Goal: Task Accomplishment & Management: Complete application form

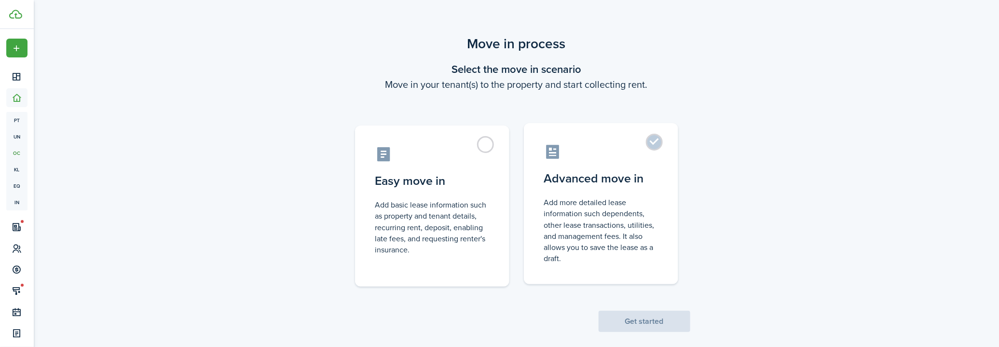
click at [636, 178] on control-radio-card-title "Advanced move in" at bounding box center [601, 178] width 114 height 17
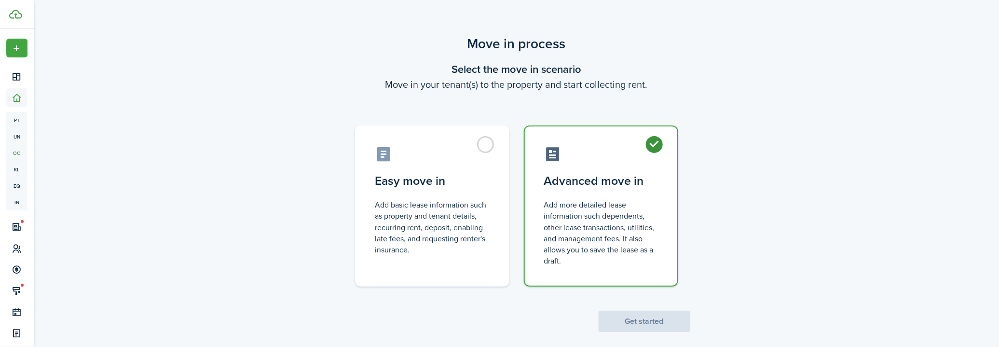
radio input "true"
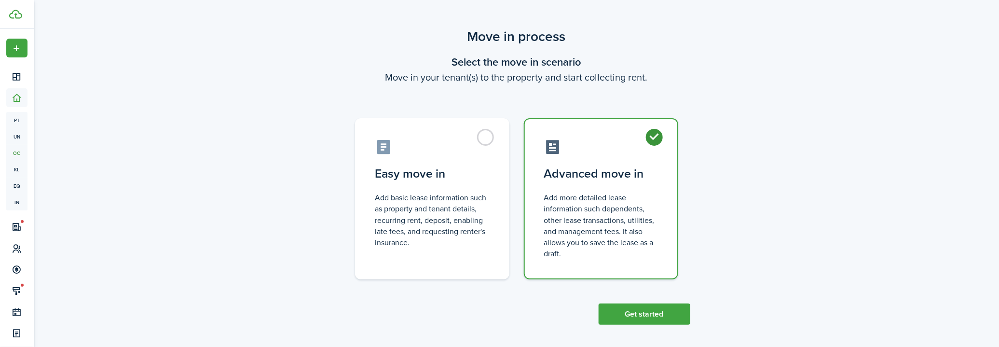
scroll to position [11, 0]
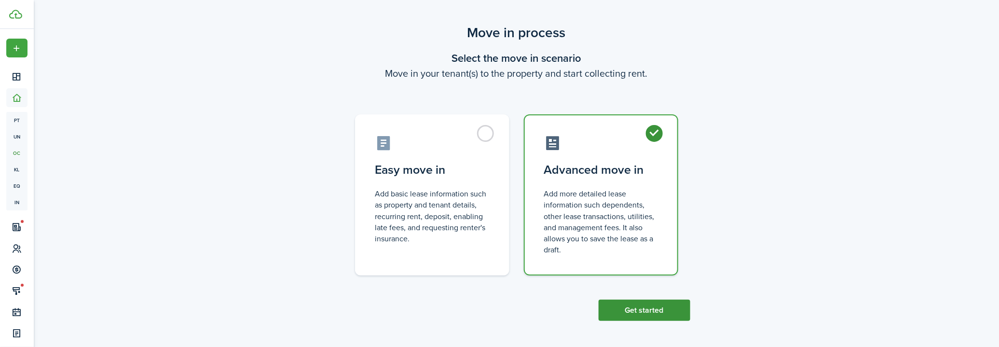
click at [641, 305] on button "Get started" at bounding box center [645, 310] width 92 height 21
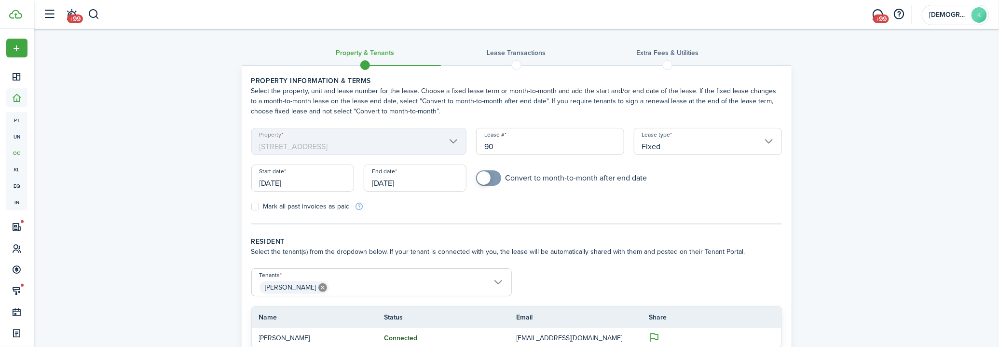
click at [650, 147] on input "Fixed" at bounding box center [708, 141] width 148 height 27
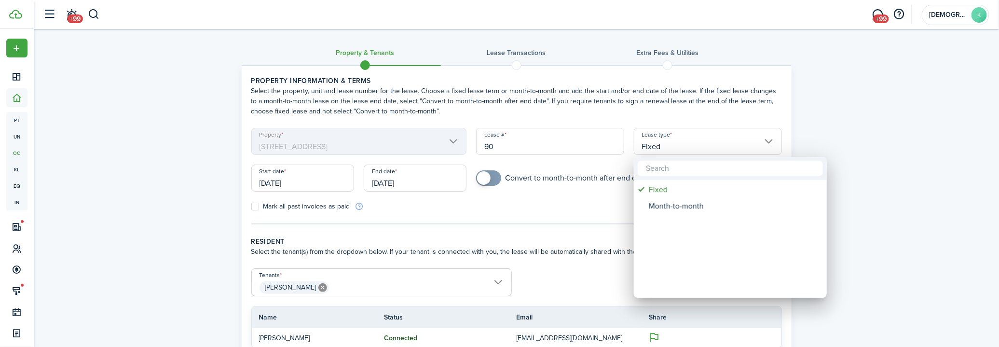
click at [926, 127] on div at bounding box center [500, 173] width 1154 height 501
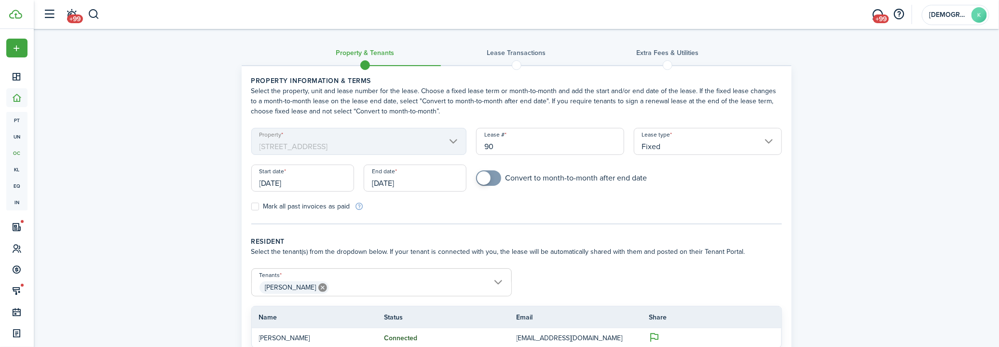
click at [327, 180] on input "[DATE]" at bounding box center [302, 178] width 103 height 27
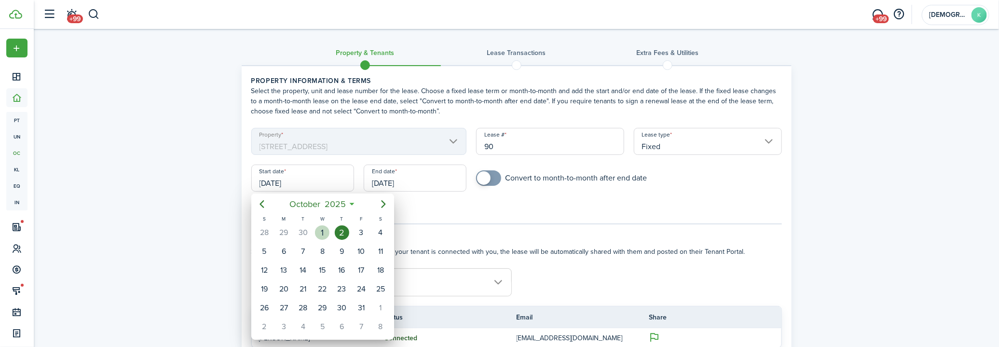
click at [328, 238] on div "[DATE]" at bounding box center [322, 232] width 19 height 18
type input "[DATE]"
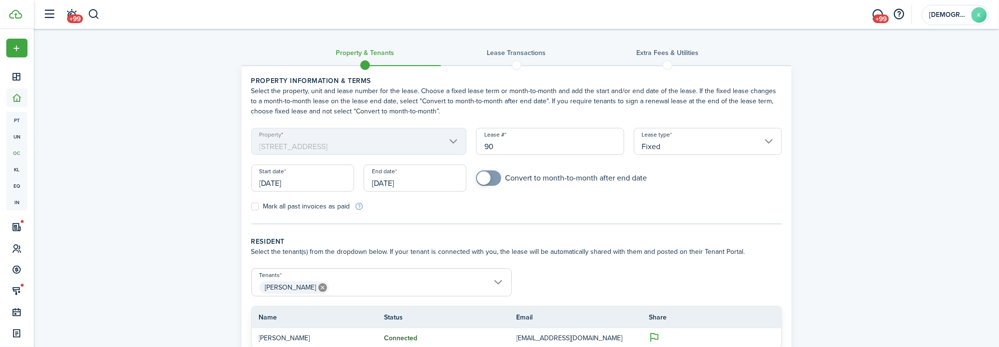
click at [402, 184] on input "[DATE]" at bounding box center [415, 178] width 103 height 27
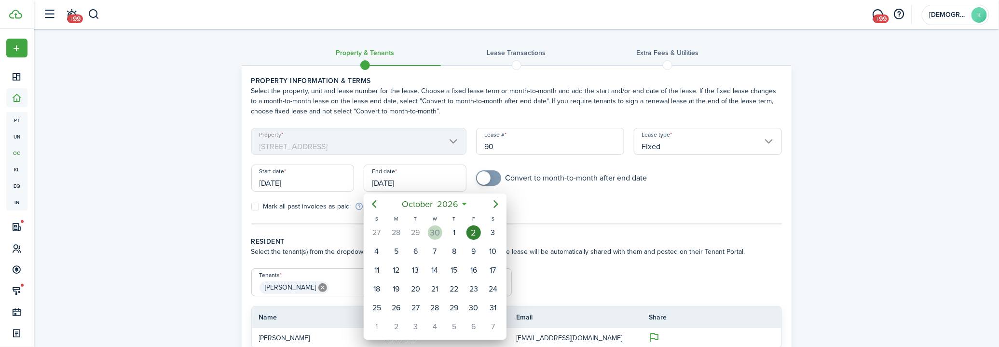
click at [430, 234] on div "30" at bounding box center [435, 232] width 14 height 14
type input "[DATE]"
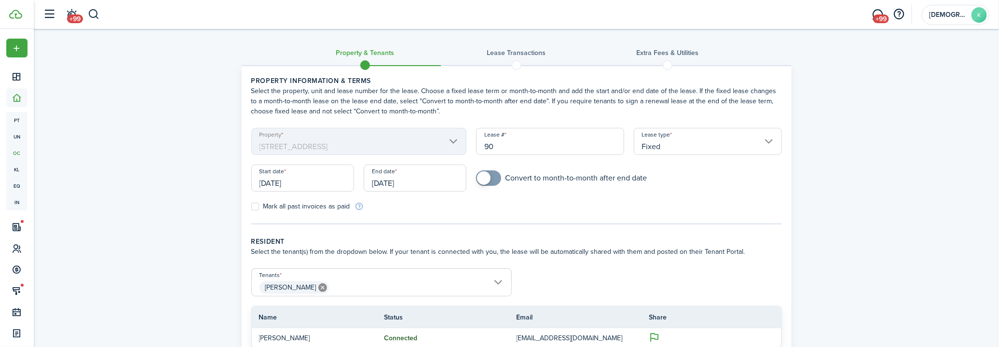
click at [175, 215] on div "Property & Tenants Lease Transactions Extra fees & Utilities Property informati…" at bounding box center [517, 224] width 966 height 391
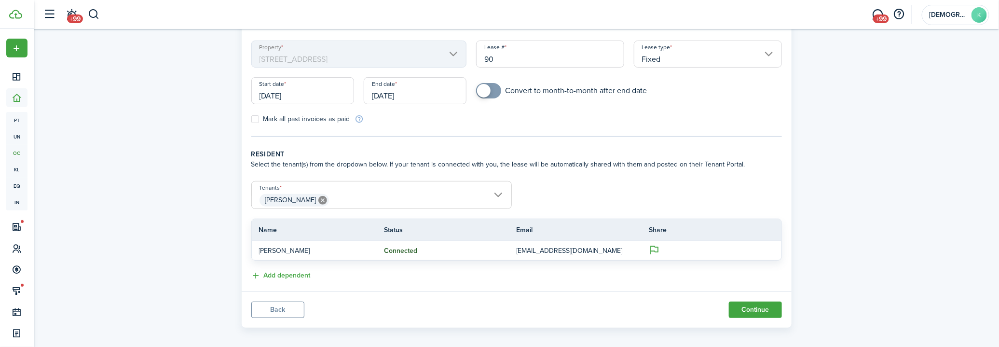
click at [485, 199] on span "[PERSON_NAME]" at bounding box center [382, 200] width 260 height 16
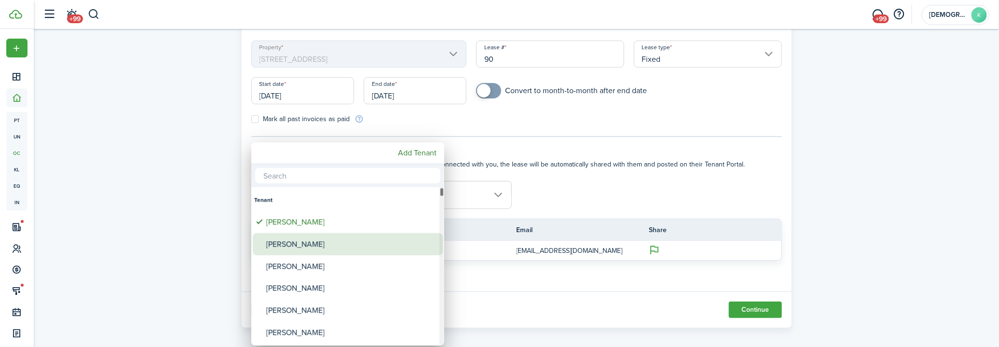
click at [308, 242] on div "[PERSON_NAME]" at bounding box center [351, 244] width 171 height 22
type input "[PERSON_NAME], [PERSON_NAME]"
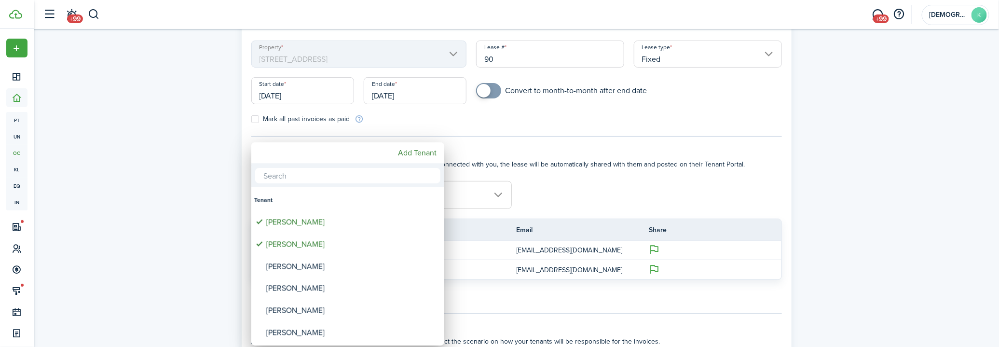
click at [846, 188] on div at bounding box center [500, 173] width 1154 height 501
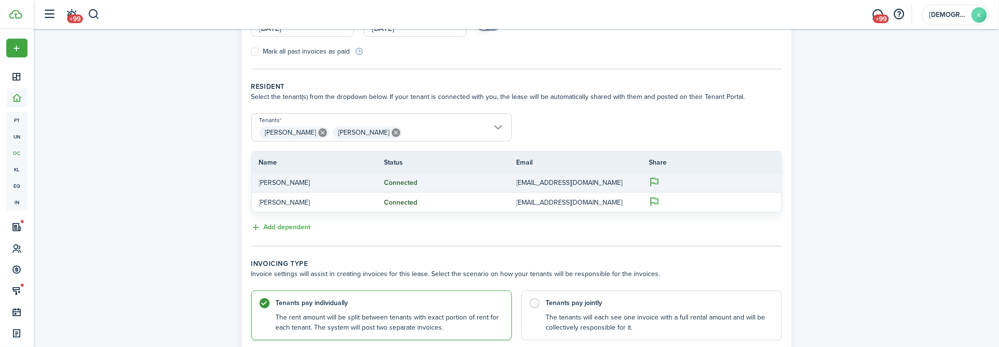
scroll to position [175, 0]
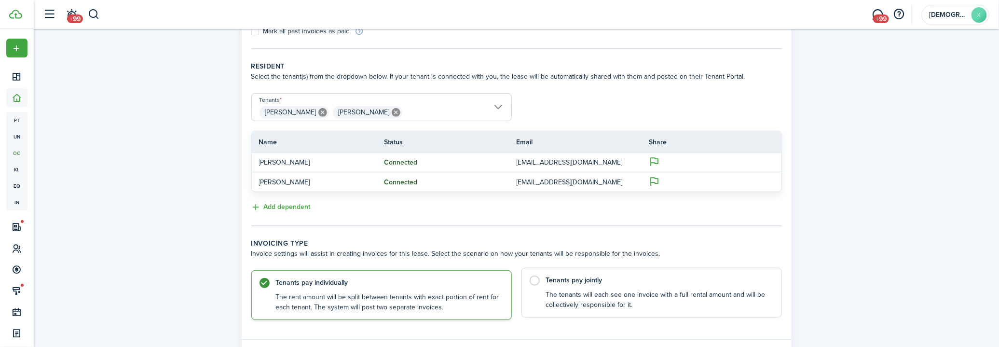
click at [566, 305] on control-radio-card-description "The tenants will each see one invoice with a full rental amount and will be col…" at bounding box center [659, 300] width 226 height 20
radio input "false"
radio input "true"
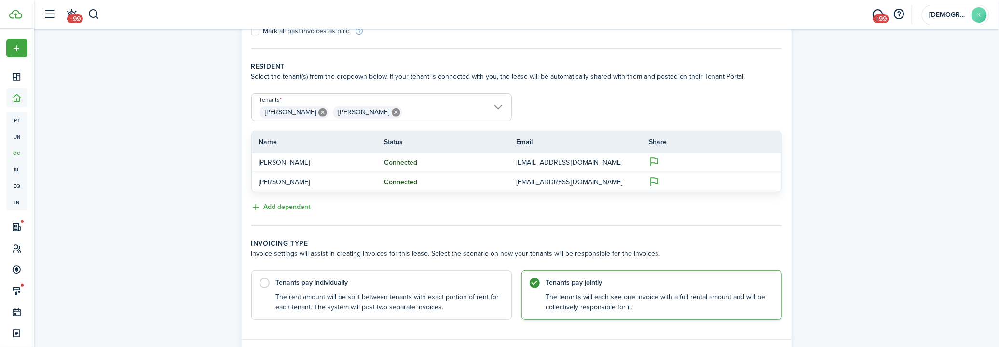
click at [915, 234] on div "Property & Tenants Lease Transactions Extra fees & Utilities Property informati…" at bounding box center [517, 117] width 966 height 527
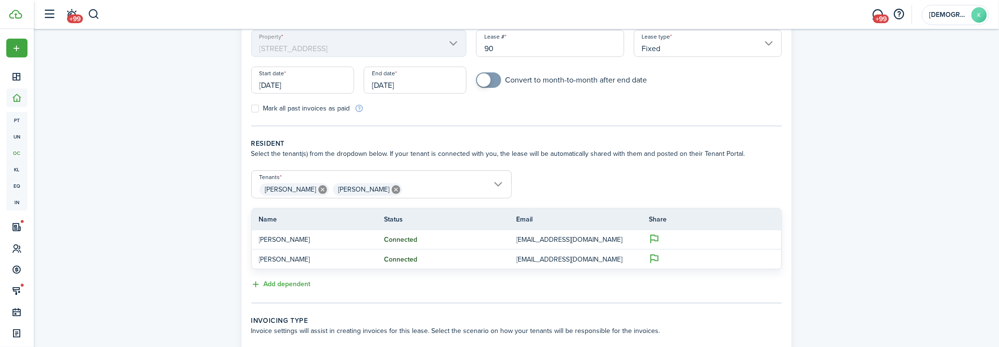
scroll to position [97, 0]
checkbox input "true"
click at [485, 78] on span at bounding box center [484, 82] width 14 height 14
click at [956, 117] on div "Property & Tenants Lease Transactions Extra fees & Utilities Property informati…" at bounding box center [517, 195] width 966 height 527
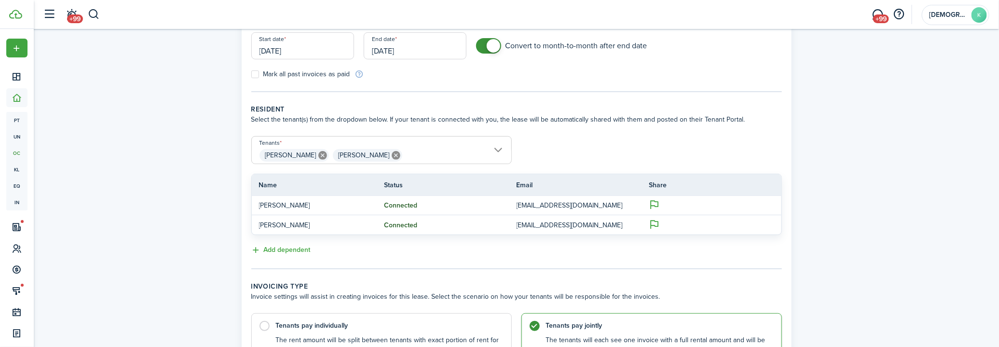
scroll to position [228, 0]
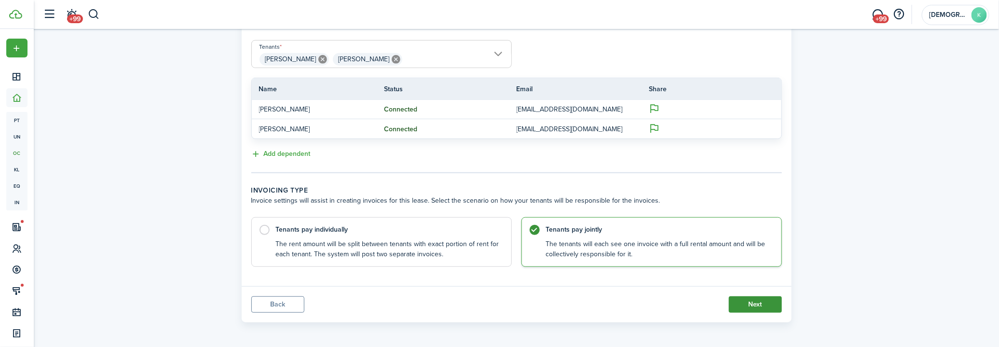
click at [767, 305] on button "Next" at bounding box center [755, 304] width 53 height 16
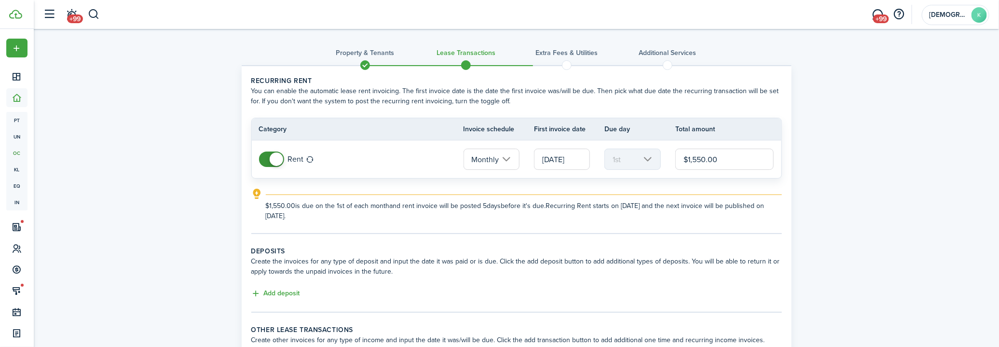
click at [694, 154] on input "$1,550.00" at bounding box center [725, 159] width 99 height 21
type input "$1,695.00"
click at [880, 149] on div "Property & Tenants Lease Transactions Extra fees & Utilities Additional Service…" at bounding box center [517, 224] width 966 height 390
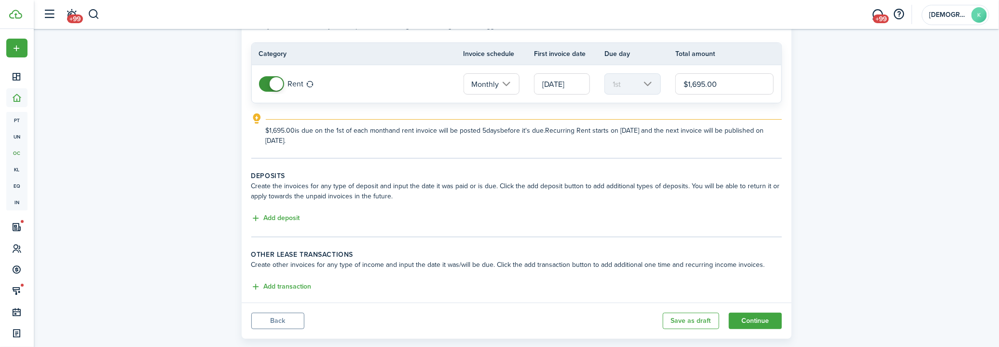
scroll to position [87, 0]
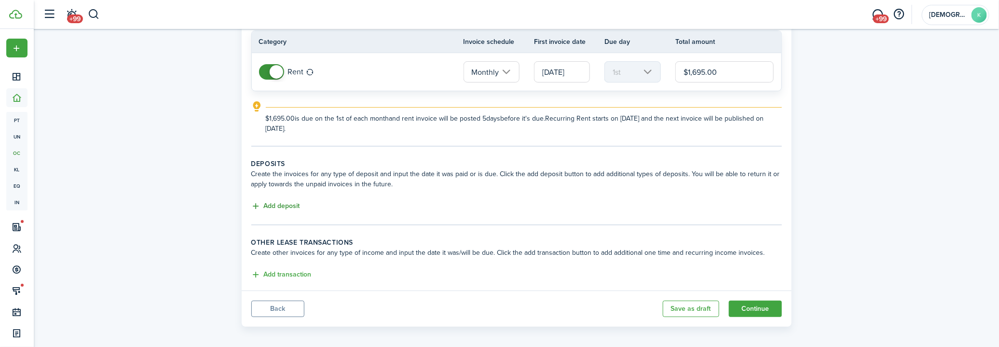
click at [288, 207] on button "Add deposit" at bounding box center [275, 206] width 49 height 11
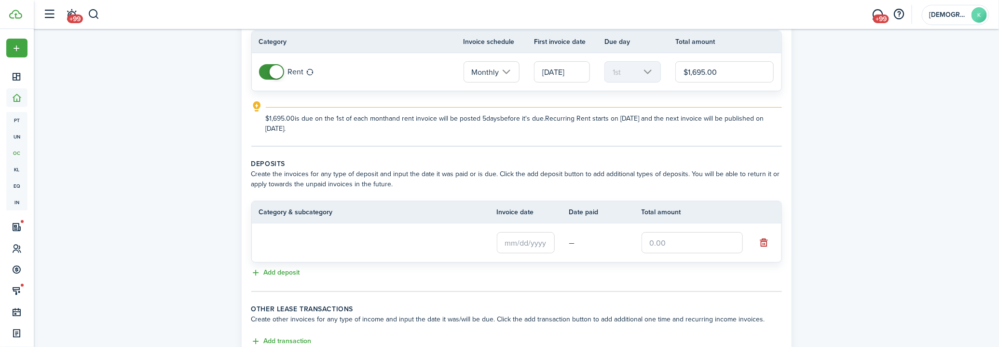
click at [302, 238] on loading-skeleton at bounding box center [355, 243] width 193 height 22
click at [530, 244] on input "text" at bounding box center [526, 242] width 58 height 21
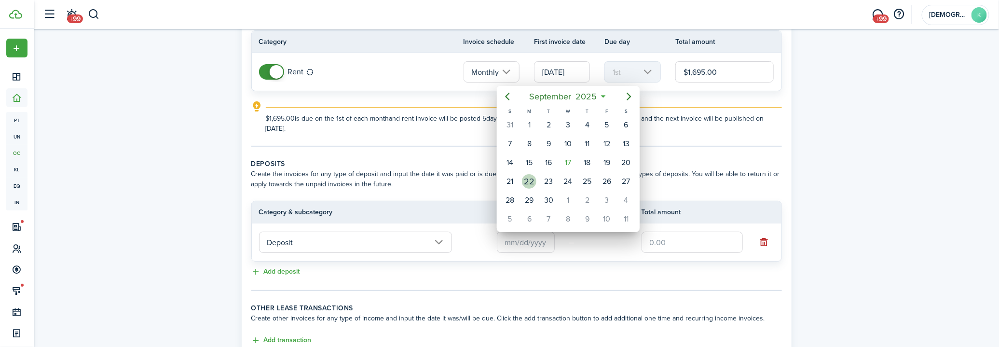
click at [532, 180] on div "22" at bounding box center [529, 181] width 14 height 14
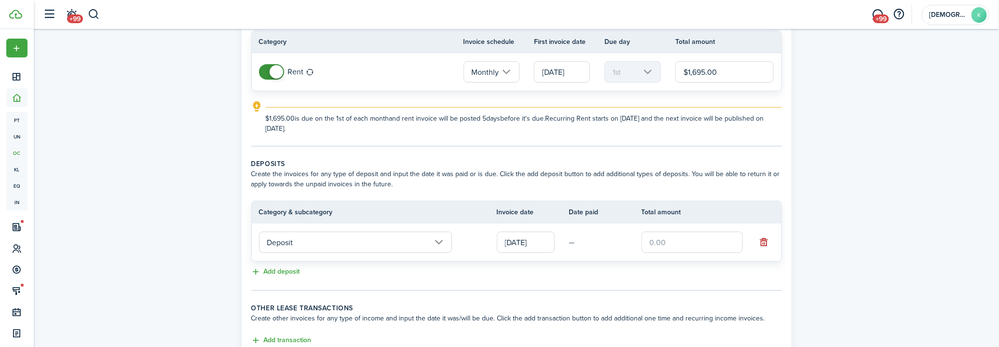
click at [542, 240] on input "[DATE]" at bounding box center [526, 242] width 58 height 21
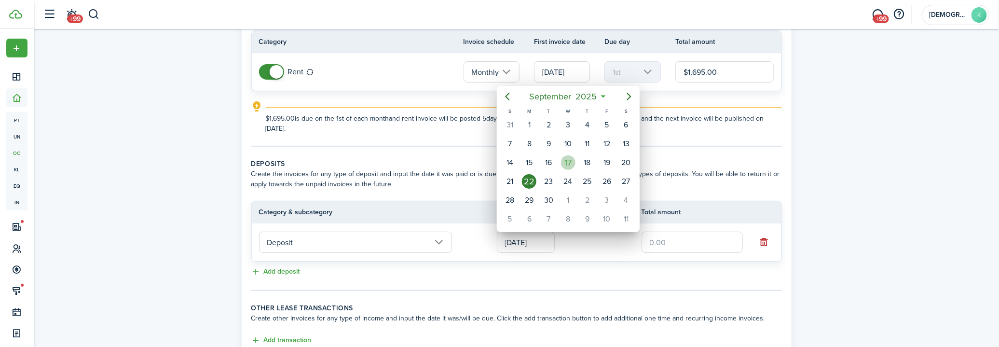
click at [570, 161] on div "17" at bounding box center [568, 162] width 14 height 14
type input "[DATE]"
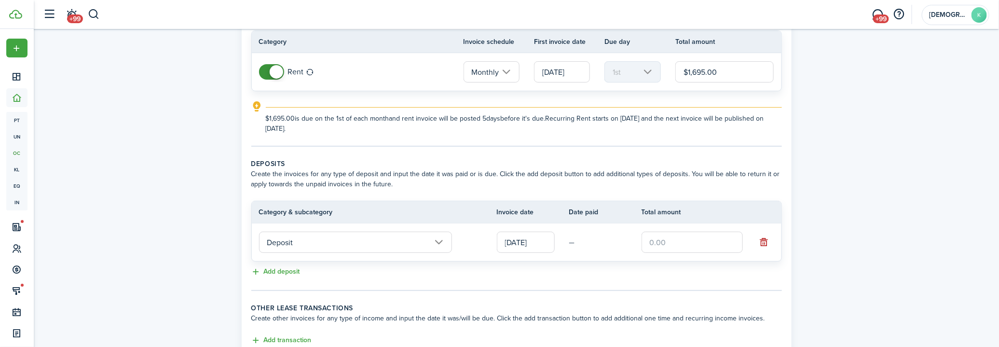
click at [662, 248] on input "text" at bounding box center [692, 242] width 101 height 21
type input "$1,695.00"
click at [824, 202] on div "Property & Tenants Lease Transactions Extra fees & Utilities Additional Service…" at bounding box center [517, 170] width 966 height 456
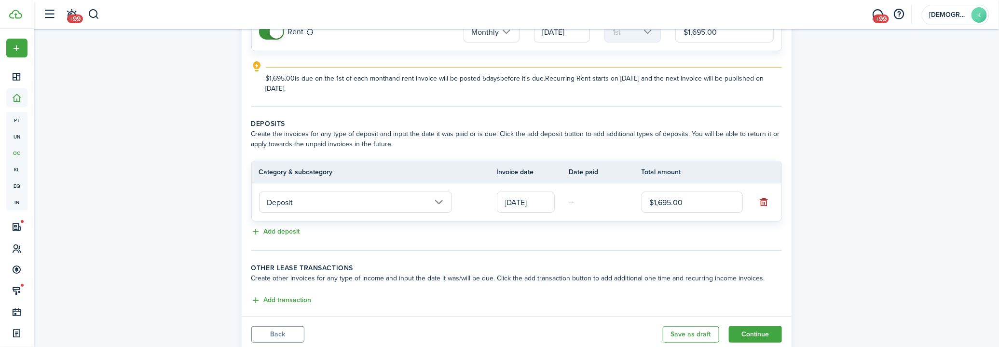
scroll to position [157, 0]
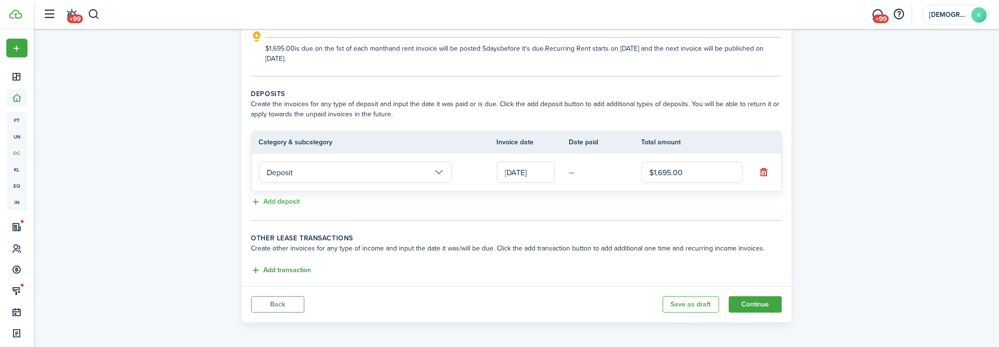
click at [292, 267] on button "Add transaction" at bounding box center [281, 270] width 60 height 11
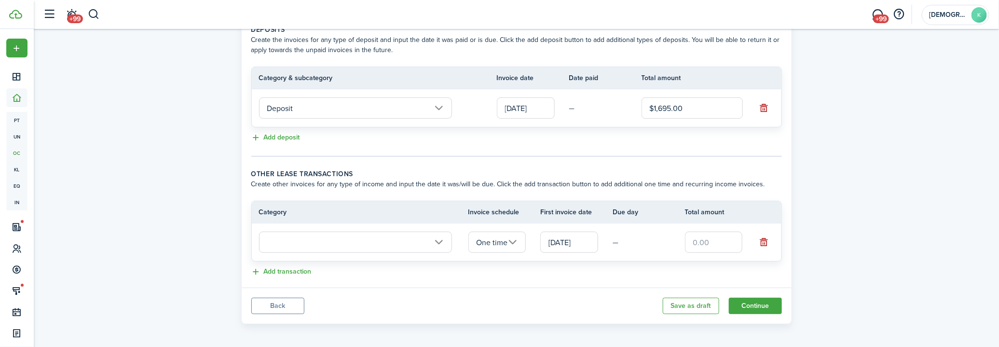
scroll to position [222, 0]
click at [414, 240] on input "text" at bounding box center [355, 241] width 193 height 21
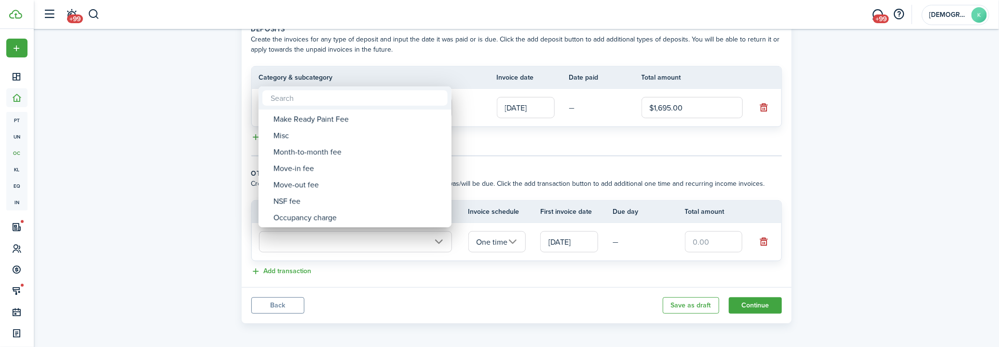
click at [764, 238] on div at bounding box center [500, 173] width 1154 height 501
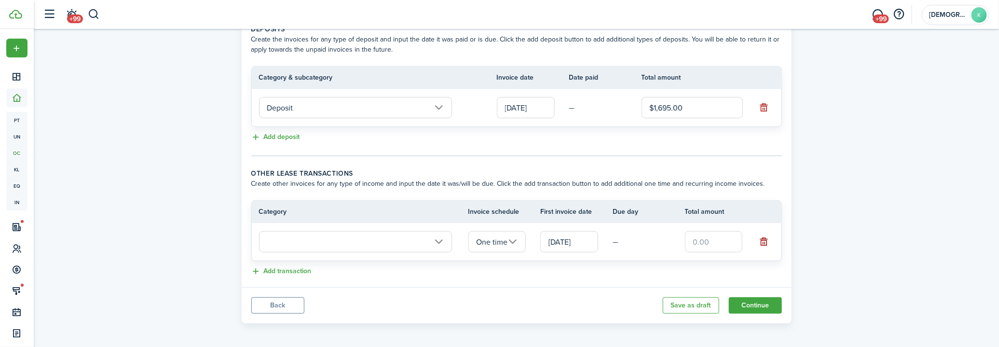
click at [764, 238] on button "button" at bounding box center [764, 242] width 14 height 14
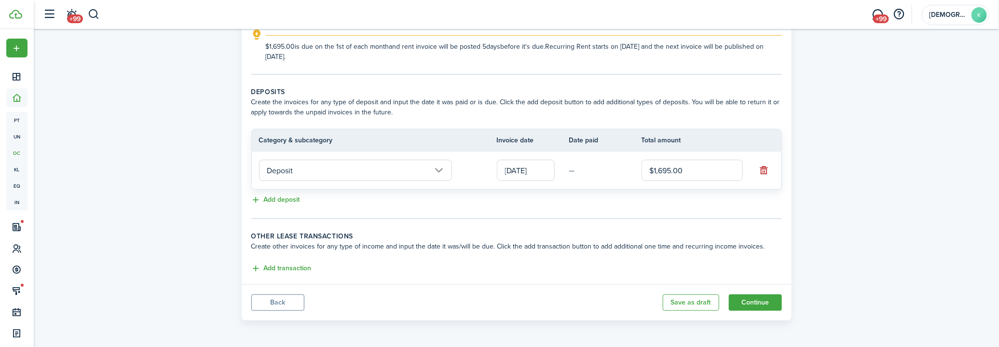
scroll to position [157, 0]
click at [852, 230] on div "Property & Tenants Lease Transactions Extra fees & Utilities Additional Service…" at bounding box center [517, 100] width 966 height 456
click at [762, 301] on button "Continue" at bounding box center [755, 304] width 53 height 16
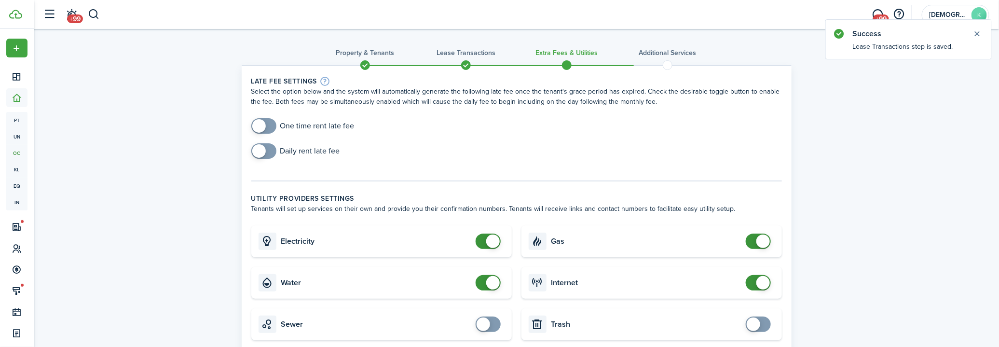
checkbox input "true"
click at [267, 124] on span at bounding box center [264, 125] width 10 height 15
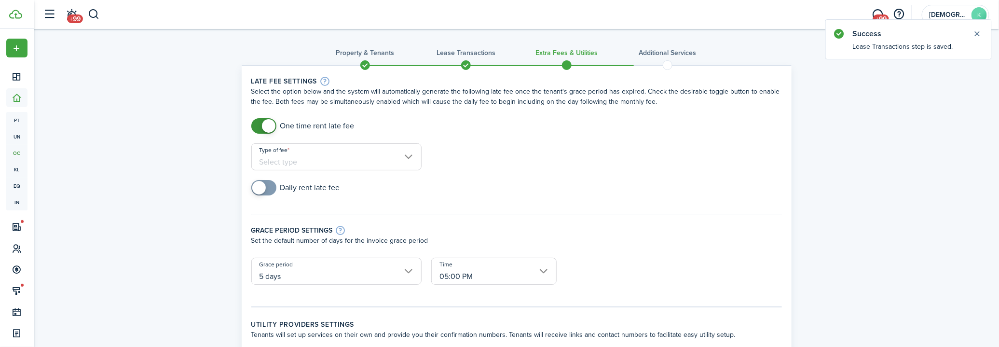
click at [297, 158] on input "Type of fee" at bounding box center [336, 156] width 170 height 27
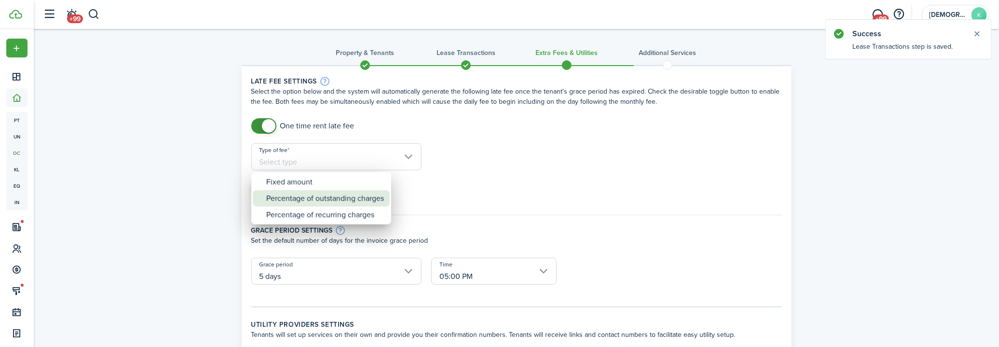
click at [305, 197] on div "Percentage of outstanding charges" at bounding box center [325, 198] width 118 height 16
type input "Percentage of outstanding charges"
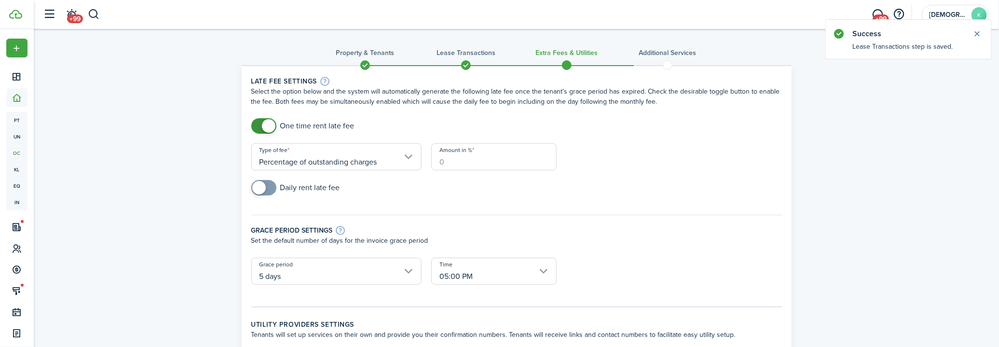
click at [477, 161] on input "Amount in %" at bounding box center [493, 156] width 125 height 27
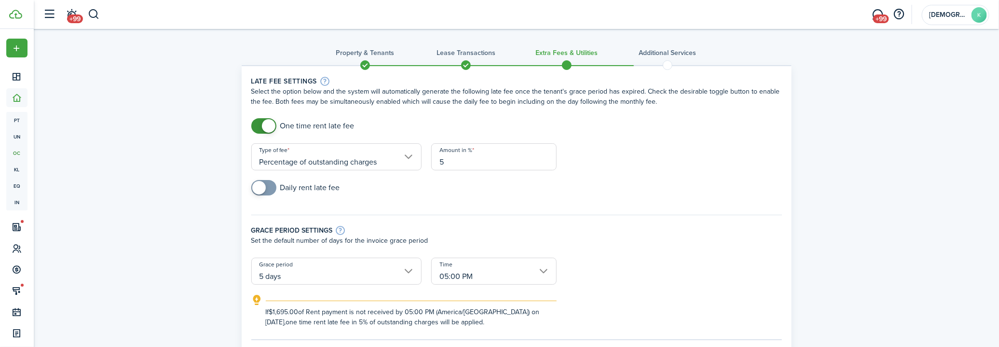
type input "5"
click at [669, 148] on form "One time rent late fee Type of fee Percentage of outstanding charges Amount in …" at bounding box center [517, 222] width 540 height 209
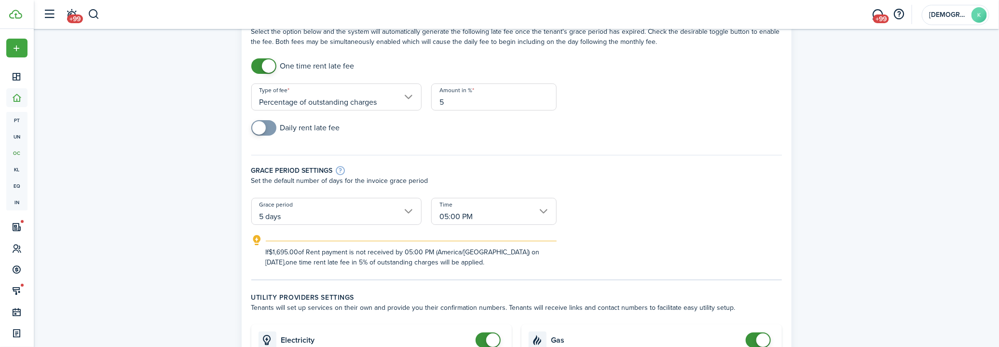
scroll to position [87, 0]
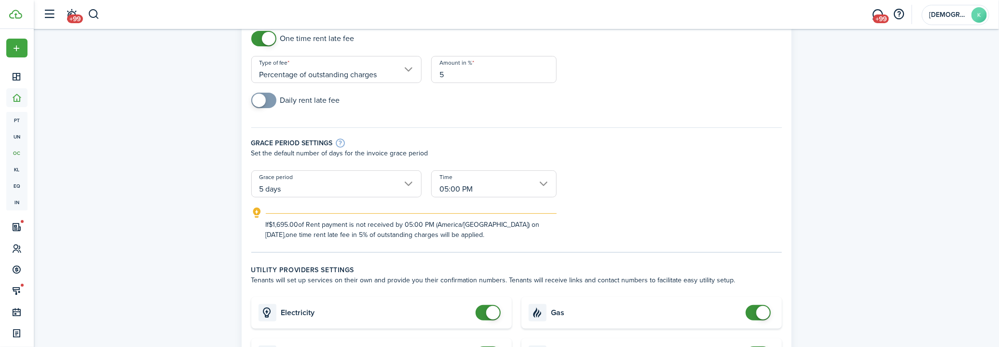
click at [302, 182] on input "5 days" at bounding box center [336, 183] width 170 height 27
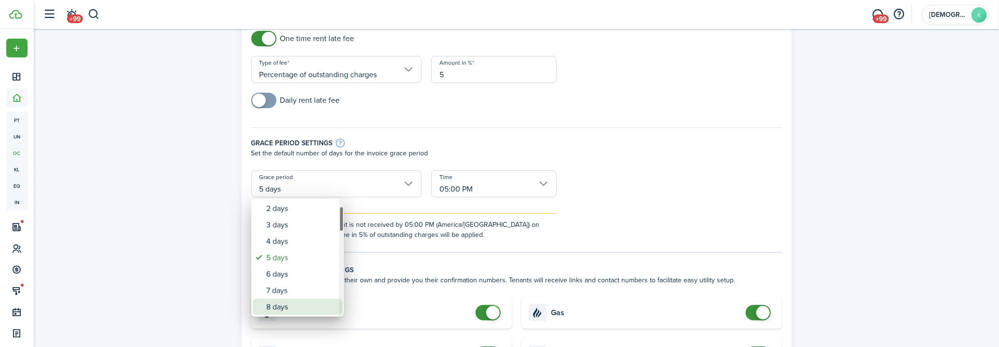
click at [294, 307] on div "8 days" at bounding box center [301, 307] width 70 height 16
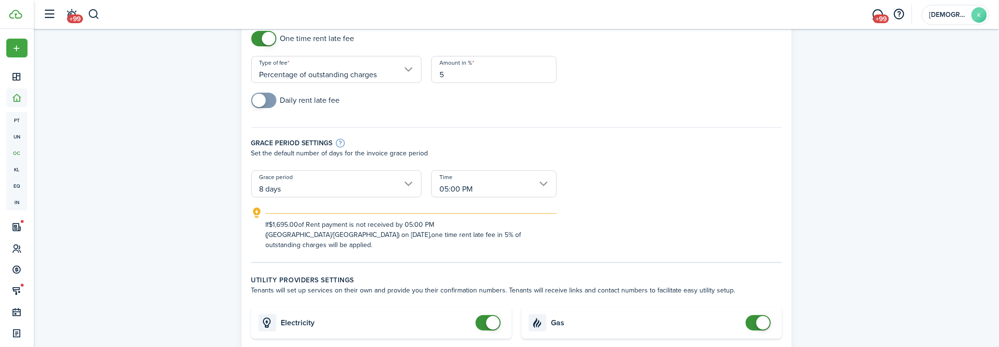
click at [341, 190] on input "8 days" at bounding box center [336, 183] width 170 height 27
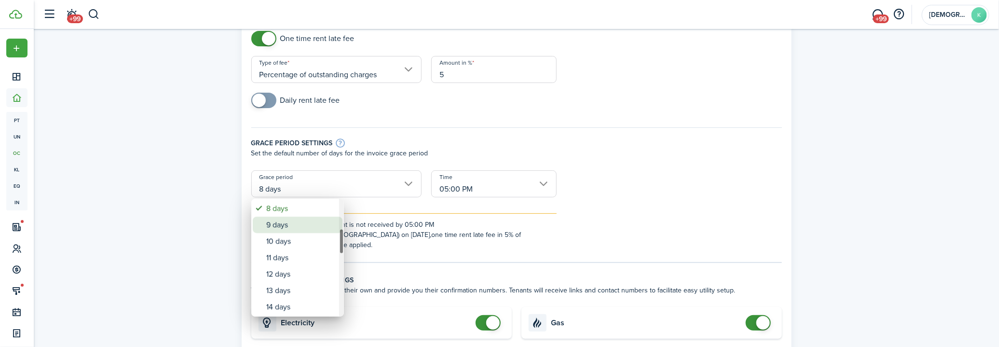
click at [301, 223] on div "9 days" at bounding box center [301, 225] width 70 height 16
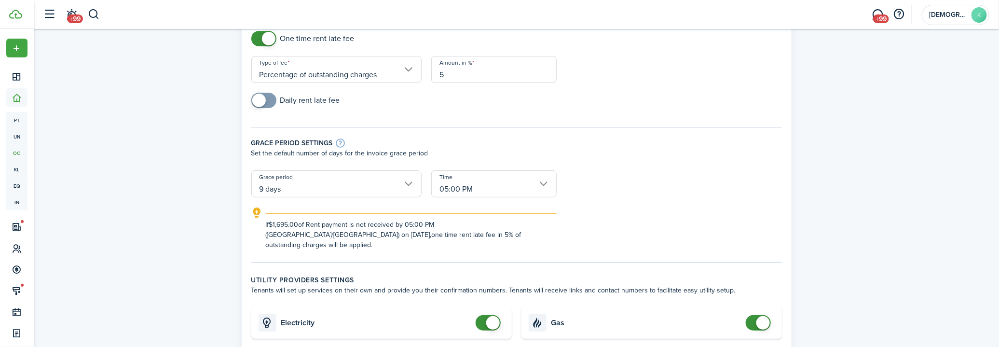
click at [676, 160] on div "Grace period settings Set the default number of days for the invoice grace peri…" at bounding box center [517, 144] width 540 height 53
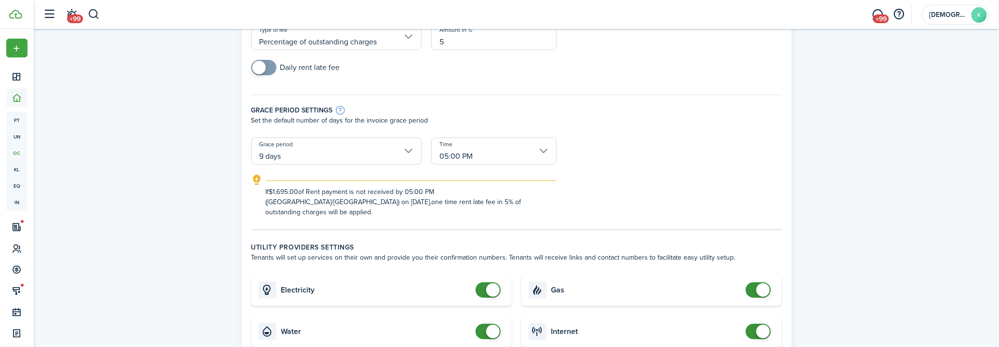
scroll to position [131, 0]
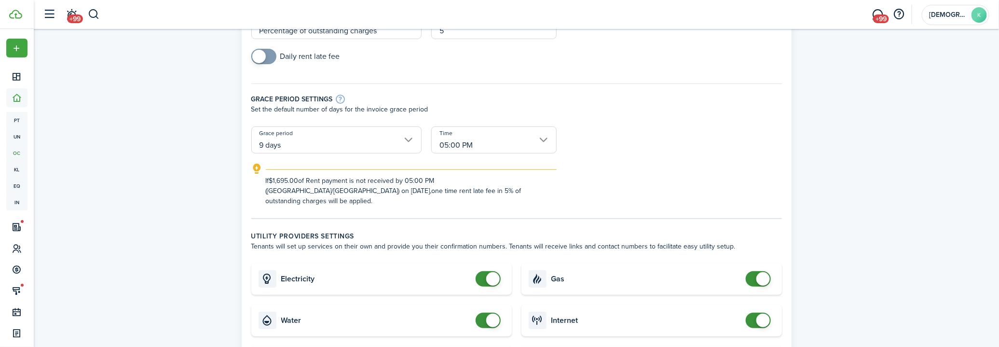
click at [306, 139] on input "9 days" at bounding box center [336, 139] width 170 height 27
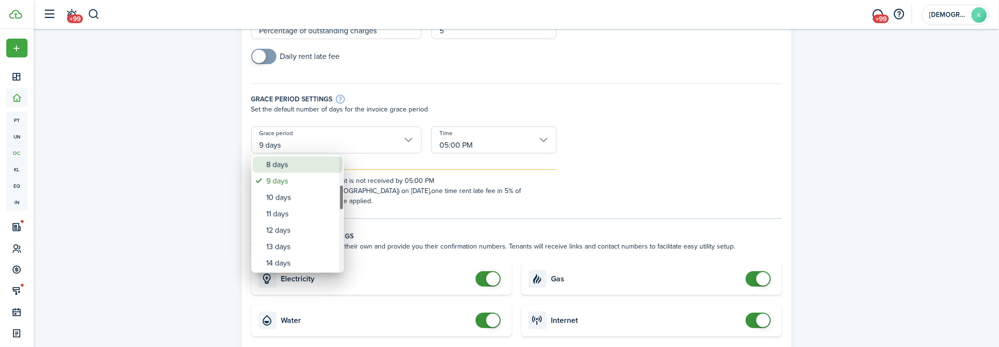
click at [298, 172] on div "8 days" at bounding box center [301, 164] width 70 height 16
type input "8 days"
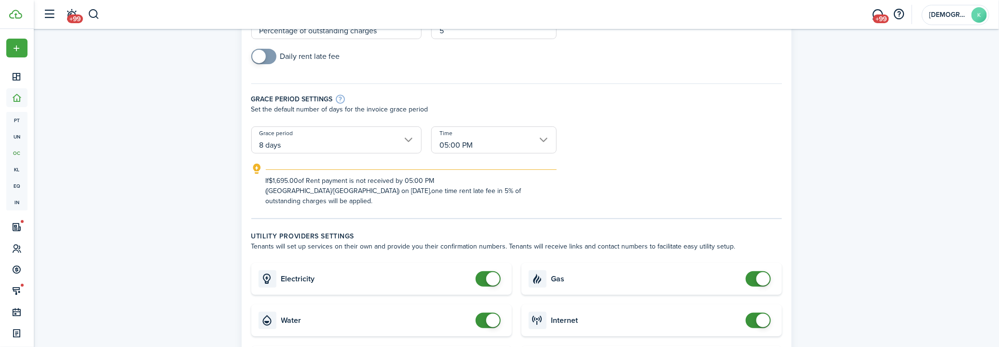
click at [678, 138] on form "One time rent late fee Type of fee Percentage of outstanding charges Amount in …" at bounding box center [517, 96] width 540 height 219
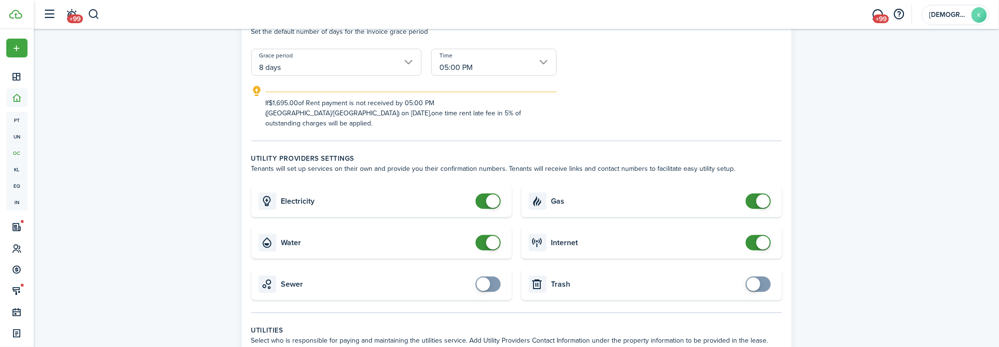
scroll to position [219, 0]
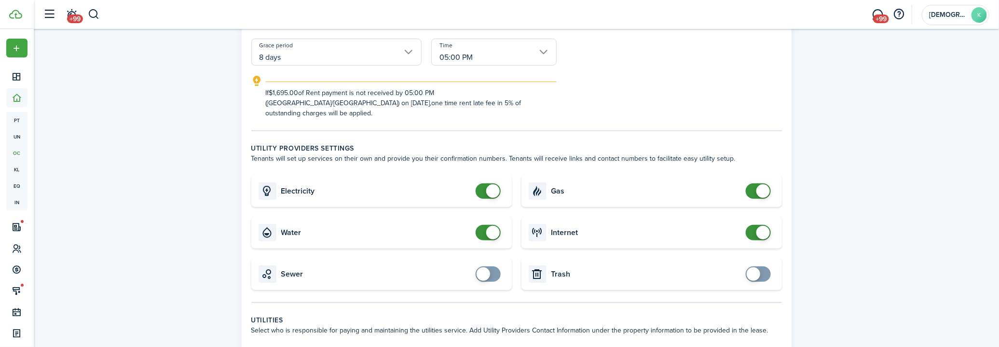
checkbox input "false"
click at [492, 184] on span at bounding box center [493, 191] width 14 height 14
checkbox input "false"
click at [492, 226] on span at bounding box center [493, 233] width 14 height 14
checkbox input "false"
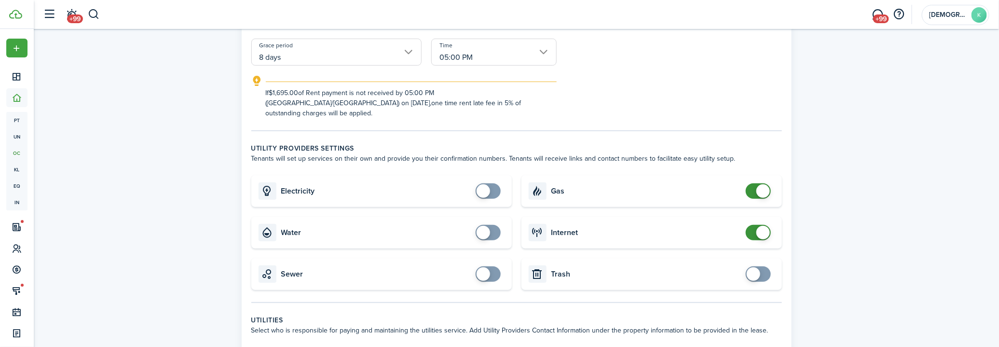
click at [759, 185] on span at bounding box center [764, 191] width 14 height 14
checkbox input "false"
click at [766, 226] on span at bounding box center [764, 233] width 14 height 14
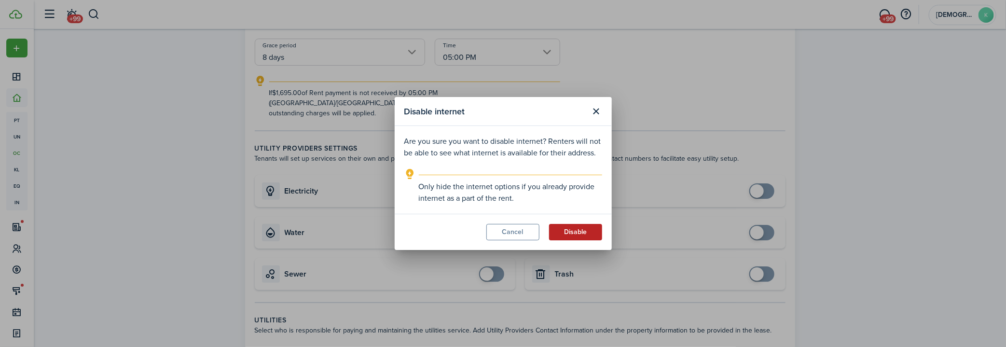
click at [564, 231] on button "Disable" at bounding box center [575, 232] width 53 height 16
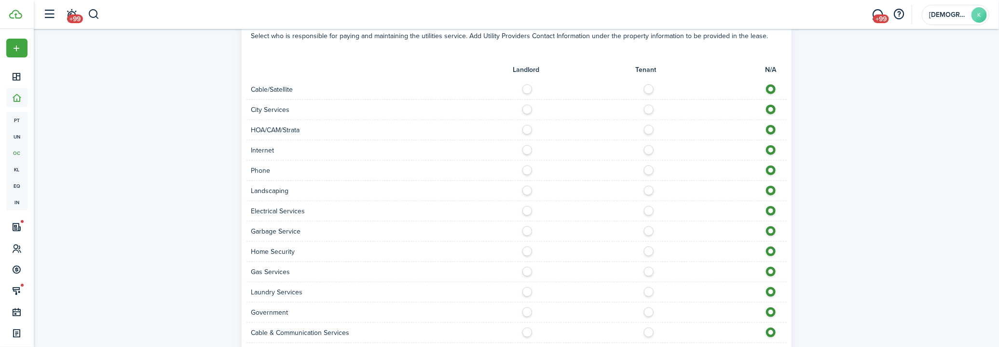
scroll to position [526, 0]
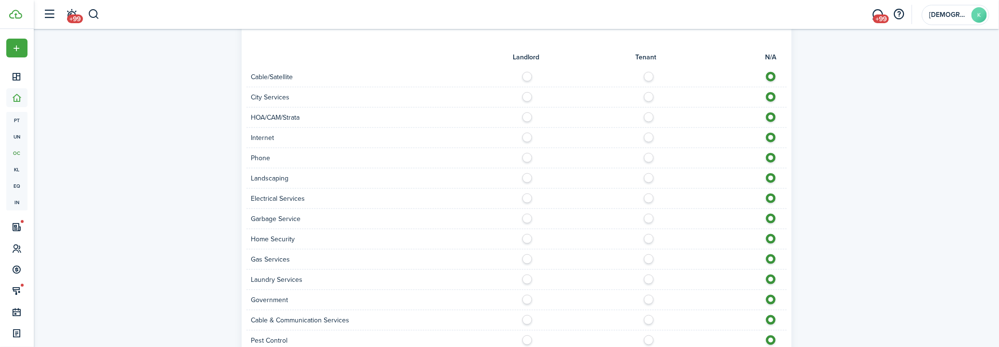
click at [651, 72] on label at bounding box center [651, 74] width 17 height 5
radio input "true"
click at [650, 92] on label at bounding box center [651, 94] width 17 height 5
radio input "true"
click at [530, 111] on div "HOA/CAM/Strata" at bounding box center [517, 118] width 540 height 20
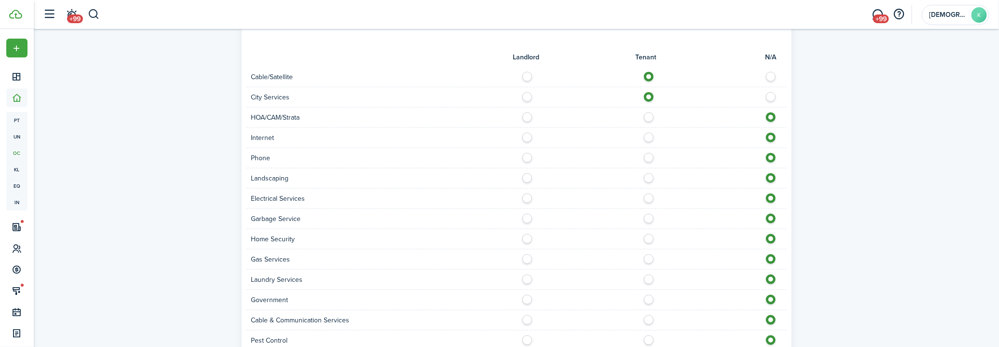
click at [528, 112] on label at bounding box center [530, 114] width 17 height 5
radio input "true"
click at [651, 133] on label at bounding box center [651, 135] width 17 height 5
radio input "true"
click at [651, 153] on label at bounding box center [651, 155] width 17 height 5
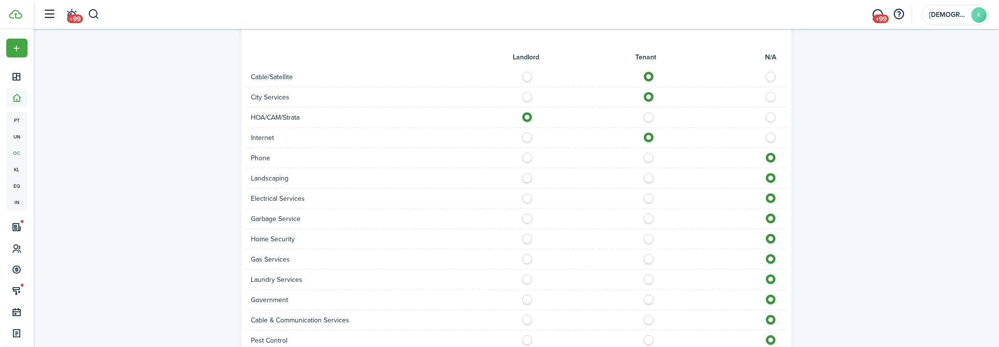
radio input "true"
click at [527, 173] on label at bounding box center [530, 175] width 17 height 5
radio input "true"
click at [649, 194] on label at bounding box center [651, 196] width 17 height 5
radio input "true"
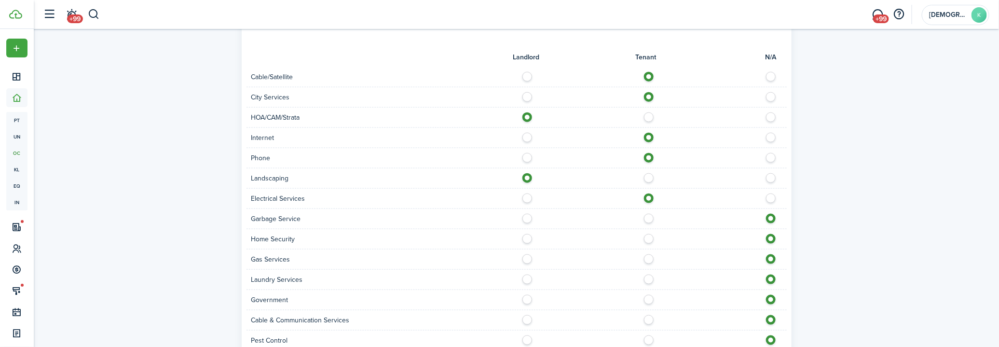
click at [527, 214] on label at bounding box center [530, 216] width 17 height 5
radio input "true"
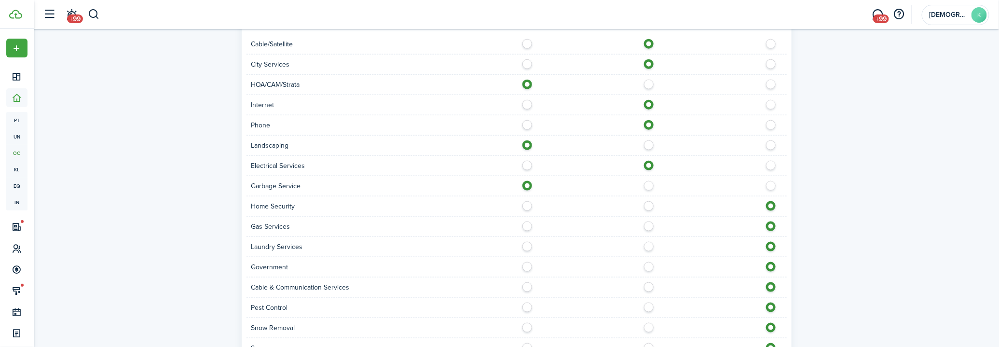
scroll to position [570, 0]
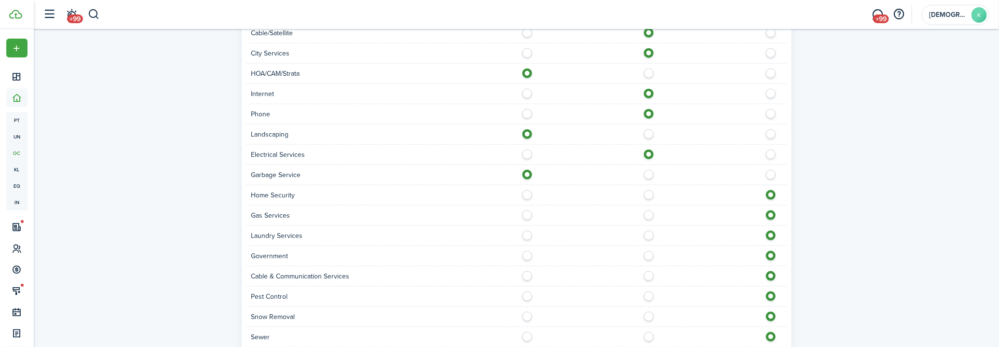
click at [652, 190] on label at bounding box center [651, 192] width 17 height 5
radio input "true"
click at [650, 210] on label at bounding box center [651, 212] width 17 height 5
radio input "true"
click at [524, 231] on label at bounding box center [530, 233] width 17 height 5
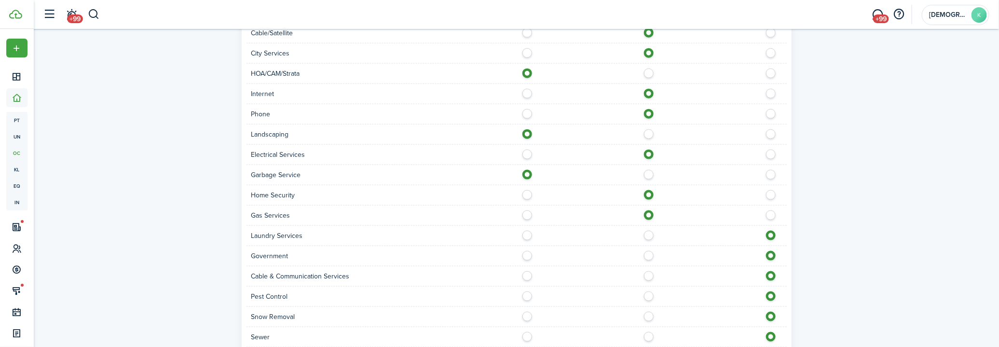
radio input "true"
click at [528, 251] on label at bounding box center [530, 253] width 17 height 5
radio input "true"
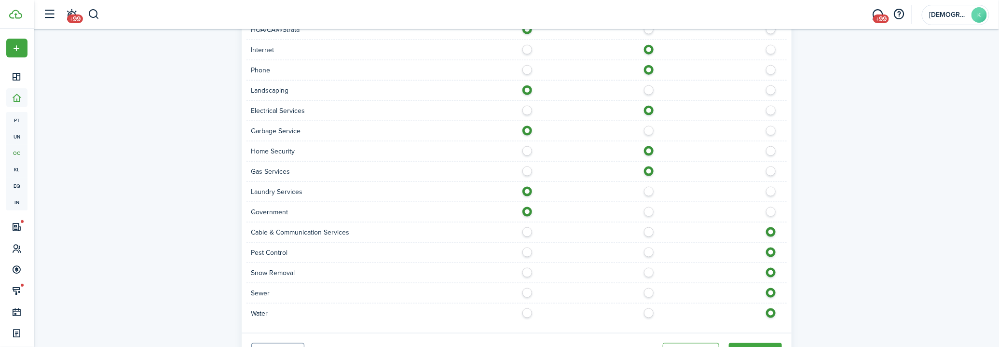
click at [652, 227] on label at bounding box center [651, 229] width 17 height 5
radio input "true"
click at [647, 248] on label at bounding box center [651, 250] width 17 height 5
radio input "true"
click at [647, 268] on label at bounding box center [651, 270] width 17 height 5
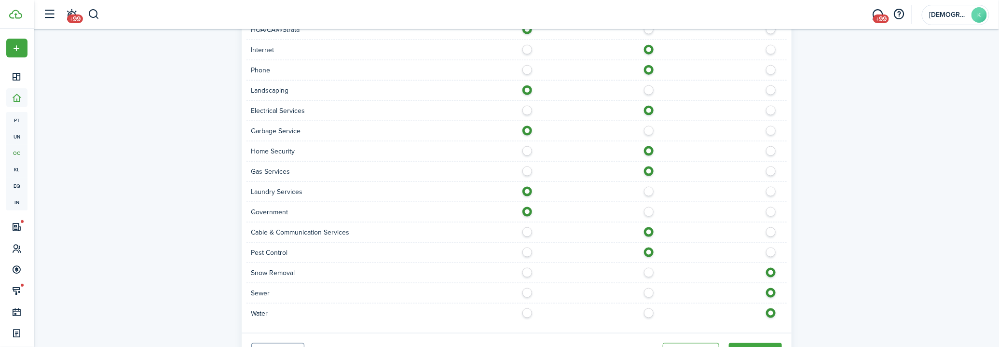
radio input "true"
click at [645, 288] on label at bounding box center [651, 290] width 17 height 5
radio input "true"
click at [644, 308] on label at bounding box center [651, 310] width 17 height 5
radio input "true"
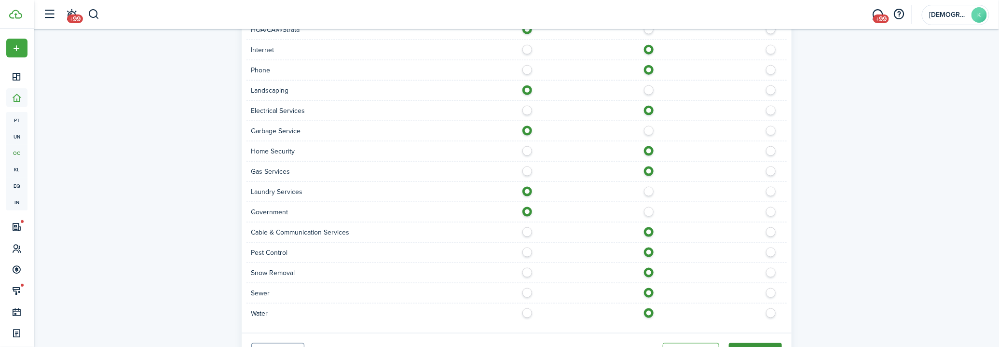
click at [751, 344] on button "Continue" at bounding box center [755, 351] width 53 height 16
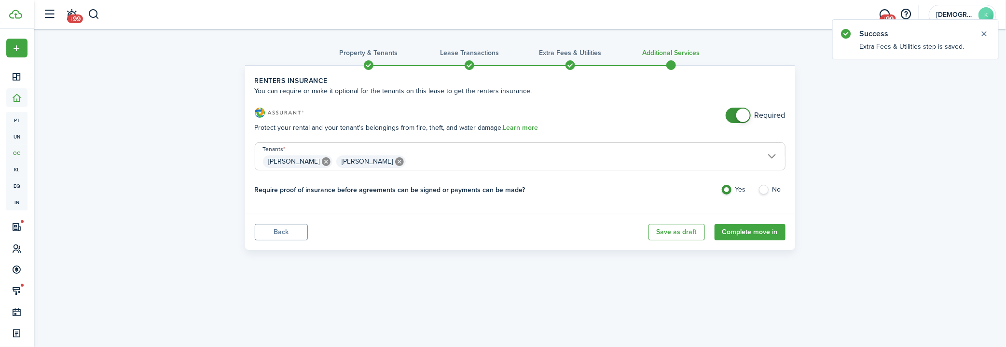
checkbox input "false"
click at [735, 114] on span at bounding box center [739, 115] width 10 height 15
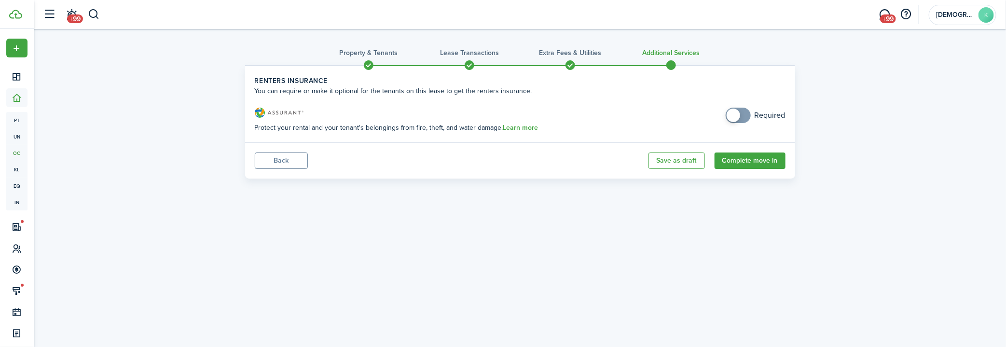
click at [471, 50] on h3 "Lease Transactions" at bounding box center [469, 53] width 59 height 10
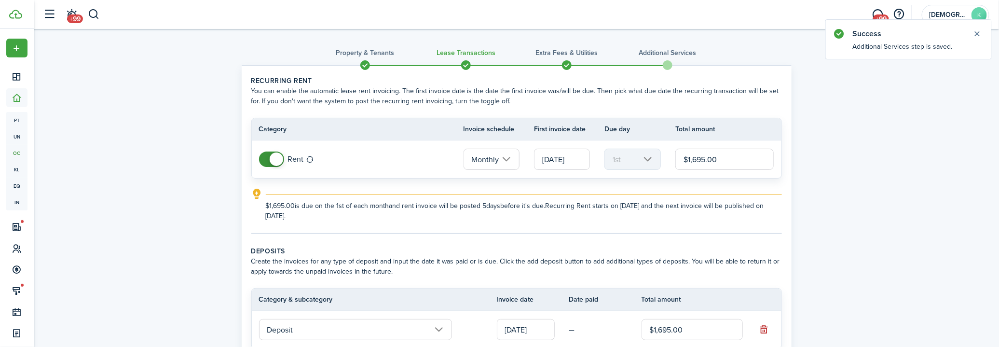
click at [538, 51] on h3 "Extra fees & Utilities" at bounding box center [567, 53] width 62 height 10
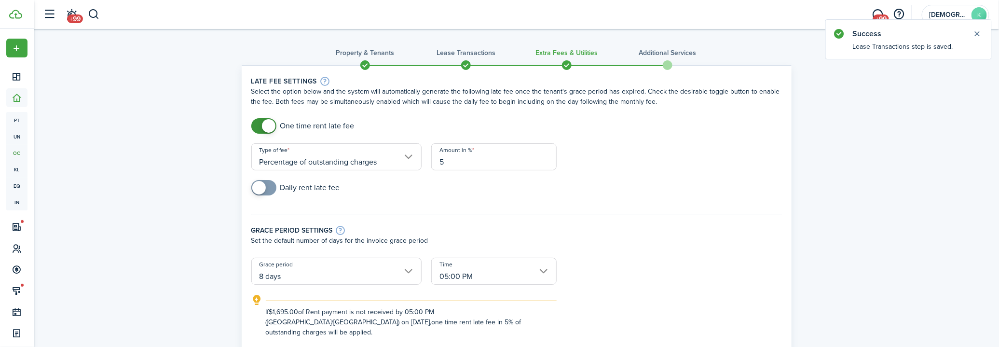
click at [362, 46] on tc-wizard-header "Property & Tenants Lease Transactions Extra fees & Utilities Additional Services" at bounding box center [517, 55] width 550 height 43
click at [362, 50] on h3 "Property & Tenants" at bounding box center [365, 53] width 58 height 10
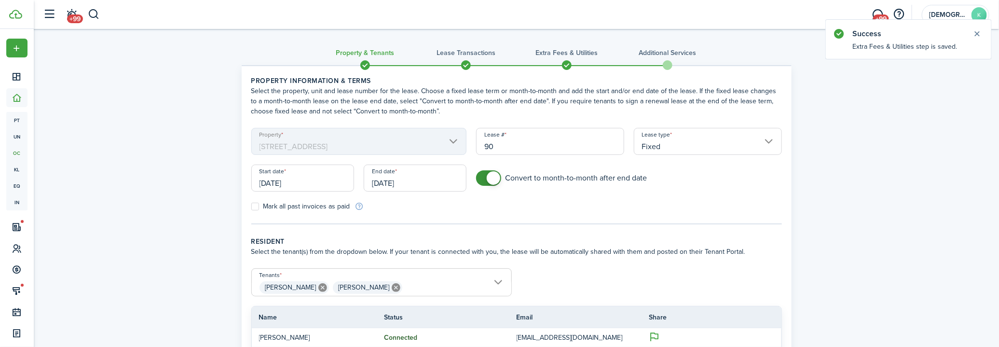
click at [650, 51] on h3 "Additional Services" at bounding box center [667, 53] width 57 height 10
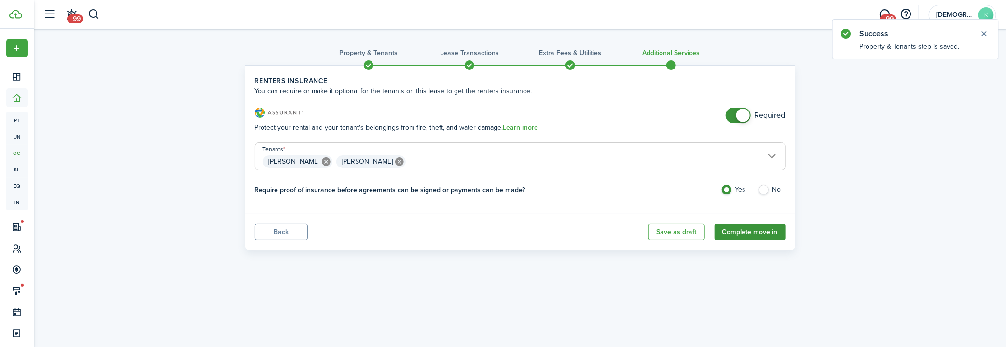
click at [737, 230] on button "Complete move in" at bounding box center [750, 232] width 71 height 16
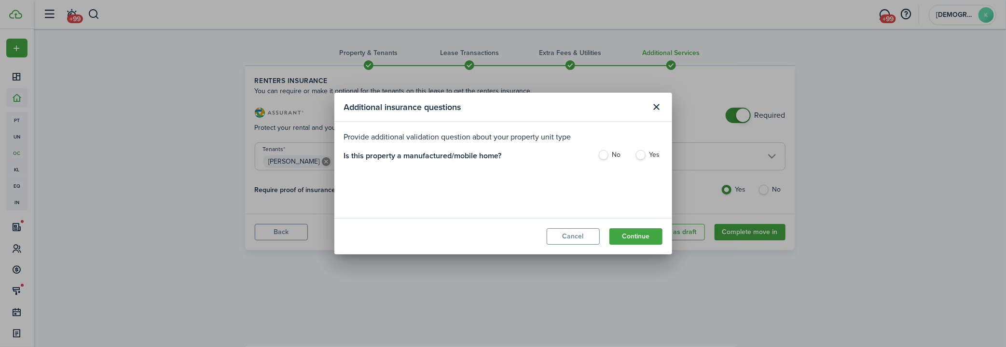
click at [607, 155] on label "No" at bounding box center [612, 157] width 28 height 14
radio input "true"
click at [636, 240] on button "Continue" at bounding box center [636, 236] width 53 height 16
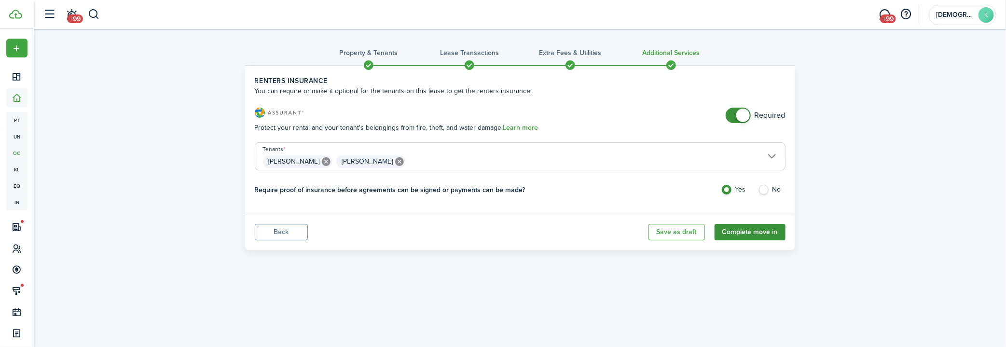
click at [733, 233] on button "Complete move in" at bounding box center [750, 232] width 71 height 16
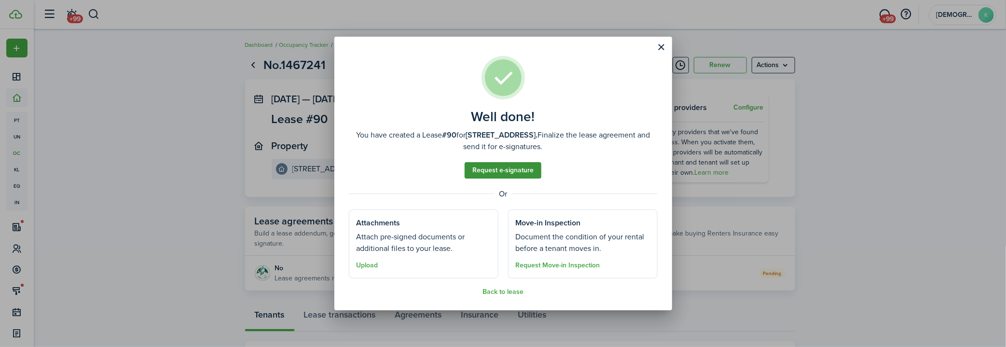
click at [525, 172] on link "Request e-signature" at bounding box center [503, 170] width 77 height 16
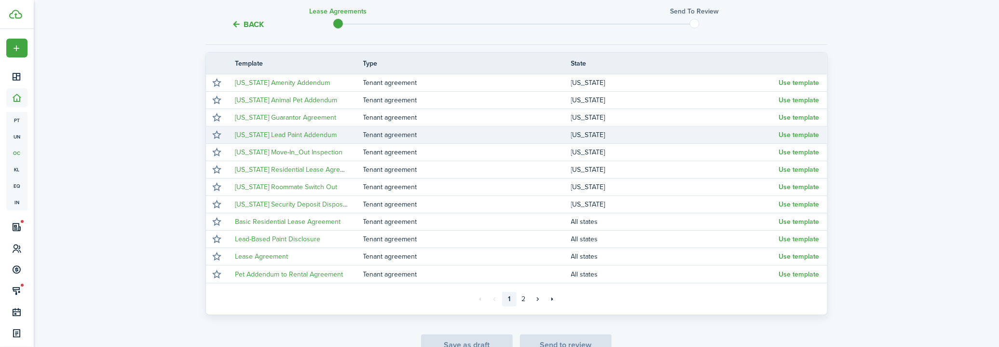
scroll to position [175, 0]
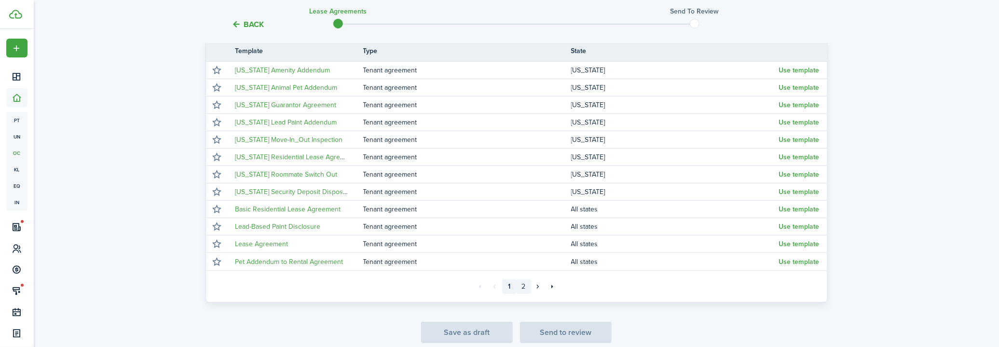
click at [527, 290] on link "2" at bounding box center [524, 286] width 14 height 14
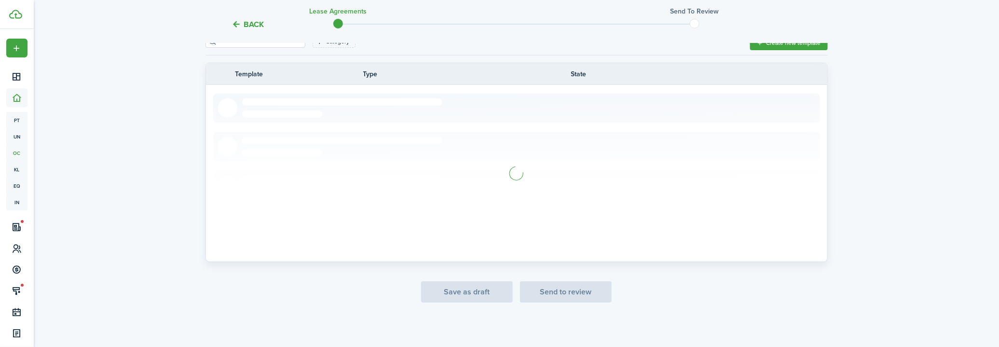
scroll to position [77, 0]
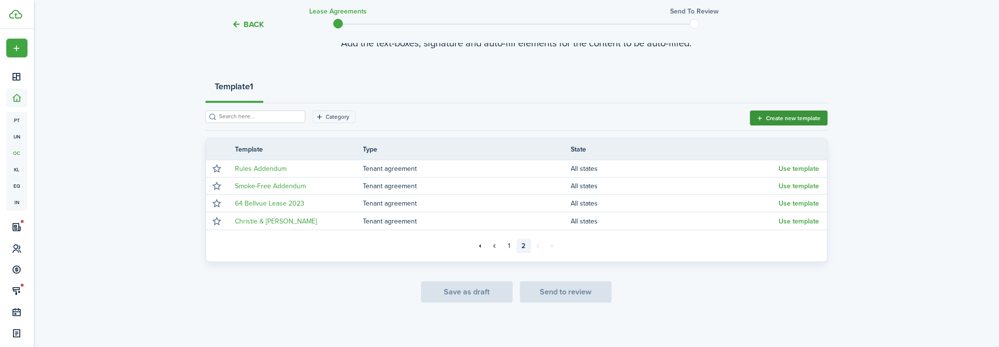
click at [777, 117] on button "Create new template" at bounding box center [789, 118] width 78 height 15
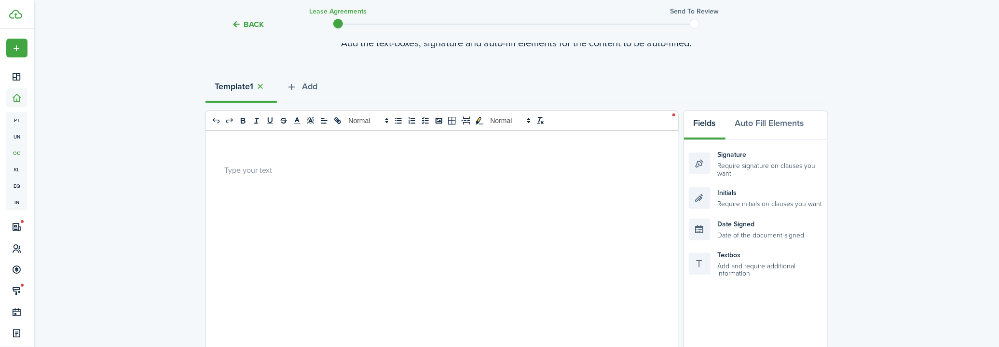
click at [419, 186] on div at bounding box center [439, 320] width 466 height 379
click at [365, 171] on p at bounding box center [438, 170] width 427 height 10
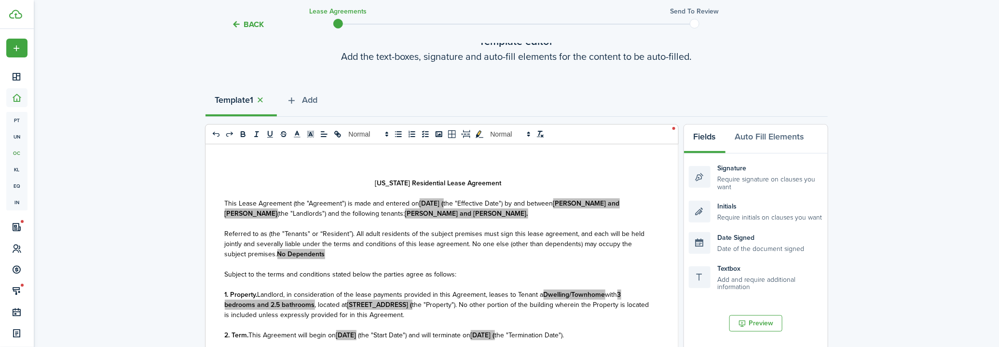
scroll to position [63, 0]
click at [246, 100] on strong "Template" at bounding box center [232, 100] width 35 height 13
click at [247, 100] on strong "Template" at bounding box center [232, 100] width 35 height 13
click at [263, 102] on button "button" at bounding box center [261, 100] width 14 height 11
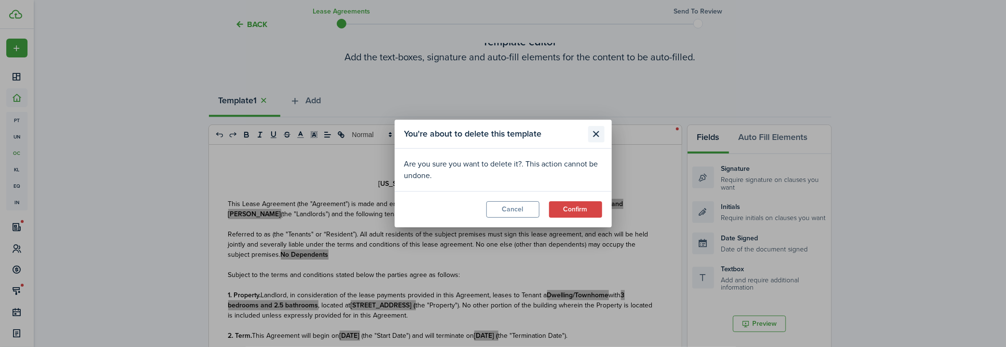
click at [595, 134] on button "Close modal" at bounding box center [596, 134] width 16 height 16
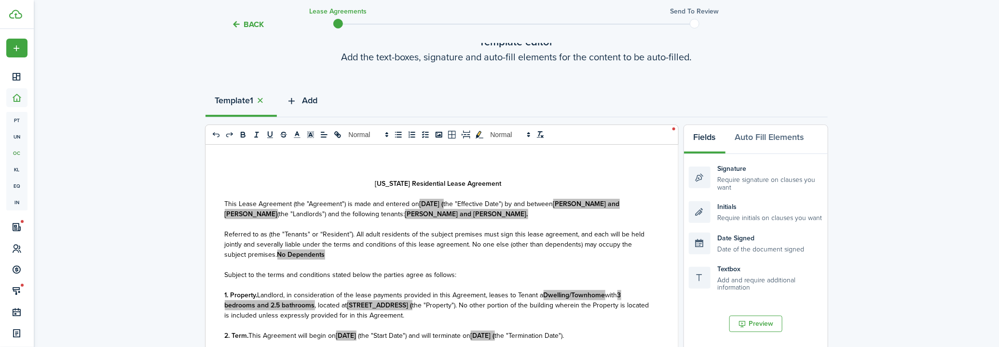
click at [307, 103] on span "Add" at bounding box center [310, 100] width 15 height 13
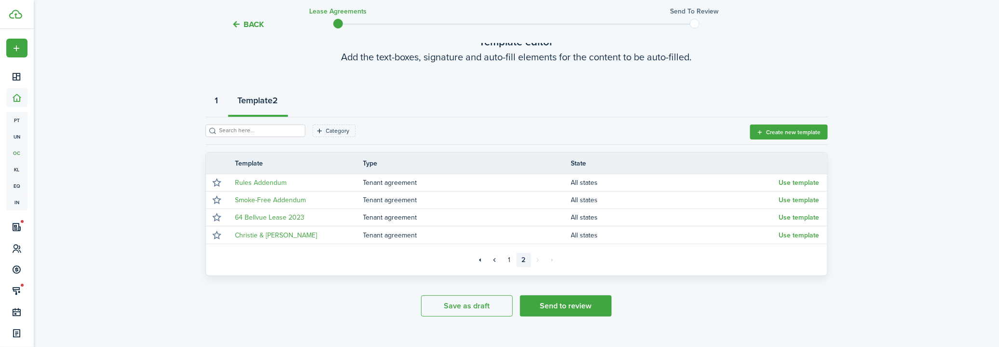
click at [219, 102] on strong "1" at bounding box center [216, 100] width 3 height 13
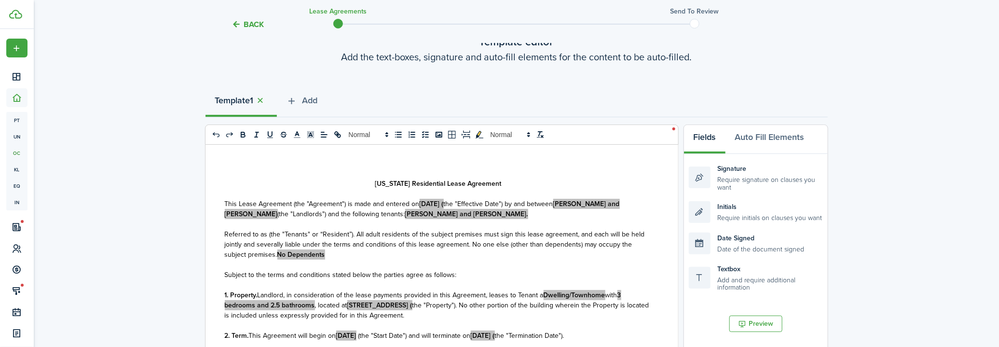
click at [244, 100] on strong "Template" at bounding box center [232, 100] width 35 height 13
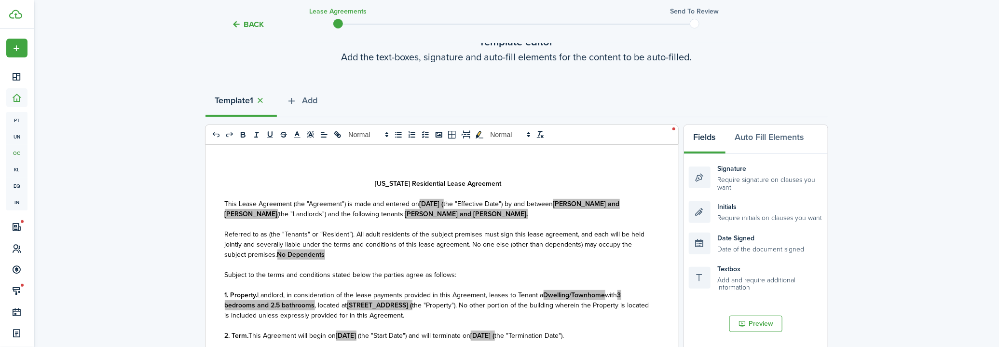
click at [244, 100] on strong "Template" at bounding box center [232, 100] width 35 height 13
drag, startPoint x: 244, startPoint y: 101, endPoint x: 221, endPoint y: 105, distance: 23.6
click at [221, 105] on strong "Template" at bounding box center [232, 100] width 35 height 13
click at [231, 98] on strong "Template" at bounding box center [232, 100] width 35 height 13
click at [444, 201] on strong "[DATE] (" at bounding box center [432, 204] width 24 height 10
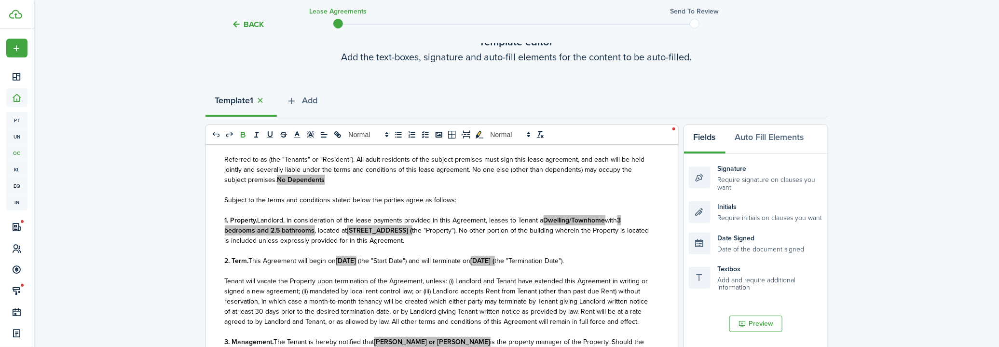
scroll to position [87, 0]
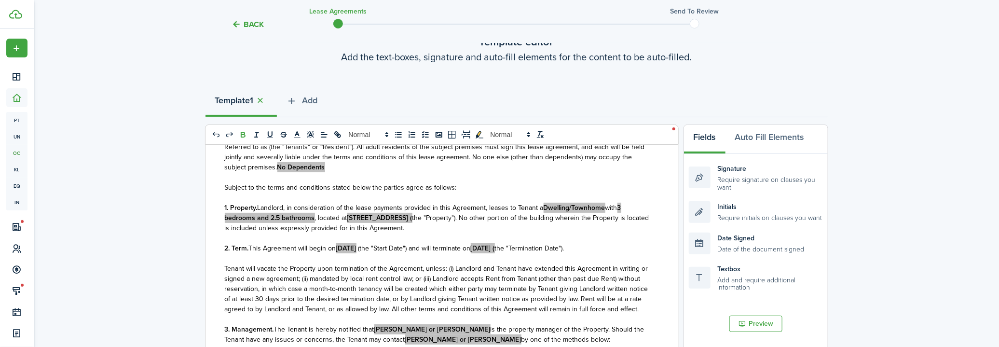
click at [495, 248] on strong "[DATE] (" at bounding box center [483, 248] width 24 height 10
click at [563, 253] on p "2. Term. This Agreement will begin on [DATE] (the "Start Date") and will termin…" at bounding box center [438, 248] width 427 height 10
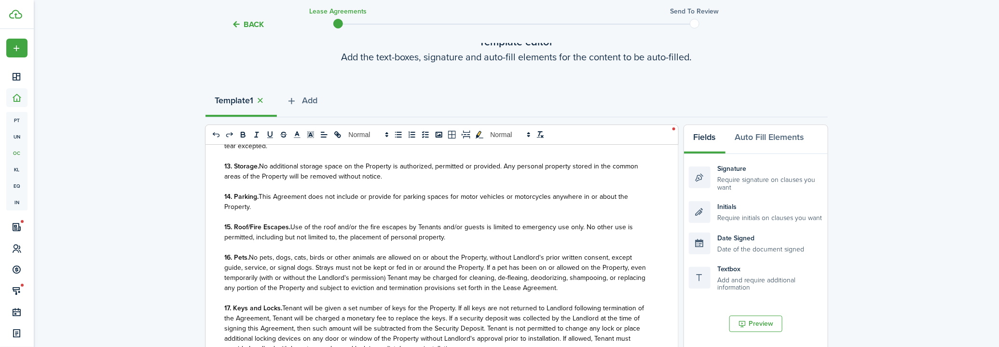
scroll to position [1579, 0]
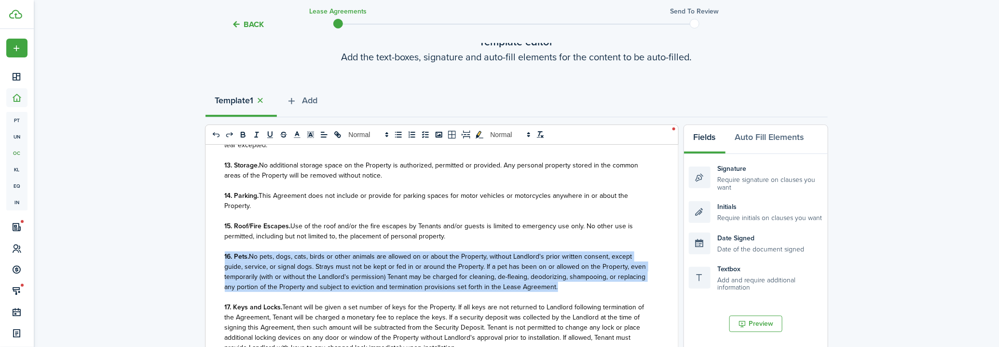
drag, startPoint x: 561, startPoint y: 286, endPoint x: 216, endPoint y: 257, distance: 346.7
click at [216, 257] on div "[US_STATE] Residential Lease Agreement This Lease Agreement (the "Agreement") i…" at bounding box center [439, 334] width 466 height 379
click at [282, 130] on icon "strike" at bounding box center [283, 134] width 9 height 9
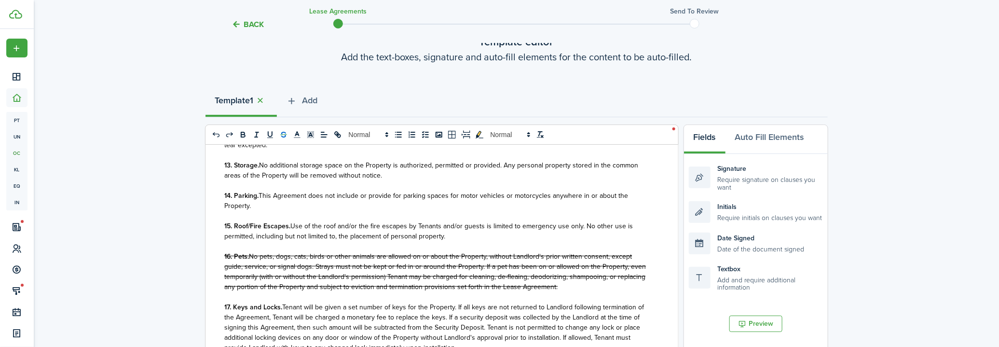
click at [579, 293] on p at bounding box center [438, 297] width 427 height 10
click at [575, 288] on p "16. Pets. No pets, dogs, cats, birds or other animals are allowed on or about t…" at bounding box center [438, 271] width 427 height 41
click at [281, 136] on icon "strike" at bounding box center [283, 134] width 9 height 9
drag, startPoint x: 597, startPoint y: 288, endPoint x: 559, endPoint y: 289, distance: 38.2
click at [559, 289] on p "16. Pets. No pets, dogs, cats, birds or other animals are allowed on or about t…" at bounding box center [438, 271] width 427 height 41
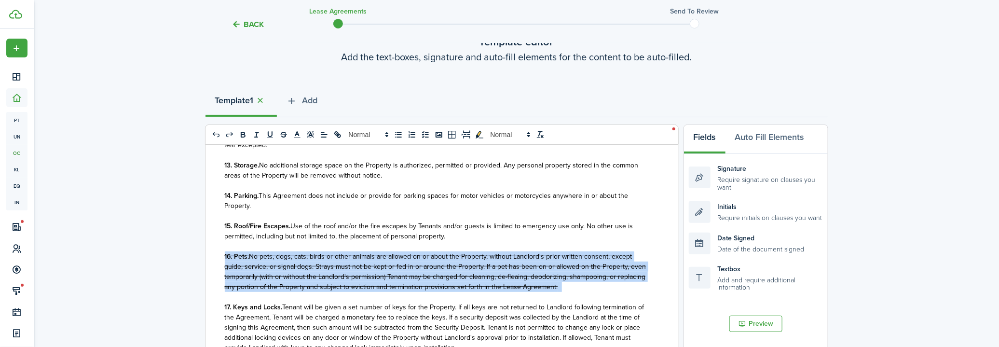
drag, startPoint x: 565, startPoint y: 287, endPoint x: 219, endPoint y: 250, distance: 347.9
click at [219, 250] on div "[US_STATE] Residential Lease Agreement This Lease Agreement (the "Agreement") i…" at bounding box center [439, 334] width 466 height 379
click at [281, 135] on line "strike" at bounding box center [283, 135] width 6 height 0
click at [280, 135] on line "strike" at bounding box center [283, 135] width 6 height 0
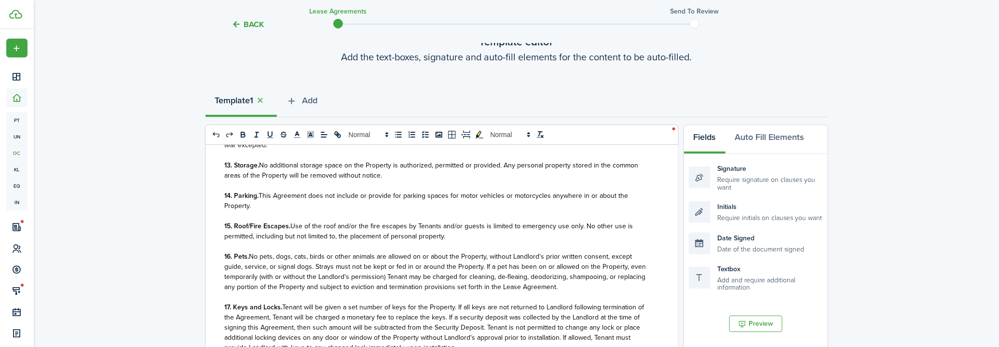
click at [565, 298] on p at bounding box center [438, 297] width 427 height 10
click at [560, 287] on p "16. Pets. No pets, dogs, cats, birds or other animals are allowed on or about t…" at bounding box center [438, 271] width 427 height 41
click at [555, 287] on span "No pets, dogs, cats, birds or other animals are allowed on or about the Propert…" at bounding box center [436, 271] width 422 height 41
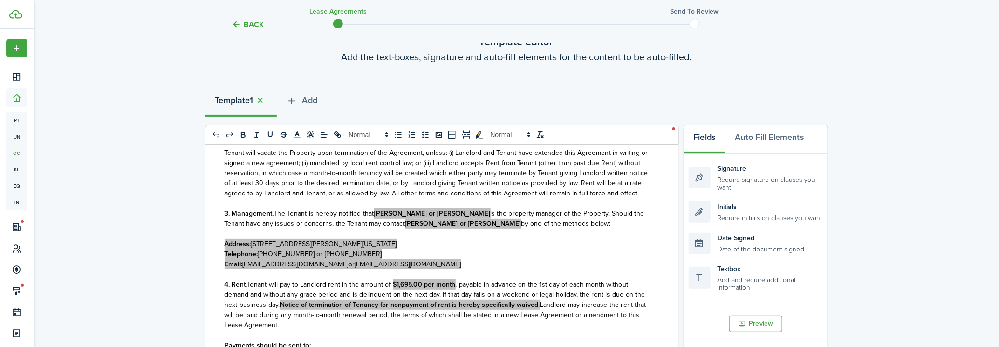
scroll to position [263, 0]
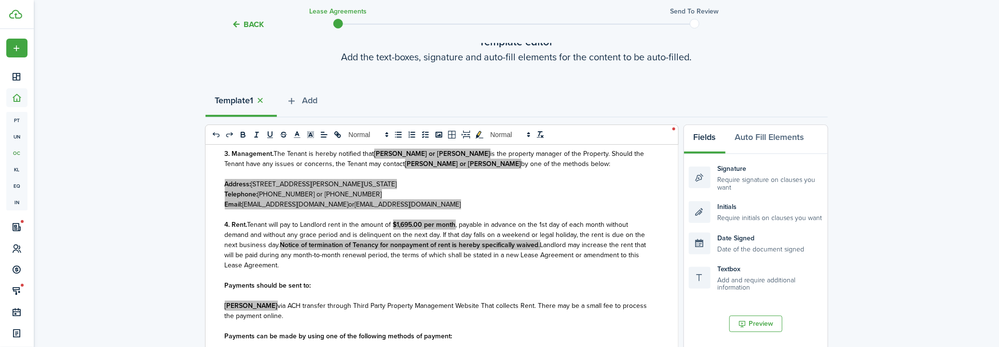
click at [413, 230] on strong "$1,695.00 per month" at bounding box center [424, 225] width 63 height 10
click at [454, 230] on strong "$1,745.00 per month" at bounding box center [424, 225] width 62 height 10
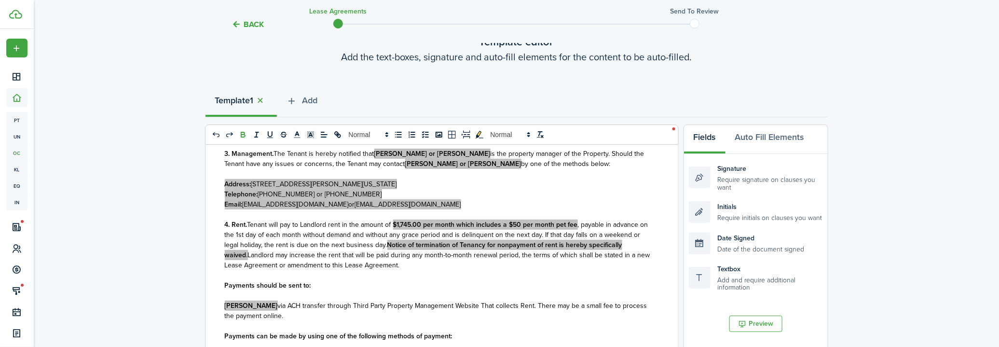
click at [405, 230] on strong "$1,745.00 per month which includes a $50 per month pet fee" at bounding box center [485, 225] width 185 height 10
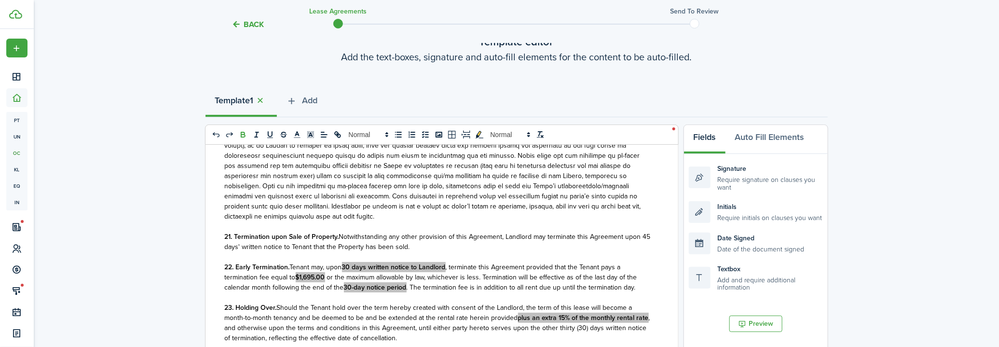
scroll to position [2281, 0]
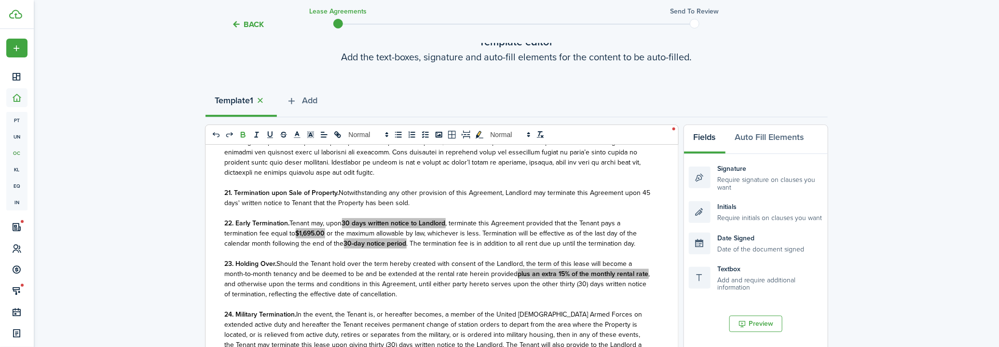
click at [308, 233] on strong "$1,695.00" at bounding box center [310, 233] width 29 height 10
click at [562, 270] on strong "plus an extra 15% of the monthly rental rate" at bounding box center [583, 274] width 131 height 10
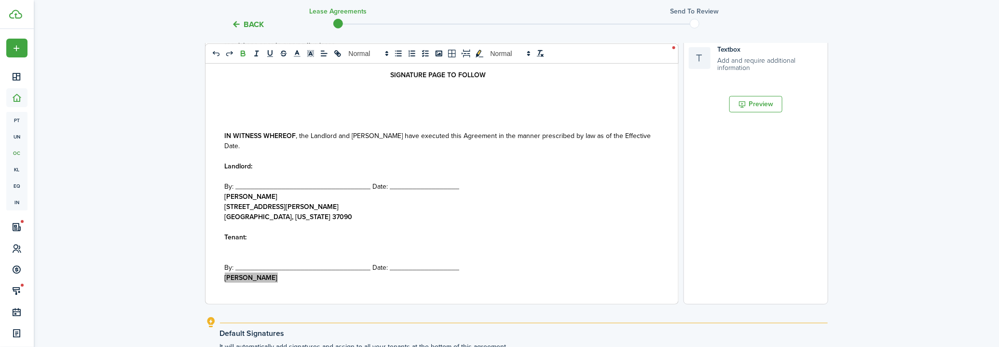
scroll to position [4484, 0]
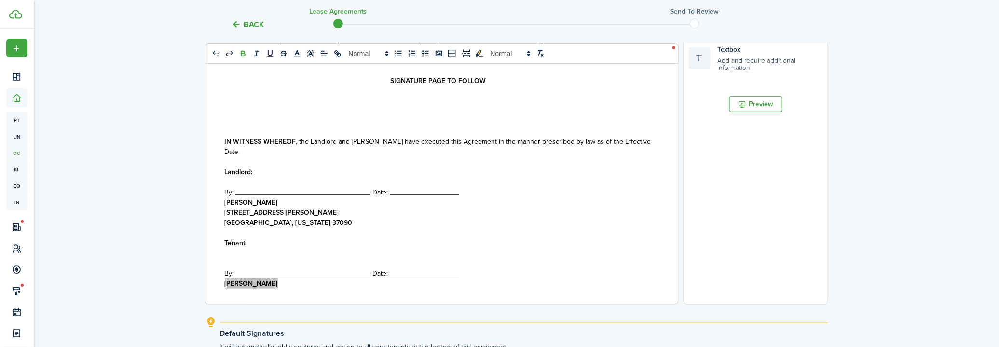
click at [264, 197] on p "[PERSON_NAME]" at bounding box center [438, 202] width 427 height 10
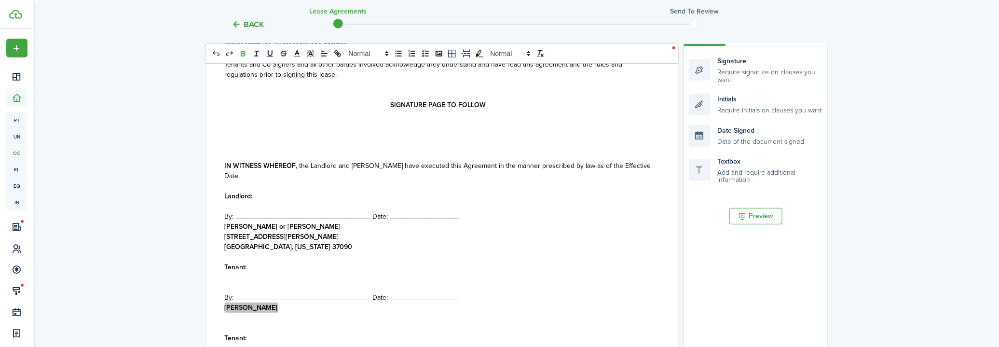
scroll to position [183, 0]
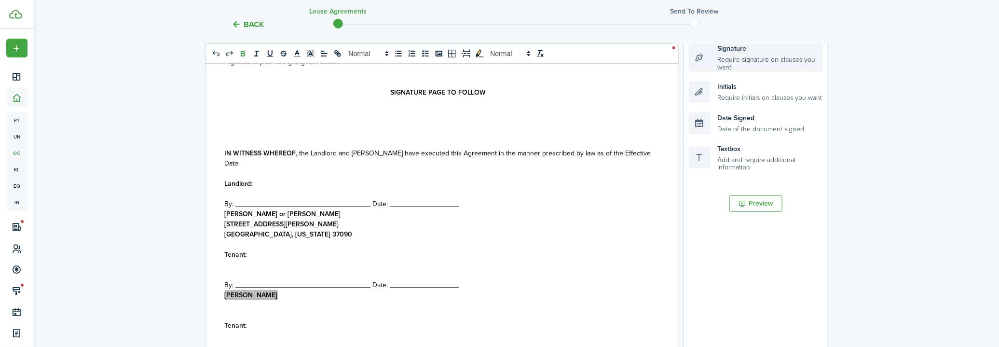
click at [766, 66] on div "Signature Require signature on clauses you want" at bounding box center [756, 57] width 134 height 28
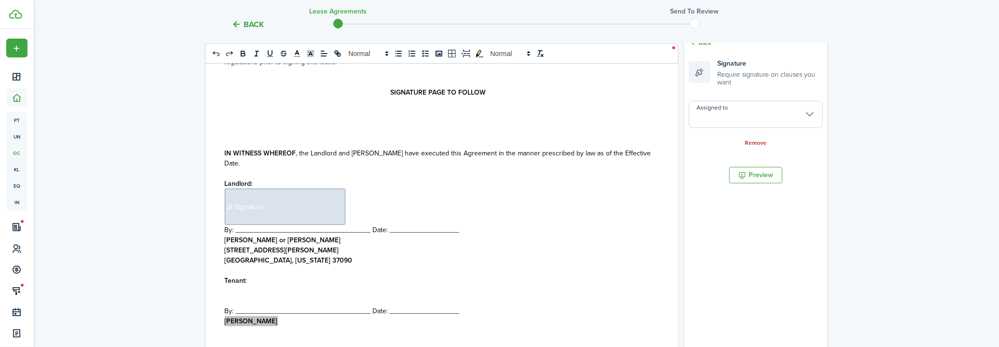
click at [310, 189] on span "Signature" at bounding box center [285, 207] width 121 height 36
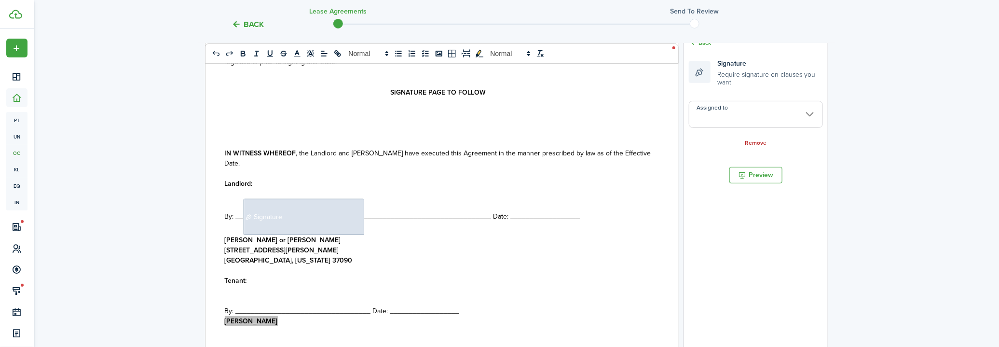
click at [490, 211] on span "By: __﻿ Signature ﻿________________﻿﻿_________________ Date: __________________" at bounding box center [403, 216] width 356 height 10
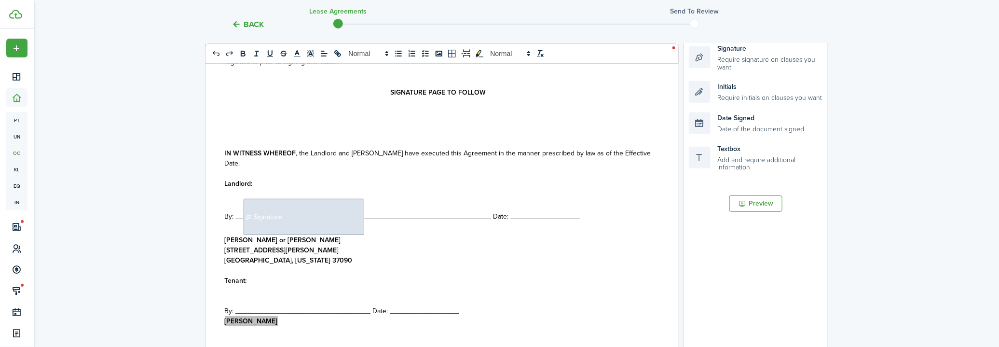
click at [478, 211] on span "By: __﻿ Signature ﻿________________﻿﻿_________________ Date: __________________" at bounding box center [403, 216] width 356 height 10
click at [371, 211] on span "By: __﻿ Signature ﻿___ Date: __________________" at bounding box center [345, 216] width 240 height 10
click at [444, 211] on span "By: __﻿ Signature ﻿__ Date: __________________" at bounding box center [343, 216] width 236 height 10
click at [739, 120] on div "Date Signed Date of the document signed" at bounding box center [756, 123] width 134 height 22
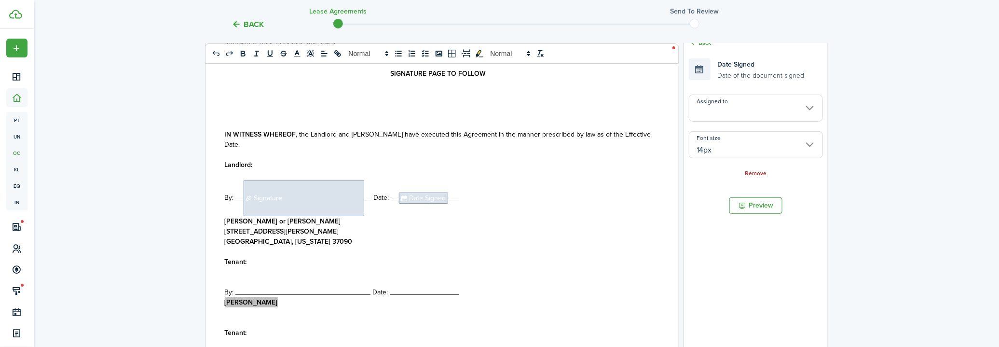
scroll to position [4598, 0]
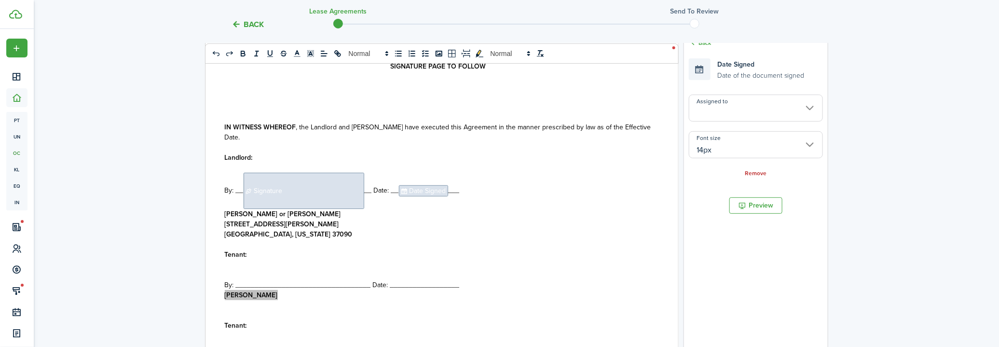
click at [356, 280] on span "By: ___________________________________ Date: __________________" at bounding box center [342, 285] width 235 height 10
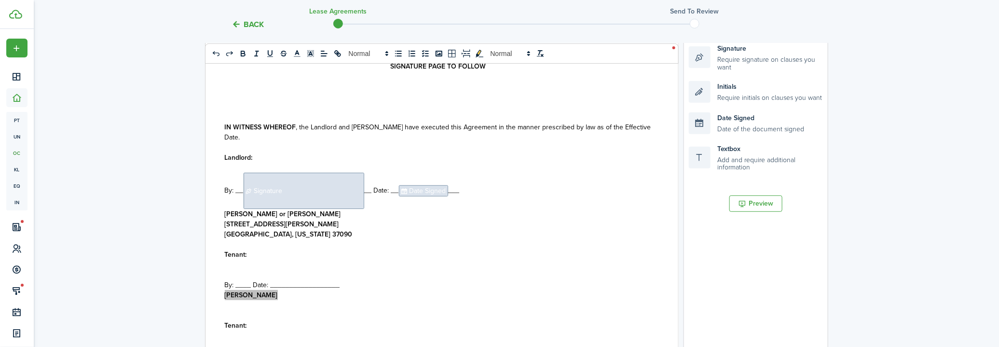
click at [328, 280] on span "By: ____ Date: __________________" at bounding box center [282, 285] width 115 height 10
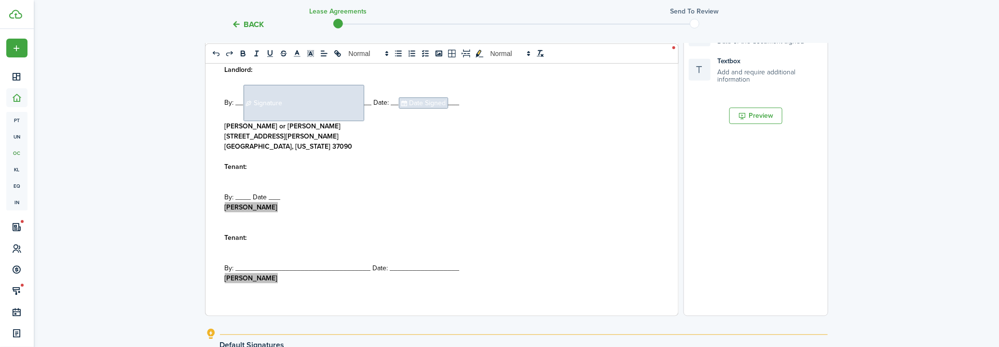
click at [357, 263] on span "By: ___________________________________ Date: __________________" at bounding box center [342, 268] width 235 height 10
click at [360, 263] on span "By: ___________________________________ Date: __________________" at bounding box center [342, 268] width 235 height 10
click at [323, 263] on span "By: ___ Date: __________________" at bounding box center [280, 268] width 111 height 10
click at [325, 263] on span "By: ___ Date: __________________" at bounding box center [280, 268] width 111 height 10
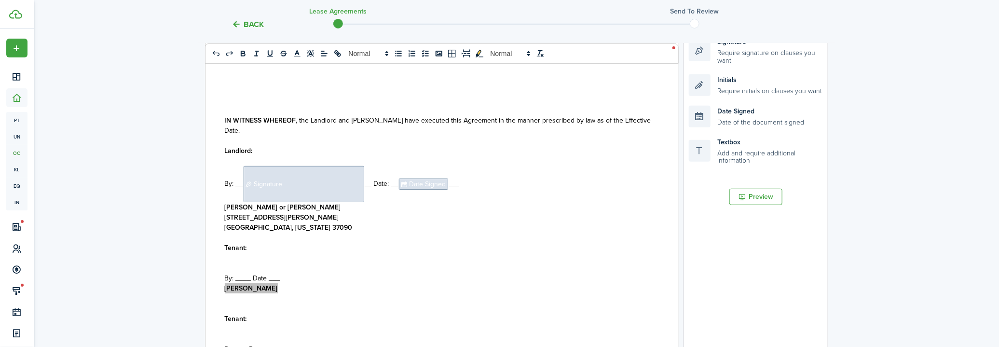
scroll to position [183, 0]
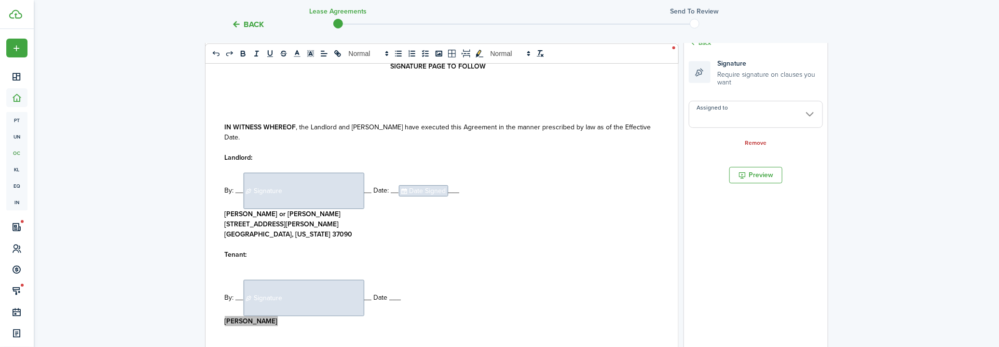
click at [319, 280] on span "Signature" at bounding box center [304, 298] width 121 height 36
click at [724, 107] on input "Assigned to" at bounding box center [756, 114] width 134 height 27
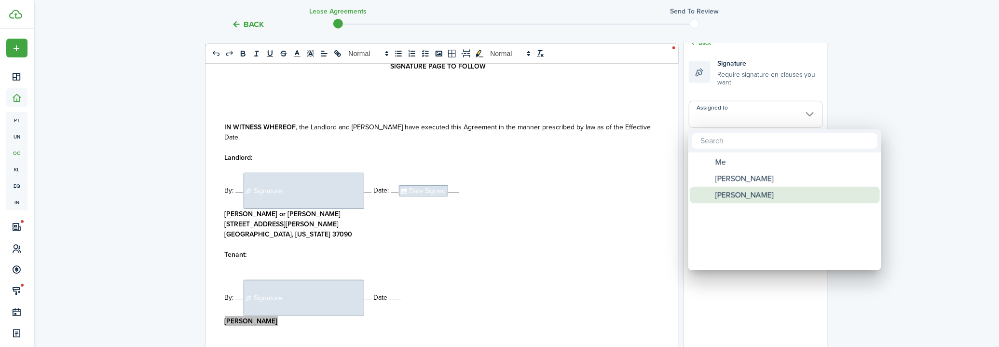
click at [721, 194] on span "[PERSON_NAME]" at bounding box center [745, 195] width 58 height 16
type input "[PERSON_NAME]"
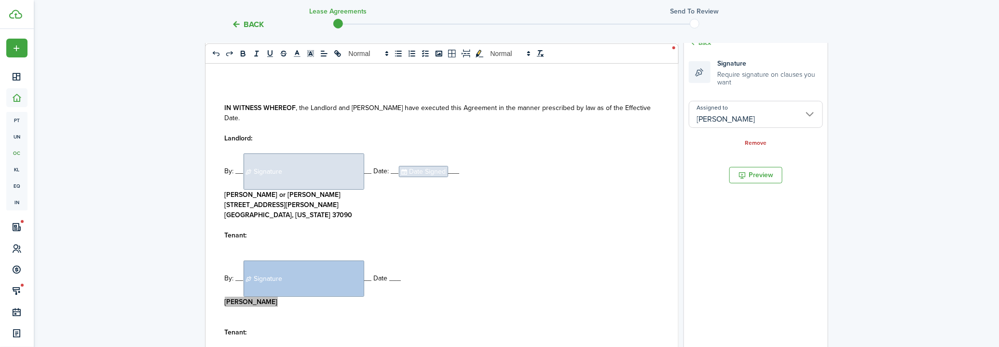
scroll to position [4624, 0]
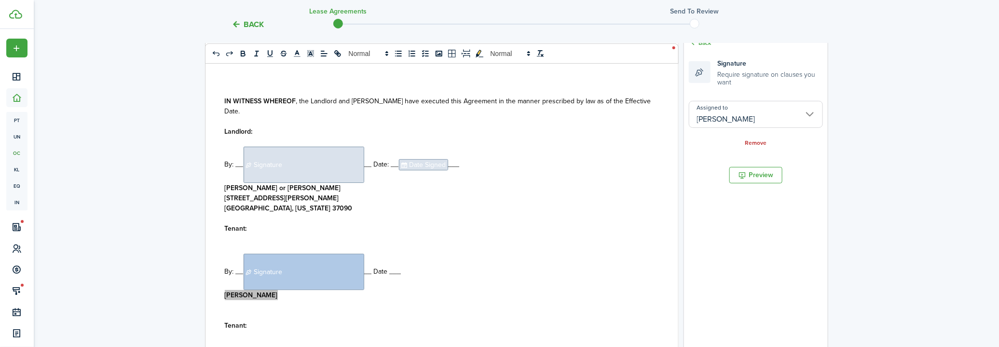
click at [334, 147] on span "Signature" at bounding box center [304, 165] width 121 height 36
click at [786, 123] on input "Assigned to" at bounding box center [756, 114] width 134 height 27
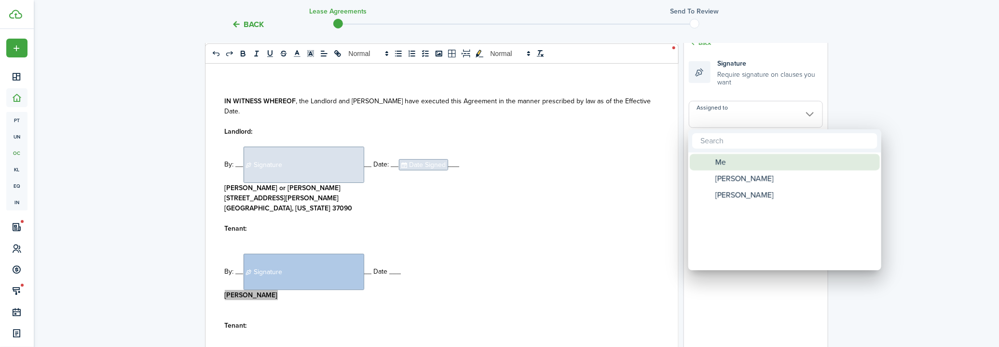
click at [755, 168] on div "Me" at bounding box center [789, 162] width 171 height 16
type input "Me"
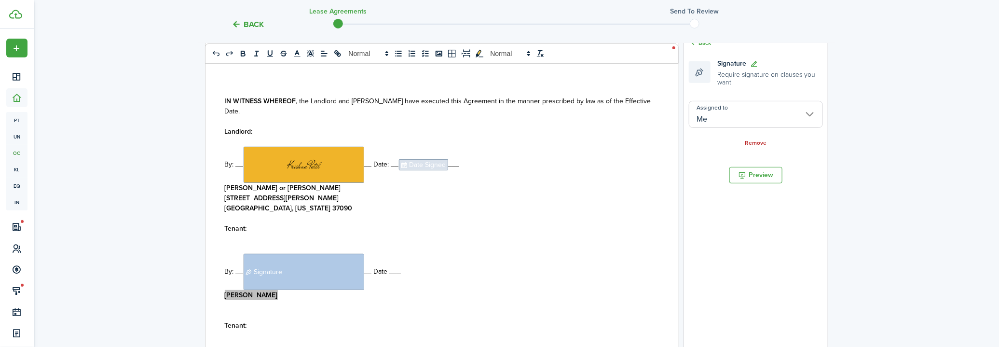
click at [434, 159] on span "Date Signed" at bounding box center [423, 164] width 49 height 11
click at [740, 114] on input "Assigned to" at bounding box center [756, 108] width 134 height 27
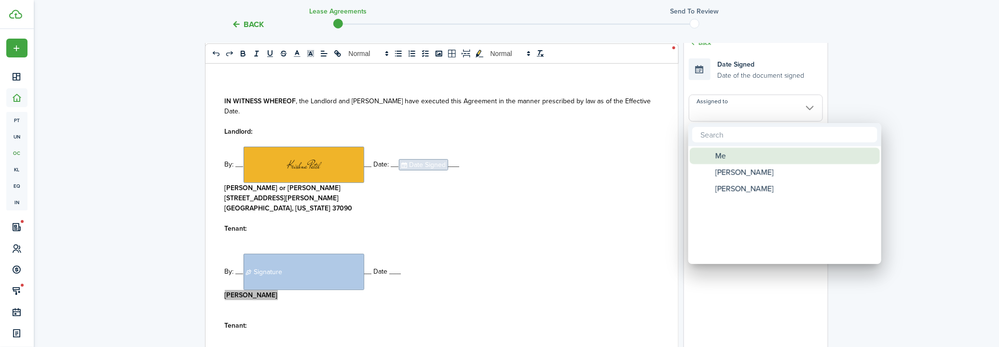
click at [740, 157] on div "Me" at bounding box center [789, 156] width 171 height 16
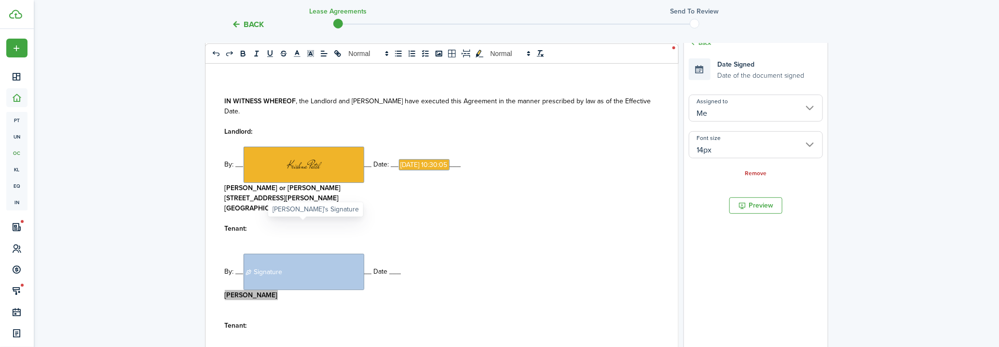
click at [334, 254] on span "Signature" at bounding box center [304, 272] width 121 height 36
type input "[PERSON_NAME]"
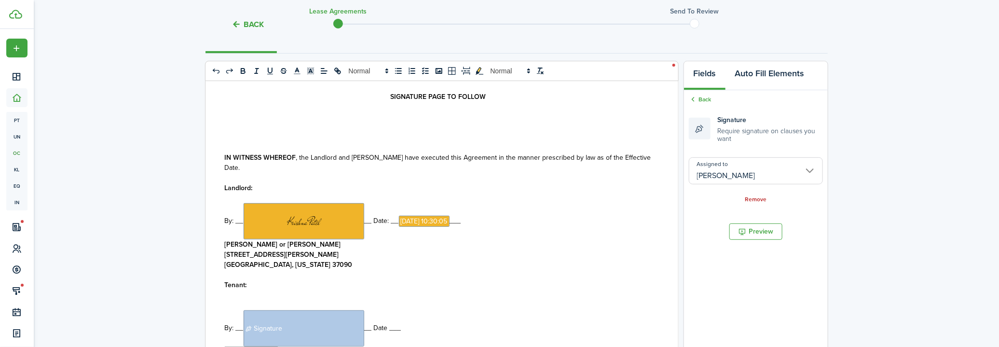
scroll to position [139, 0]
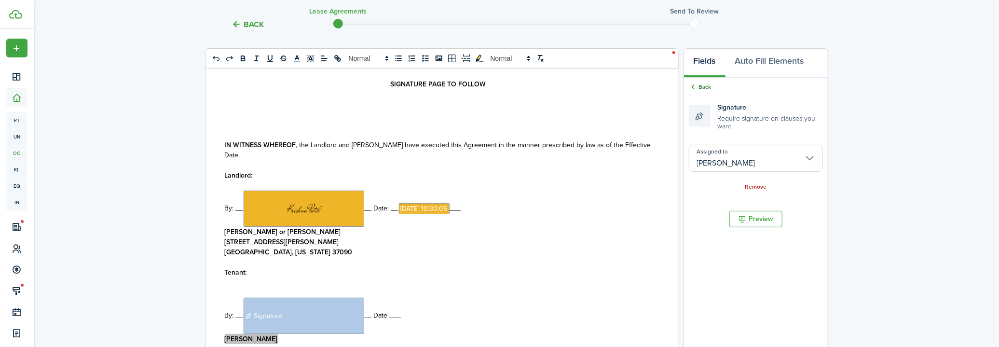
click at [707, 87] on link "Back" at bounding box center [700, 87] width 23 height 9
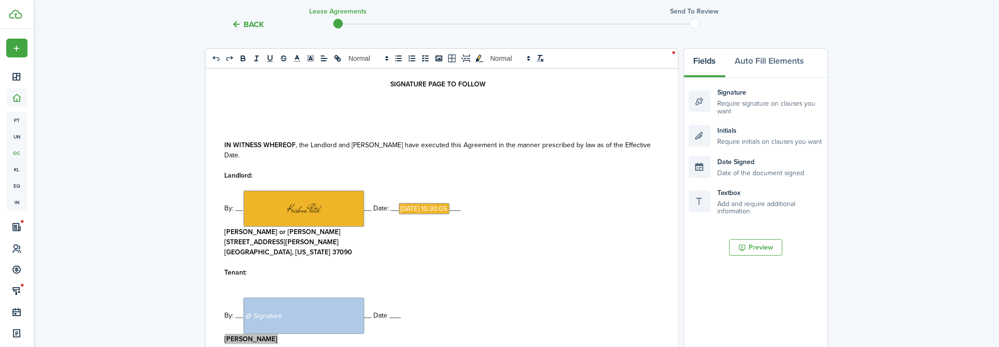
click at [393, 310] on span "By: __﻿ Signature ﻿__ Date ___" at bounding box center [313, 315] width 177 height 10
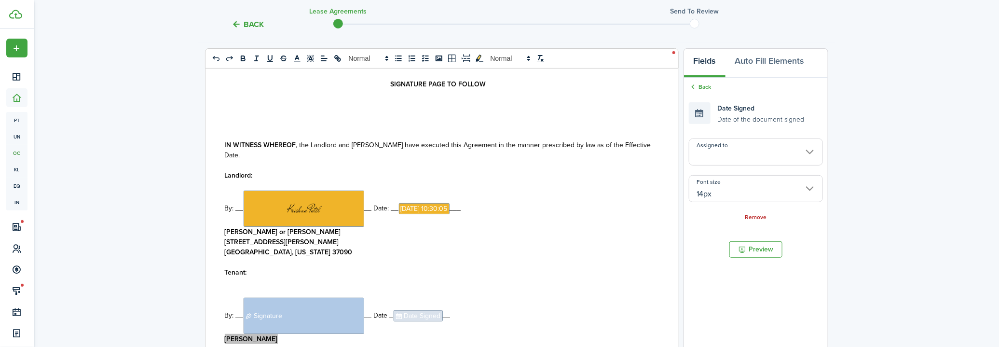
click at [735, 158] on input "Assigned to" at bounding box center [756, 152] width 134 height 27
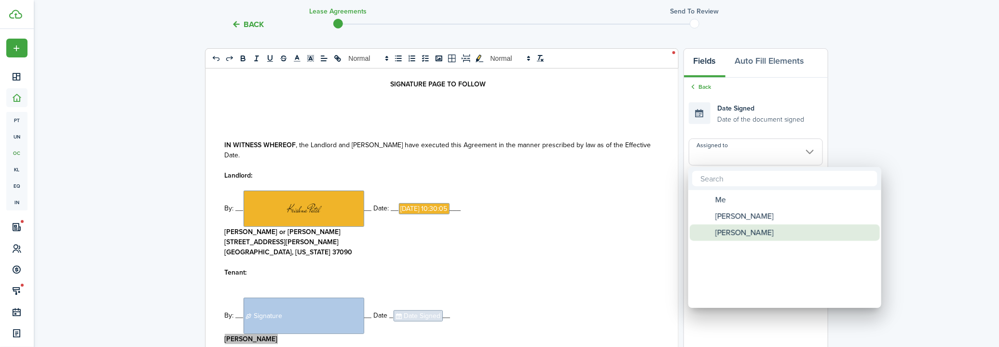
click at [726, 235] on span "[PERSON_NAME]" at bounding box center [745, 232] width 58 height 16
type input "[PERSON_NAME]"
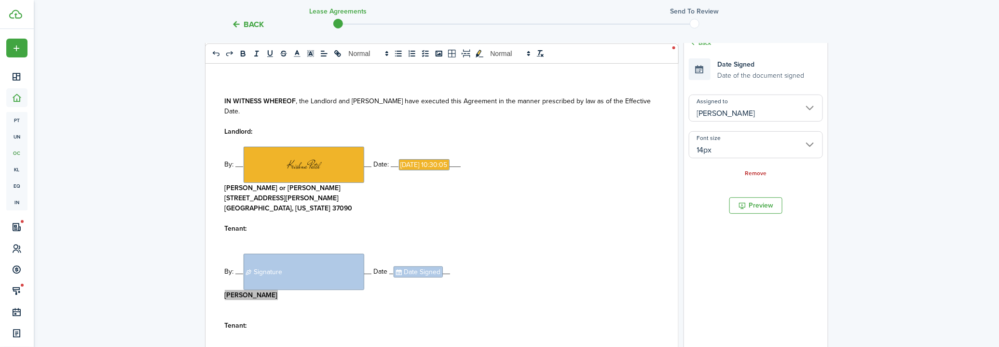
scroll to position [95, 0]
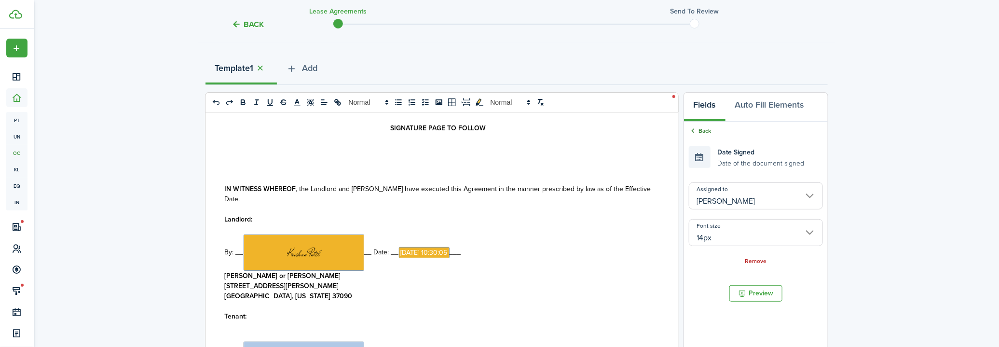
click at [704, 132] on link "Back" at bounding box center [700, 130] width 23 height 9
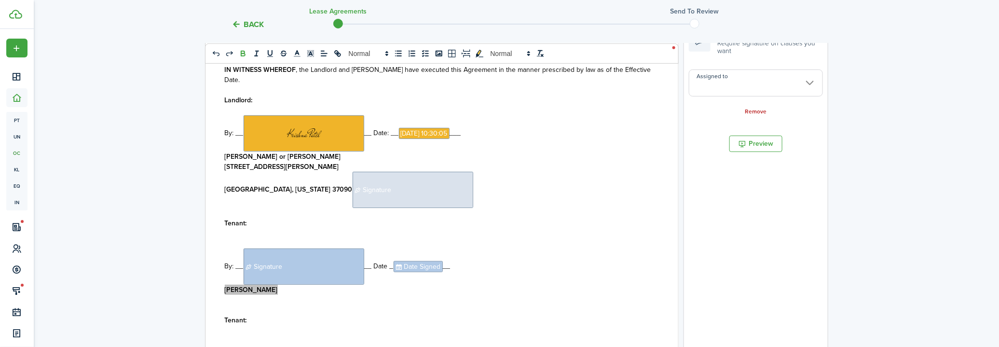
scroll to position [227, 0]
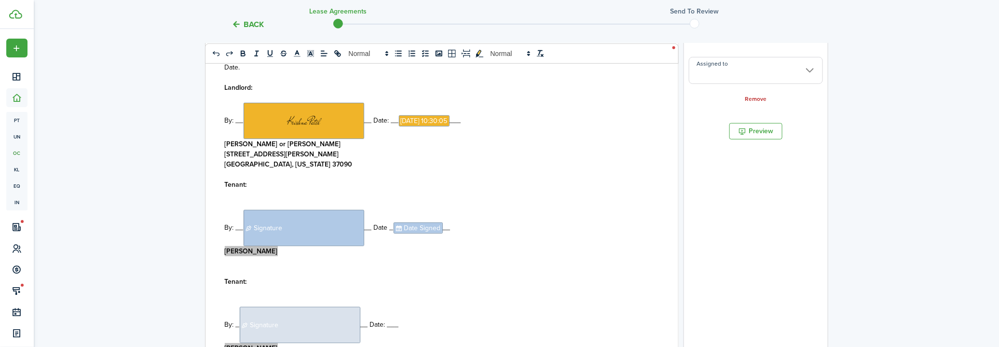
click at [325, 307] on span "Signature" at bounding box center [300, 325] width 121 height 36
click at [771, 73] on input "Assigned to" at bounding box center [756, 70] width 134 height 27
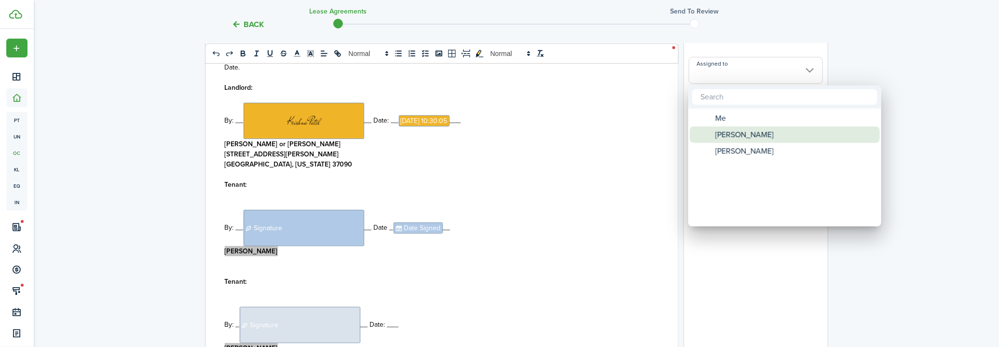
click at [741, 130] on span "[PERSON_NAME]" at bounding box center [745, 134] width 58 height 16
type input "[PERSON_NAME]"
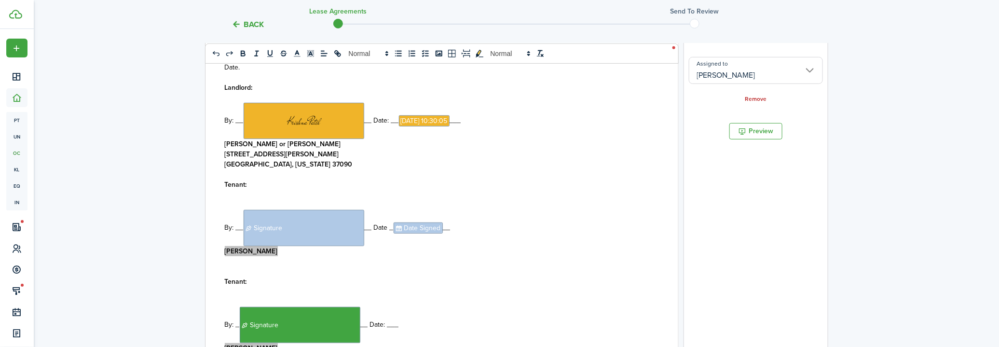
click at [583, 256] on p at bounding box center [438, 261] width 427 height 10
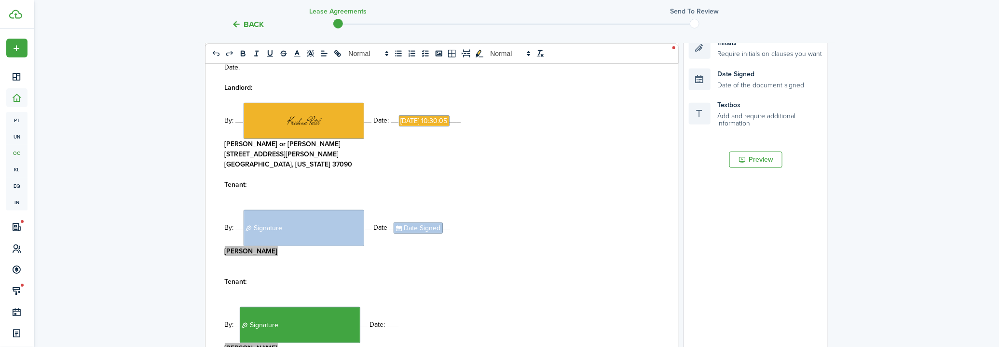
click at [652, 187] on div "[US_STATE] Residential Lease Agreement This Lease Agreement (the "Agreement") i…" at bounding box center [439, 170] width 466 height 379
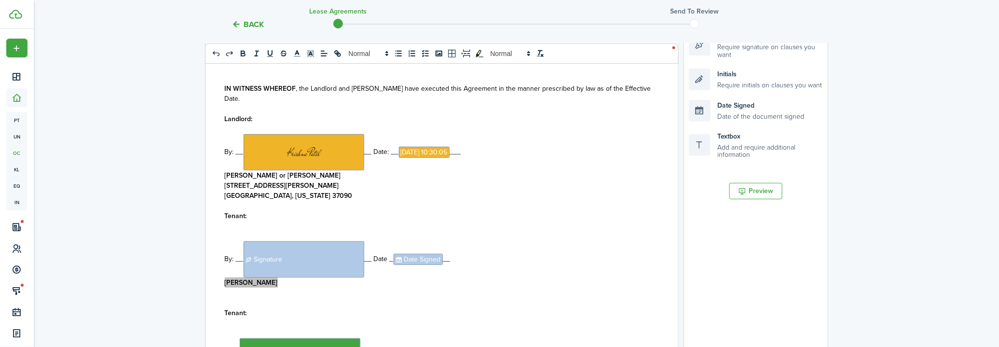
scroll to position [183, 0]
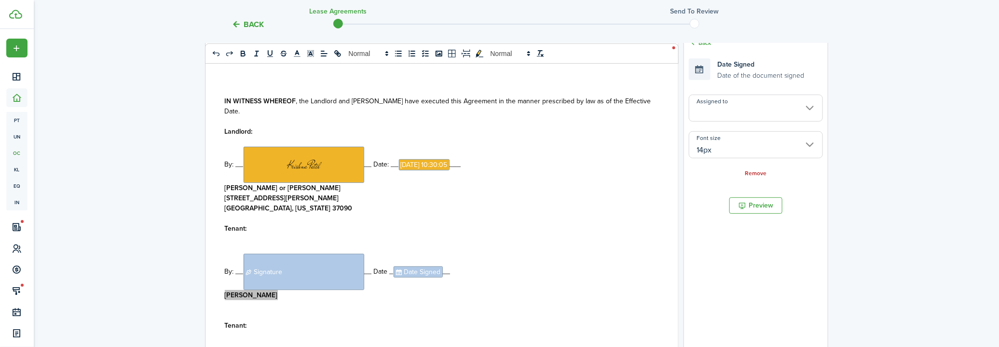
click at [756, 110] on input "Assigned to" at bounding box center [756, 108] width 134 height 27
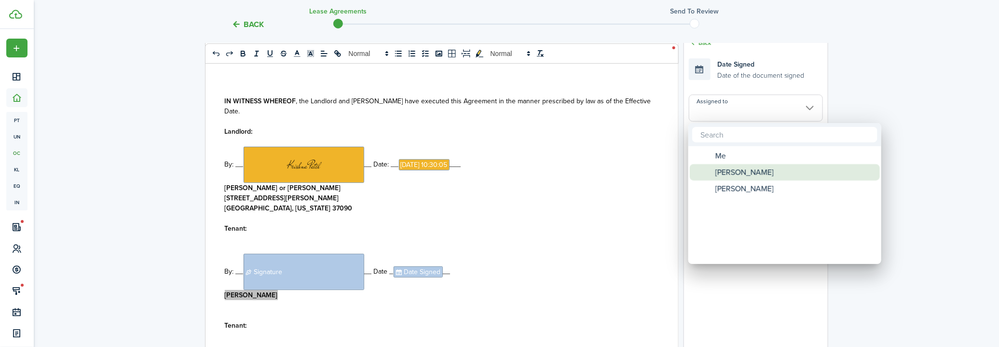
click at [734, 170] on span "[PERSON_NAME]" at bounding box center [745, 172] width 58 height 16
type input "[PERSON_NAME]"
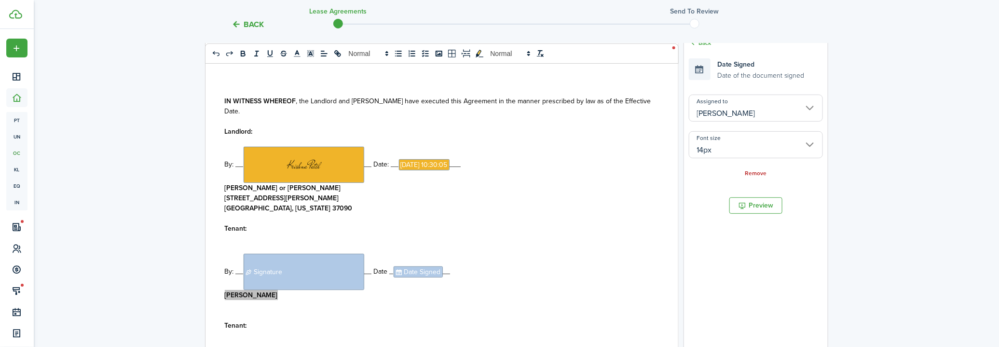
click at [567, 254] on p "By: __﻿ Signature ﻿__ Date _﻿ Date Signed ﻿__" at bounding box center [438, 272] width 427 height 36
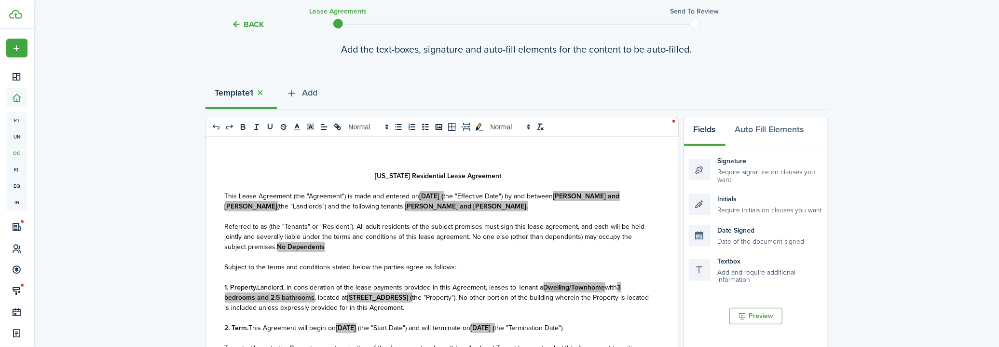
scroll to position [0, 0]
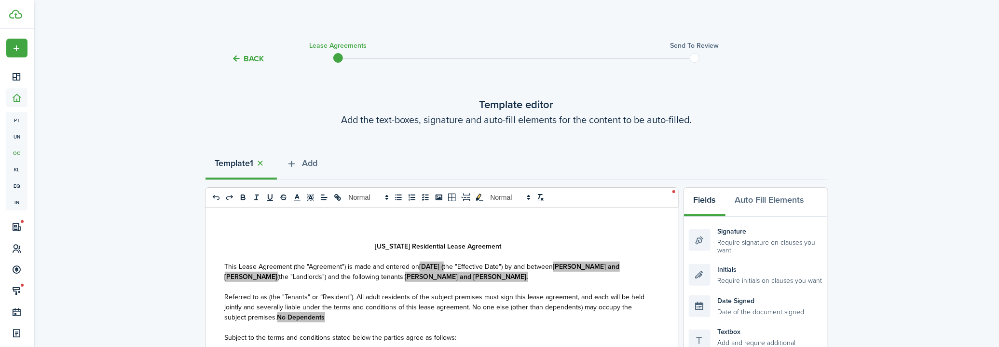
click at [243, 168] on strong "Template" at bounding box center [232, 163] width 35 height 13
click at [242, 164] on strong "Template" at bounding box center [232, 163] width 35 height 13
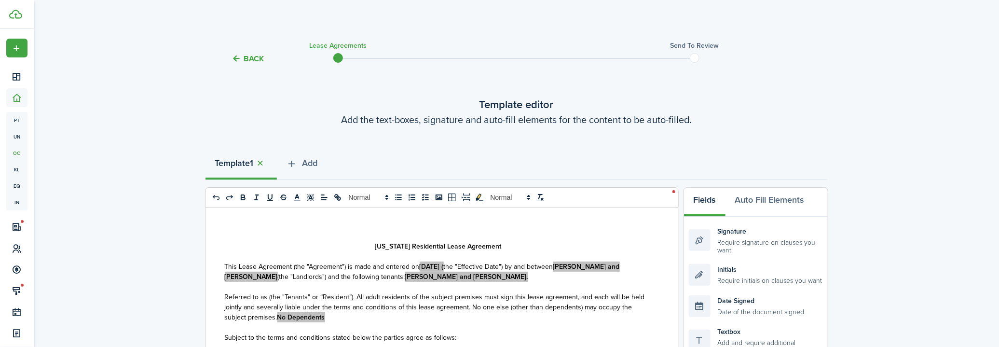
click at [242, 164] on strong "Template" at bounding box center [232, 163] width 35 height 13
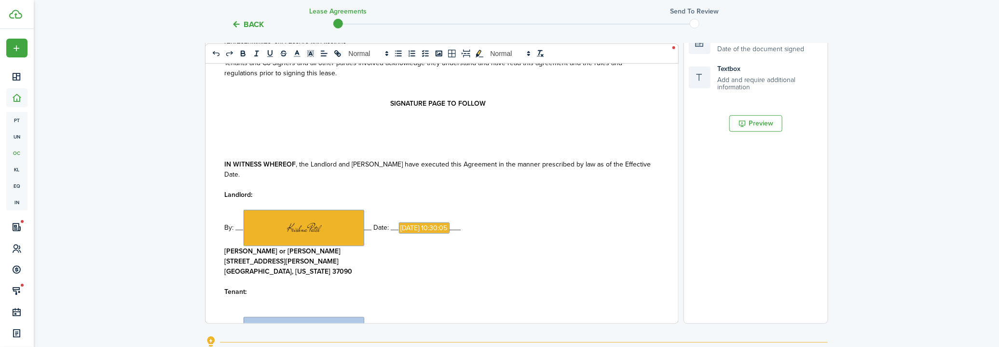
scroll to position [4518, 0]
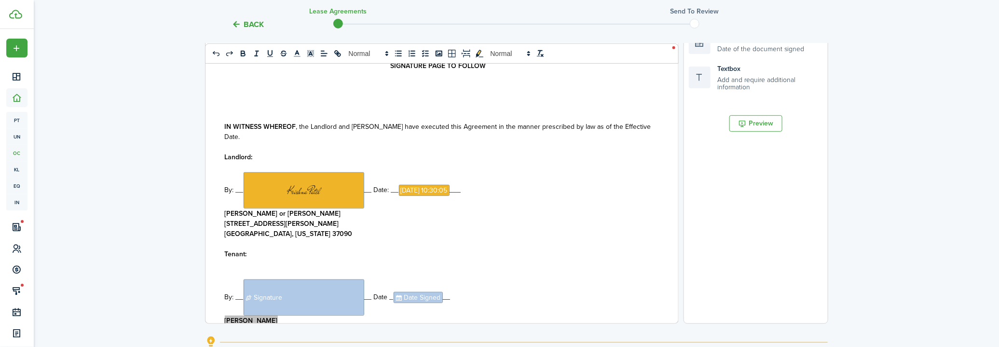
click at [269, 208] on strong "[PERSON_NAME] or [PERSON_NAME]" at bounding box center [283, 213] width 116 height 10
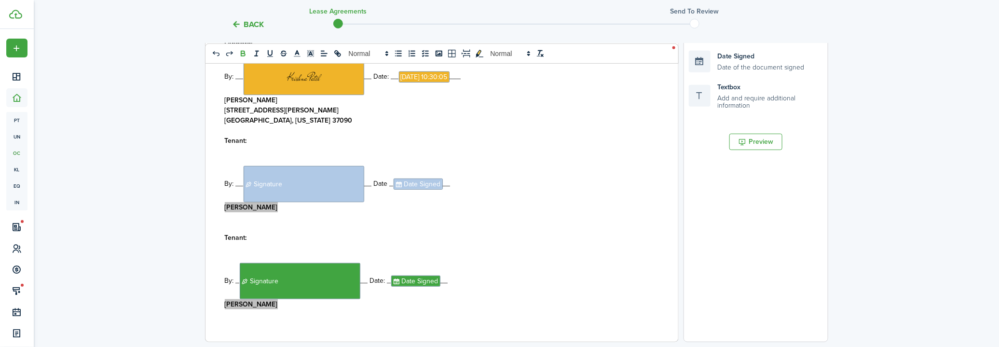
scroll to position [227, 0]
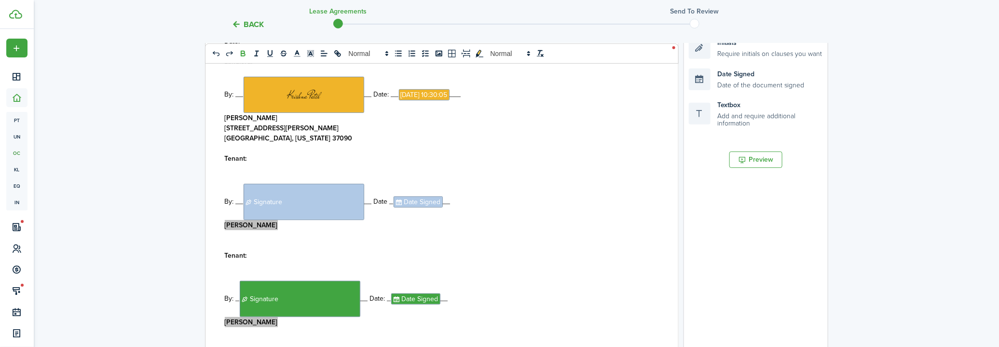
click at [763, 172] on document-aside-settings "Fields Auto Fill Elements Signature Require signature on clauses you want Initi…" at bounding box center [756, 160] width 145 height 400
click at [762, 162] on button "Preview" at bounding box center [756, 160] width 53 height 16
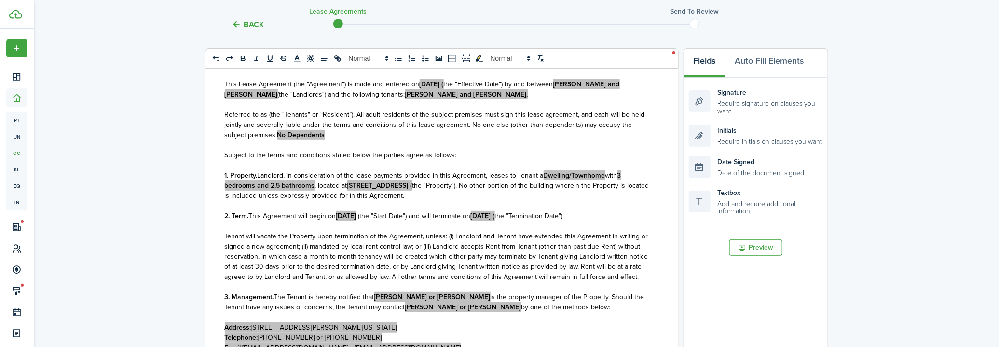
scroll to position [0, 0]
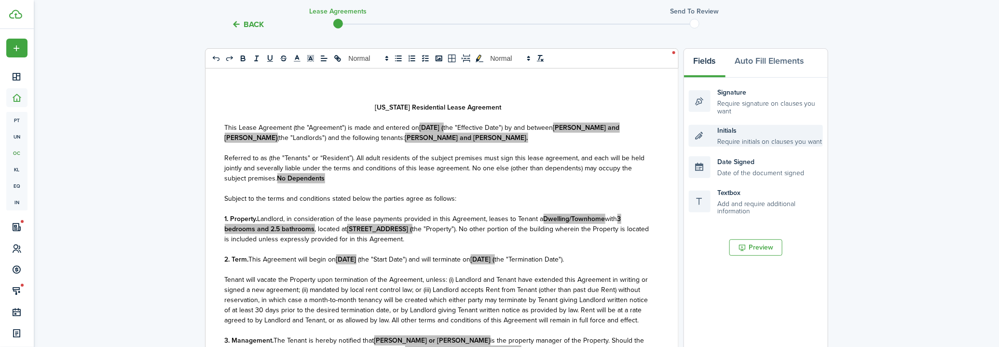
click at [753, 137] on div "Initials Require initials on clauses you want" at bounding box center [756, 136] width 134 height 22
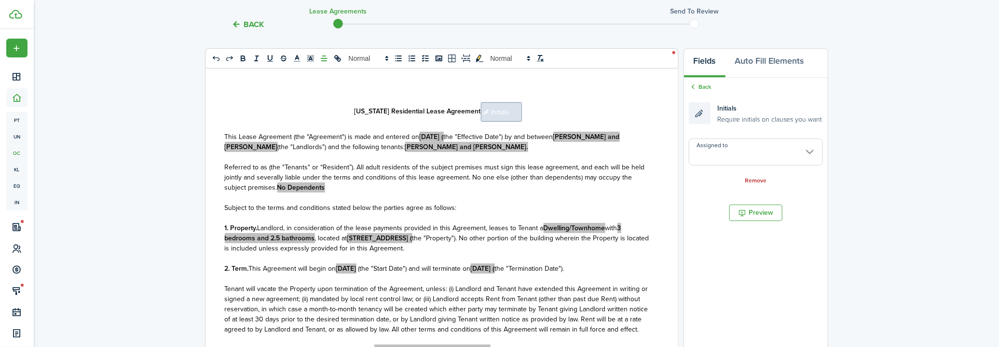
drag, startPoint x: 508, startPoint y: 102, endPoint x: 550, endPoint y: 98, distance: 41.7
click at [550, 98] on div "[US_STATE] Residential Lease Agreement ﻿ Initials ﻿ This Lease Agreement (the "…" at bounding box center [439, 258] width 466 height 379
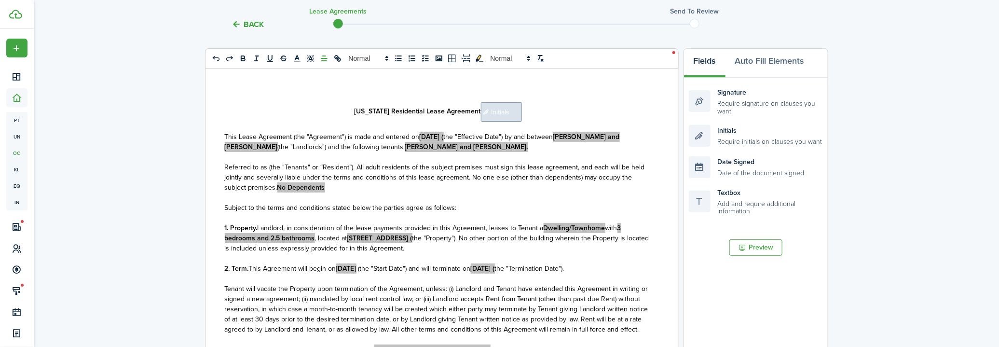
click at [498, 117] on span "Initials" at bounding box center [501, 111] width 41 height 19
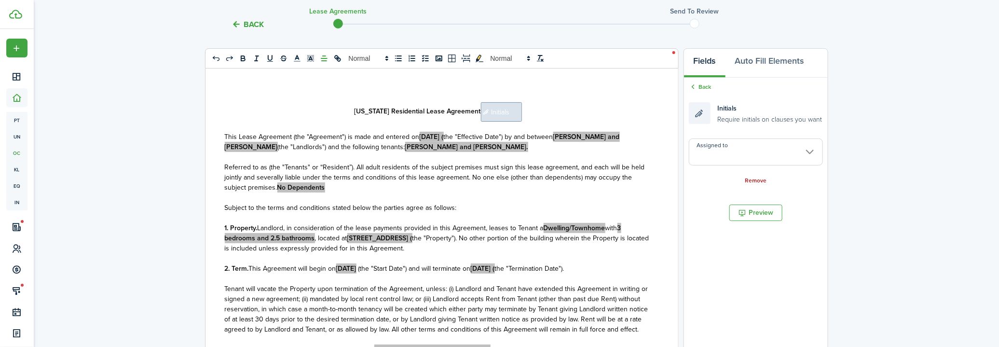
click at [760, 179] on link "Remove" at bounding box center [756, 181] width 22 height 7
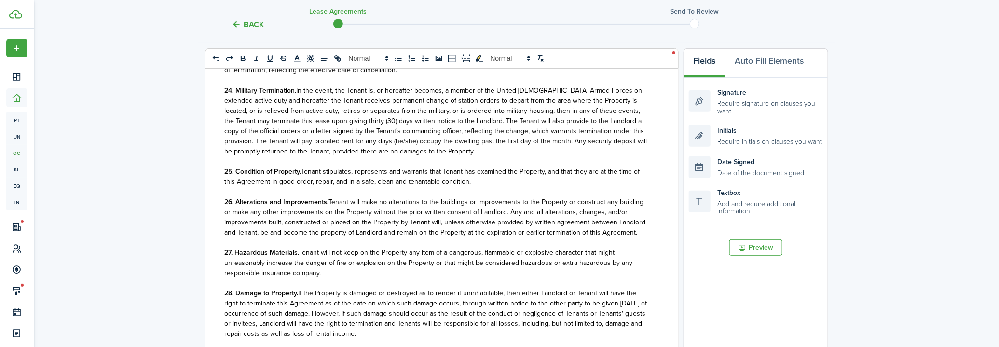
scroll to position [2500, 0]
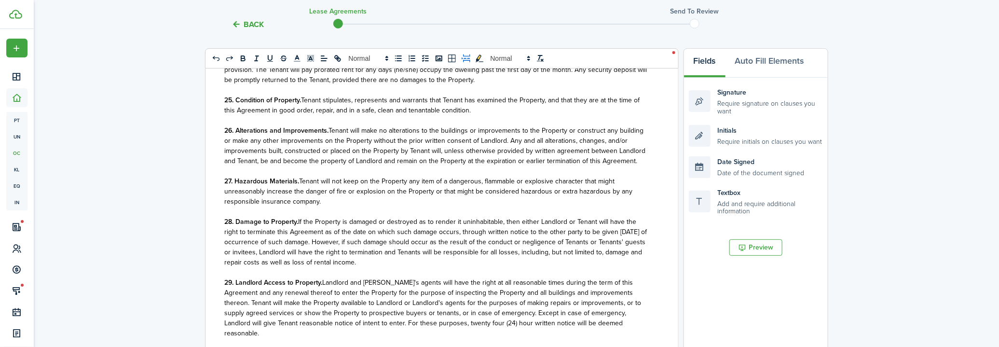
click at [464, 58] on icon "pageBreak" at bounding box center [466, 58] width 9 height 9
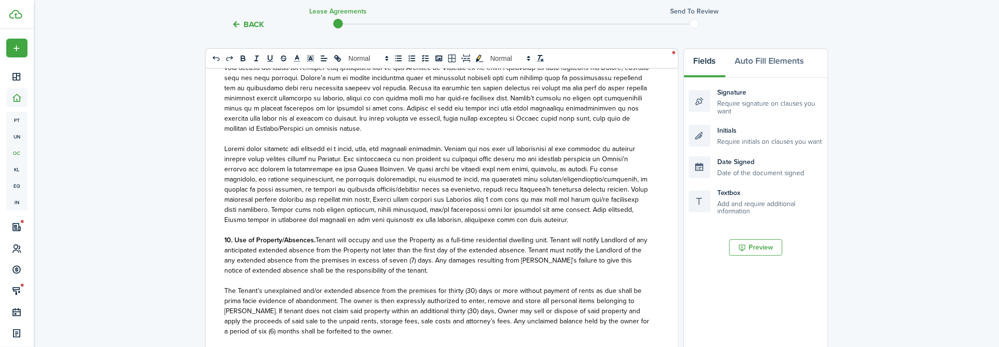
scroll to position [1306, 0]
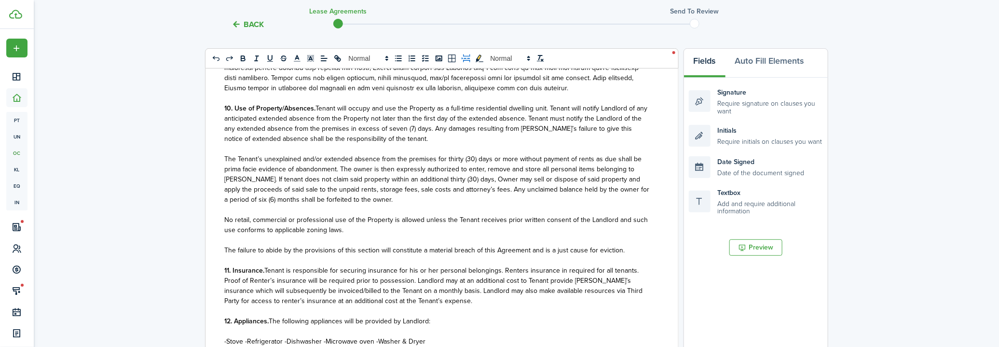
click at [463, 56] on icon "pageBreak" at bounding box center [466, 59] width 7 height 6
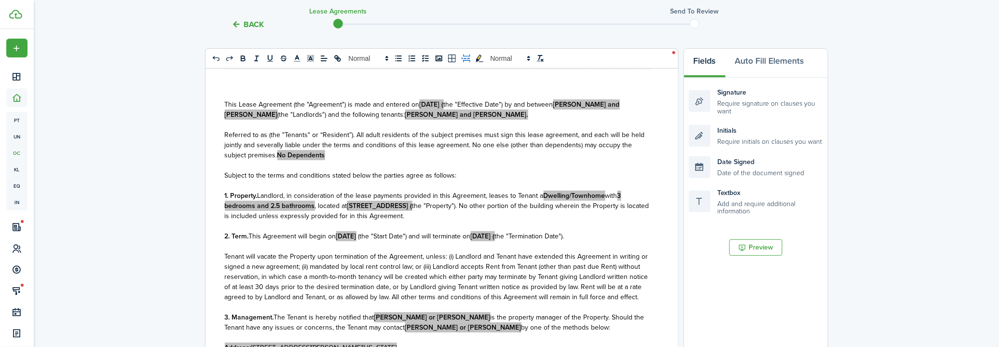
click at [463, 58] on icon "pageBreak" at bounding box center [466, 58] width 9 height 9
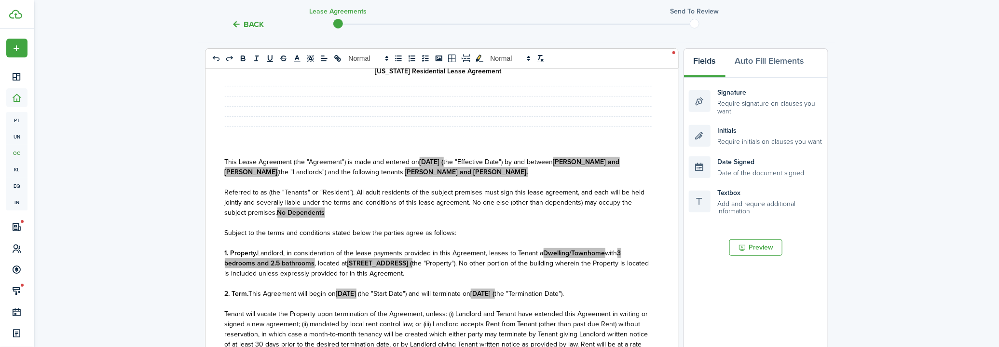
scroll to position [0, 0]
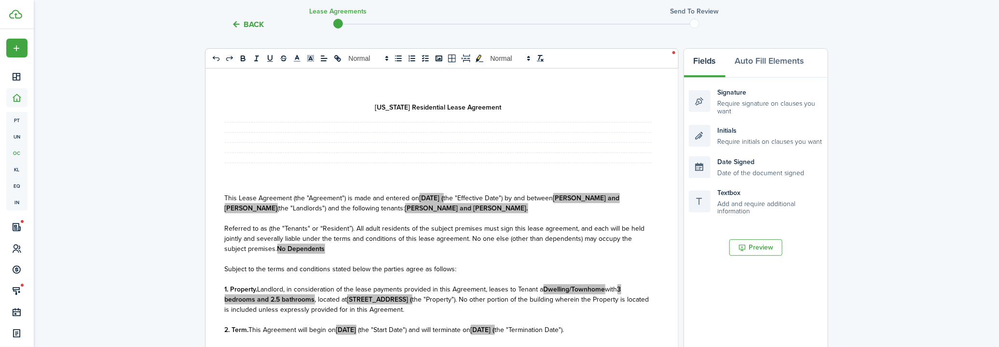
click at [453, 157] on div "[US_STATE] Residential Lease Agreement ﻿ ﻿ This Lease Agreement (the "Agreement…" at bounding box center [439, 258] width 466 height 379
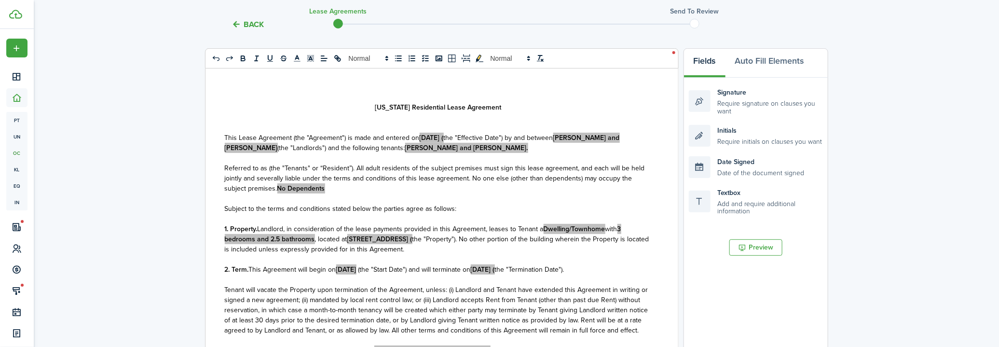
scroll to position [129, 0]
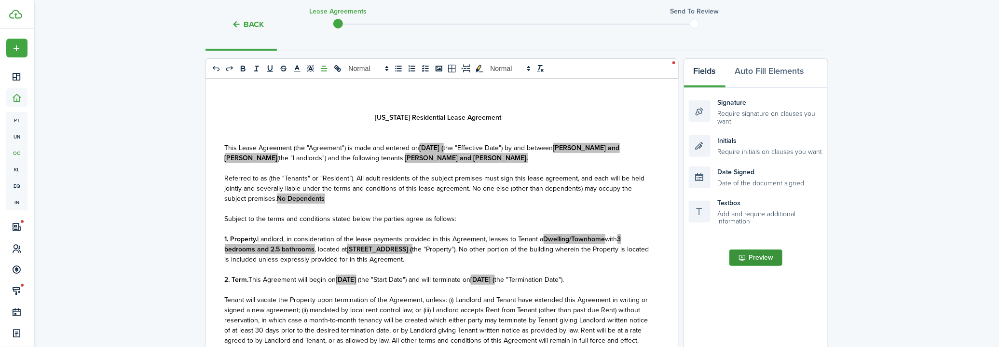
click at [741, 257] on button "Preview" at bounding box center [756, 257] width 53 height 16
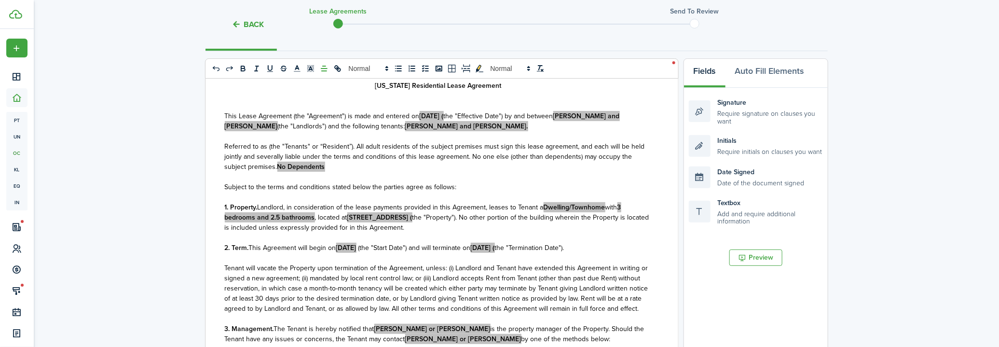
scroll to position [43, 0]
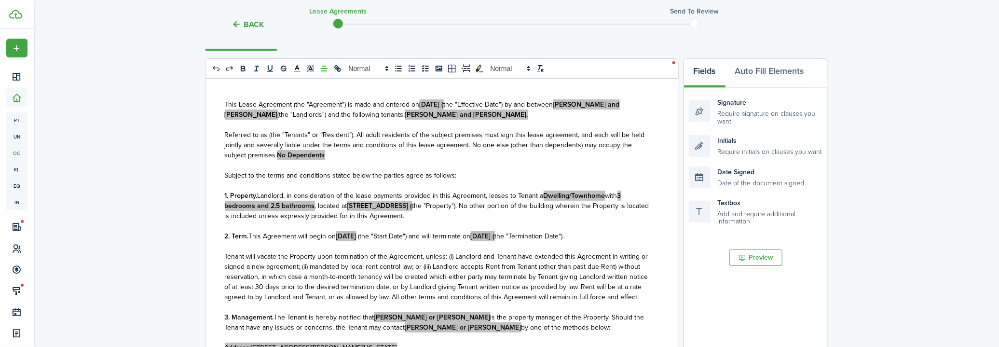
click at [621, 198] on strong "3 bedrooms and 2.5 bathrooms" at bounding box center [423, 201] width 397 height 20
click at [603, 166] on p at bounding box center [438, 165] width 427 height 10
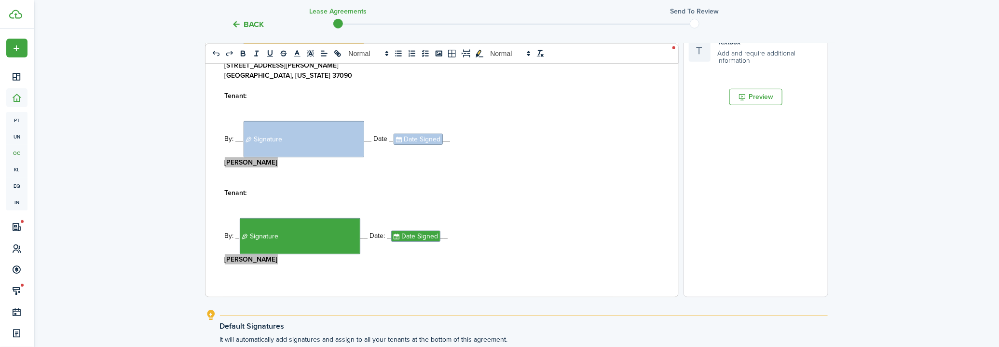
scroll to position [348, 0]
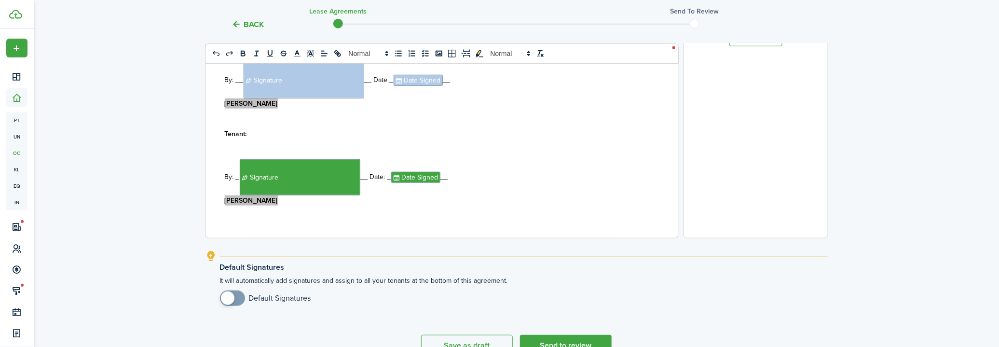
click at [474, 212] on div "[US_STATE] Residential Lease Agreement ﻿ ﻿ This Lease Agreement (the "Agreement…" at bounding box center [439, 48] width 466 height 379
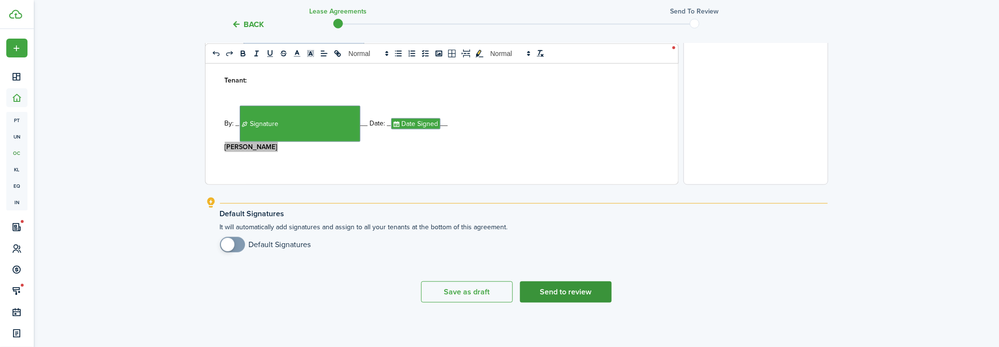
click at [574, 293] on button "Send to review" at bounding box center [566, 291] width 92 height 21
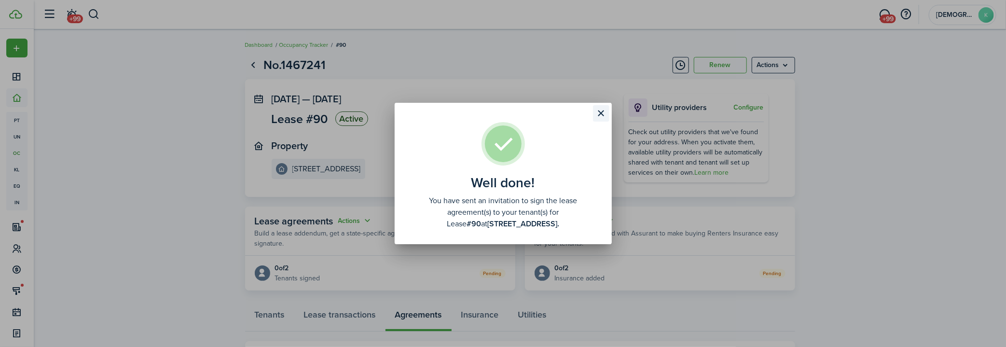
click at [607, 114] on button "Close modal" at bounding box center [601, 113] width 16 height 16
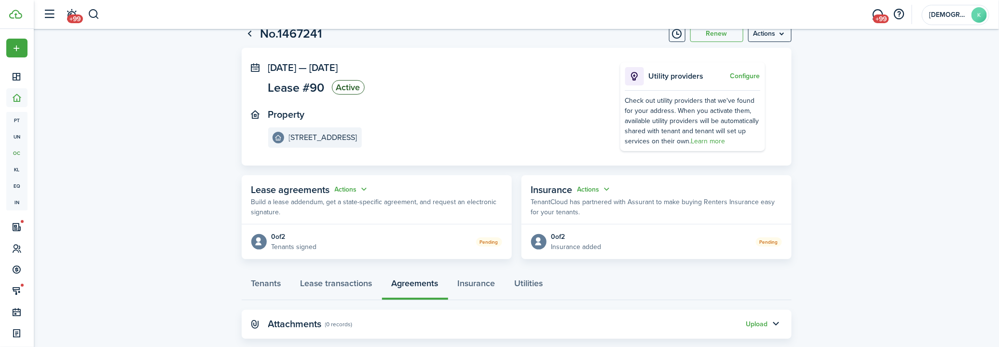
scroll to position [43, 0]
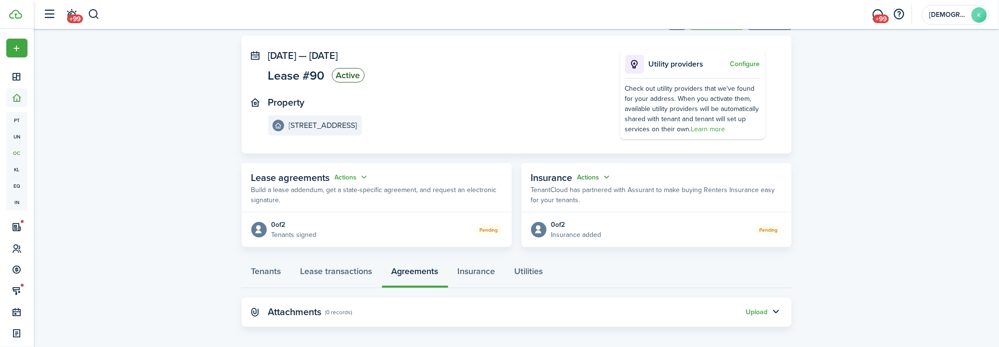
click at [596, 174] on button "Actions" at bounding box center [595, 177] width 35 height 11
click at [876, 161] on lease-view "No.1467241 Renew Actions [DATE] — [DATE] Lease #90 Active Property [STREET_ADDR…" at bounding box center [517, 170] width 966 height 324
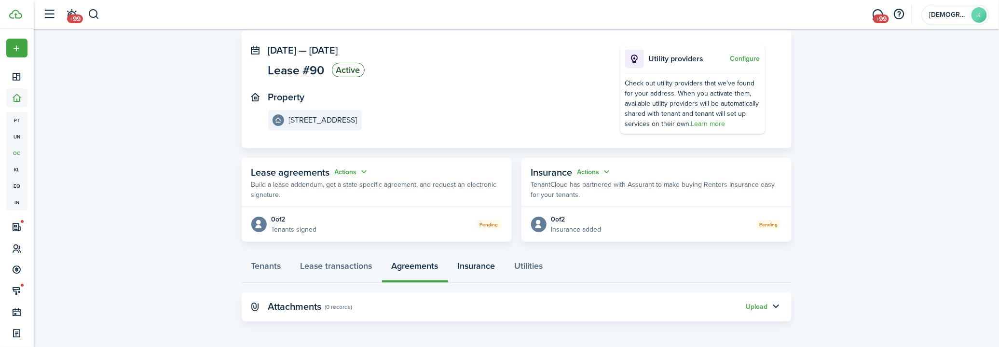
click at [474, 267] on link "Insurance" at bounding box center [476, 268] width 57 height 29
click at [505, 307] on panel-main-header "Renters insurance (0 record)" at bounding box center [517, 306] width 550 height 29
click at [776, 307] on button "button" at bounding box center [776, 307] width 16 height 16
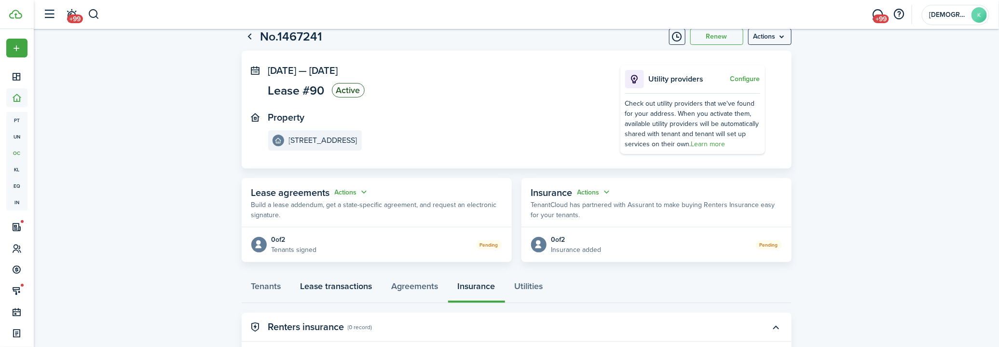
scroll to position [0, 0]
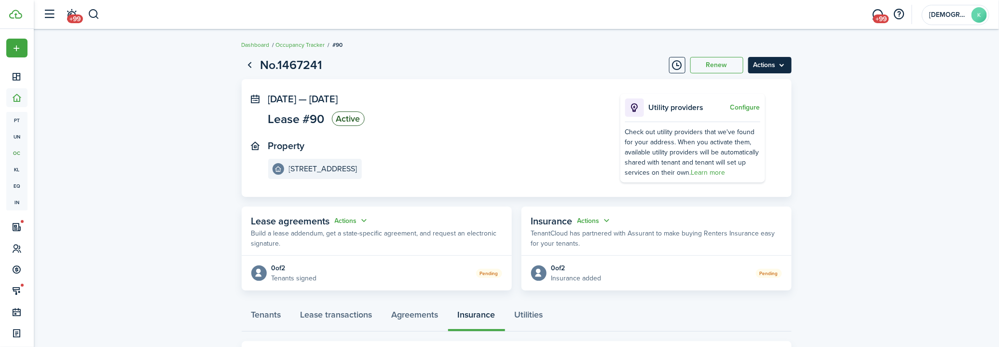
click at [782, 63] on menu-btn "Actions" at bounding box center [769, 65] width 43 height 16
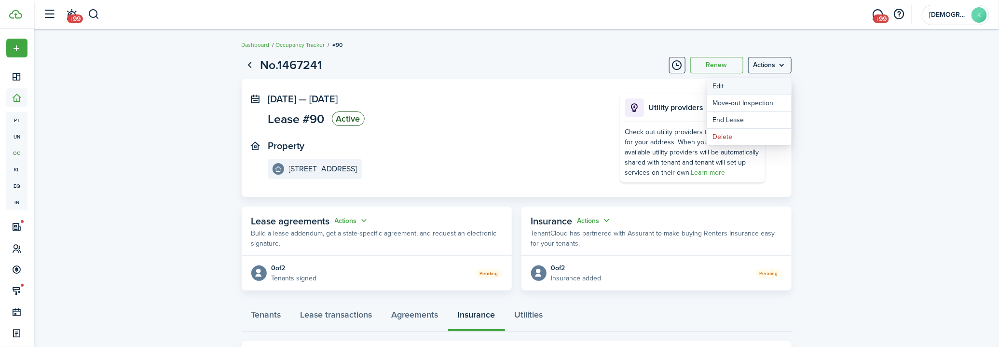
click at [756, 88] on button "Edit" at bounding box center [749, 86] width 84 height 16
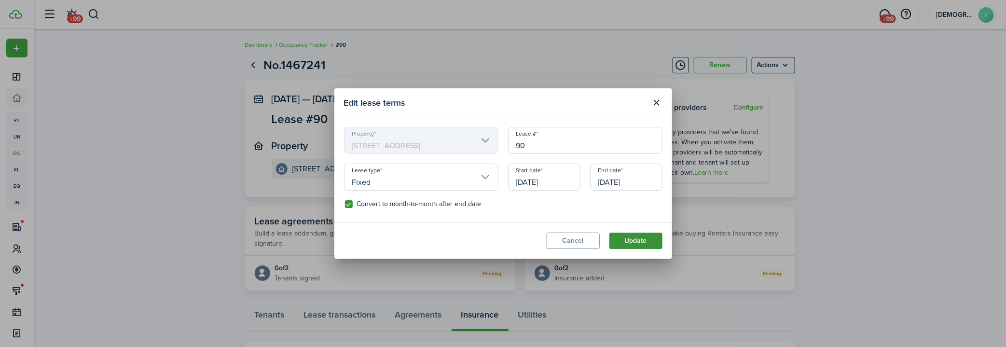
click at [634, 245] on button "Update" at bounding box center [636, 241] width 53 height 16
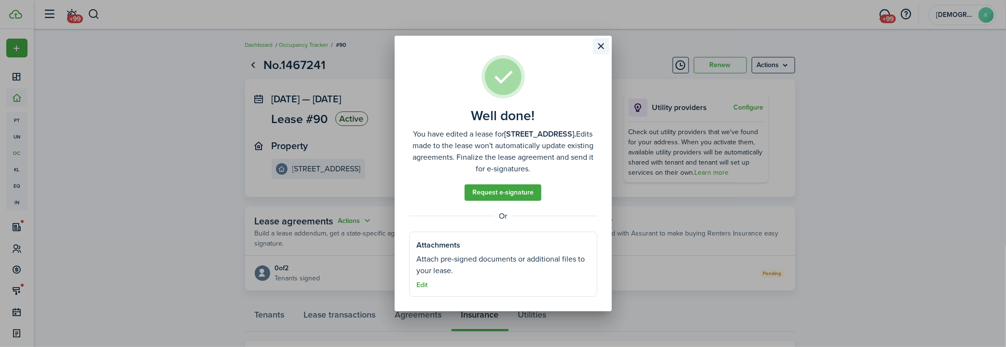
click at [599, 41] on button "Close modal" at bounding box center [601, 46] width 16 height 16
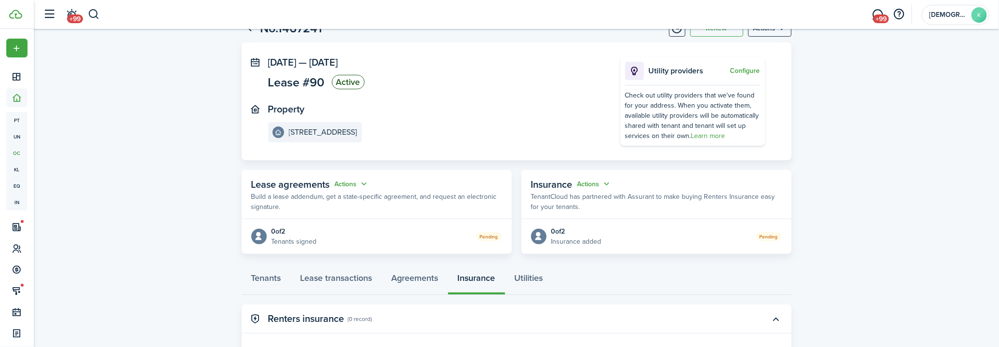
scroll to position [111, 0]
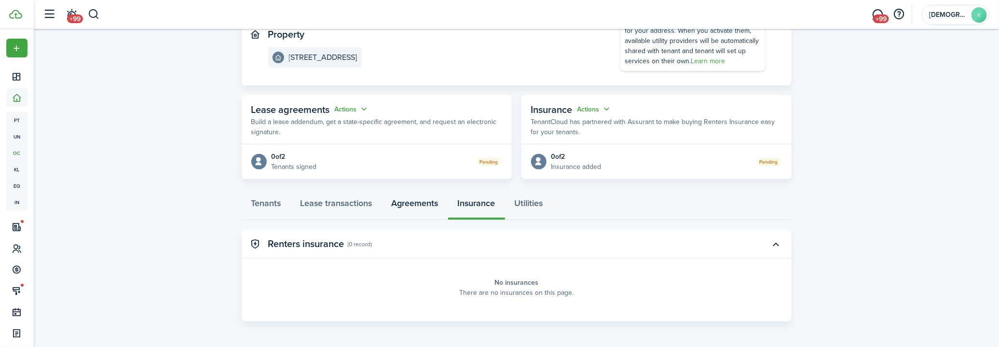
click at [415, 195] on link "Agreements" at bounding box center [415, 205] width 66 height 29
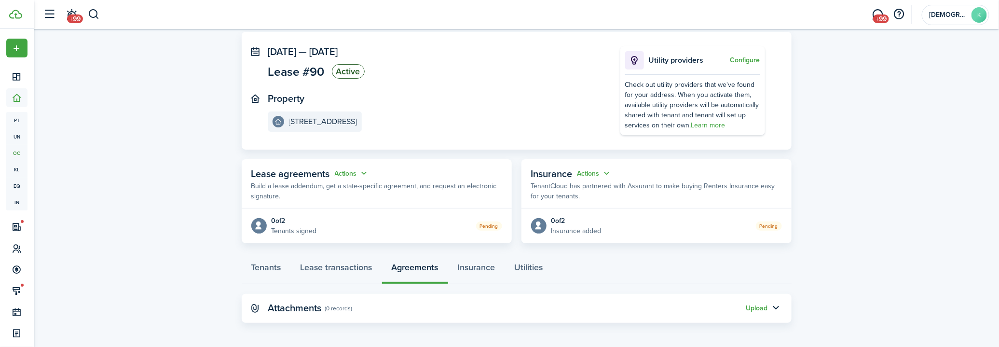
scroll to position [49, 0]
click at [531, 263] on link "Utilities" at bounding box center [529, 268] width 48 height 29
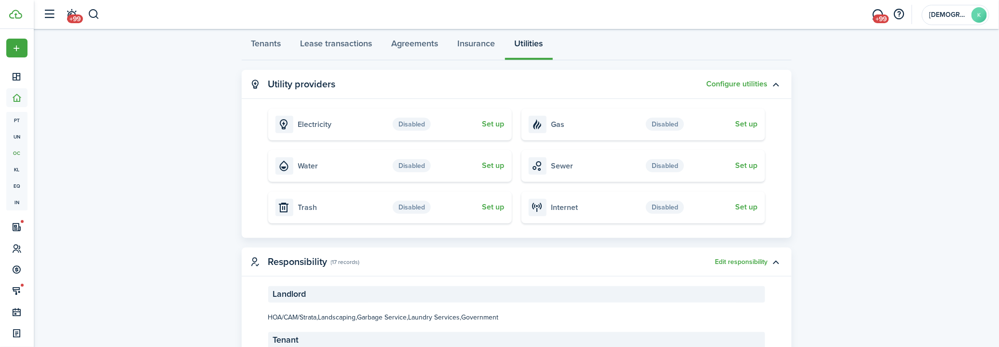
scroll to position [211, 0]
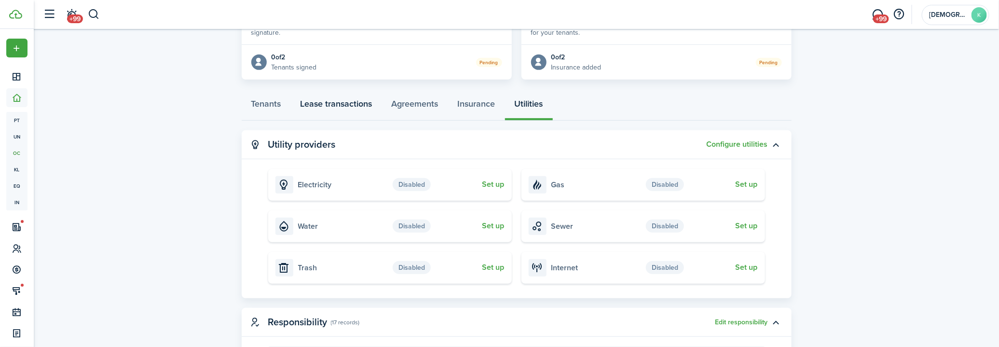
click at [359, 107] on link "Lease transactions" at bounding box center [336, 106] width 91 height 29
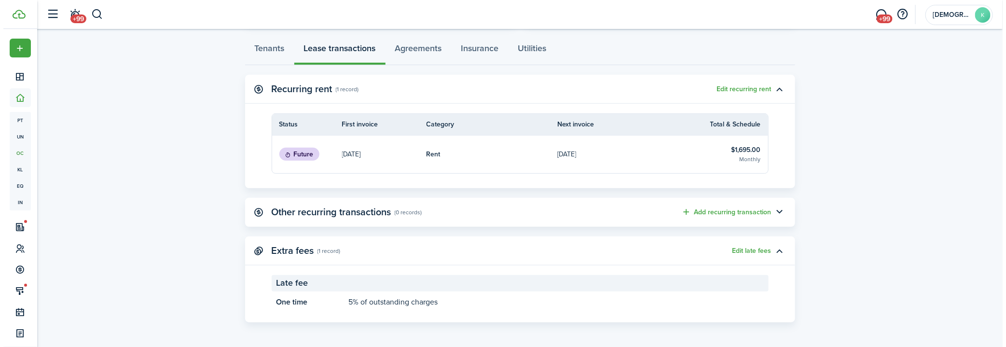
scroll to position [267, 0]
click at [761, 87] on button "Edit recurring rent" at bounding box center [741, 89] width 55 height 8
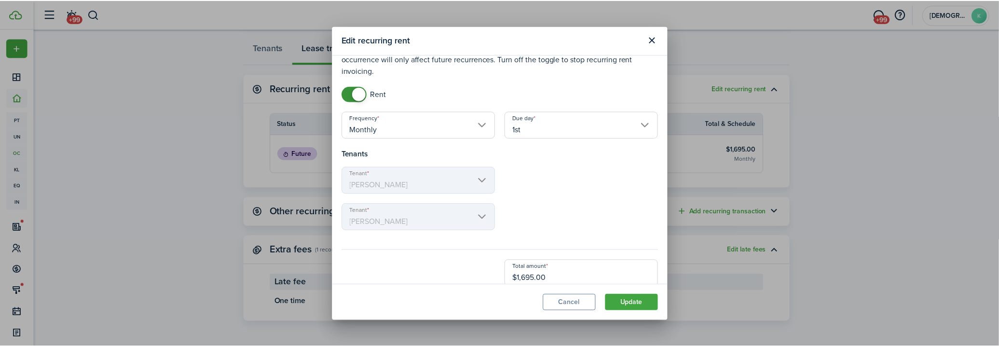
scroll to position [34, 0]
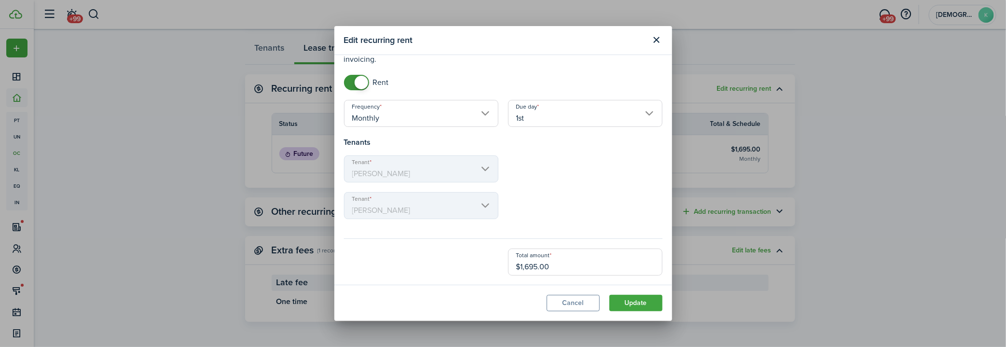
click at [539, 274] on input "$1,695.00" at bounding box center [585, 262] width 154 height 27
type input "$1,745.00"
click at [621, 307] on button "Update" at bounding box center [636, 303] width 53 height 16
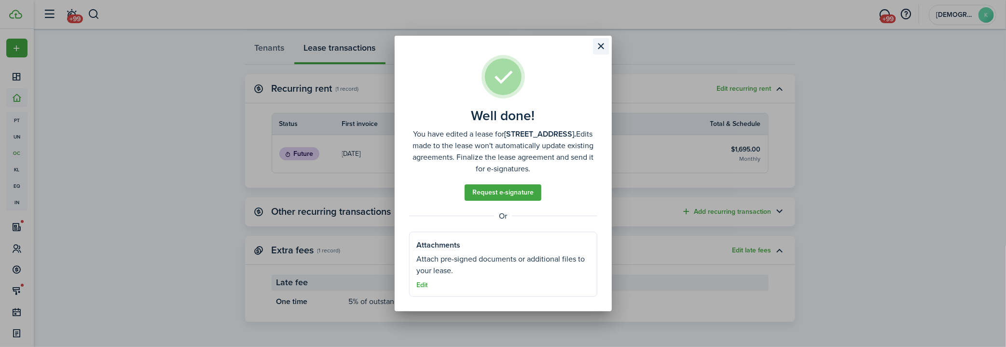
click at [600, 43] on button "Close modal" at bounding box center [601, 46] width 16 height 16
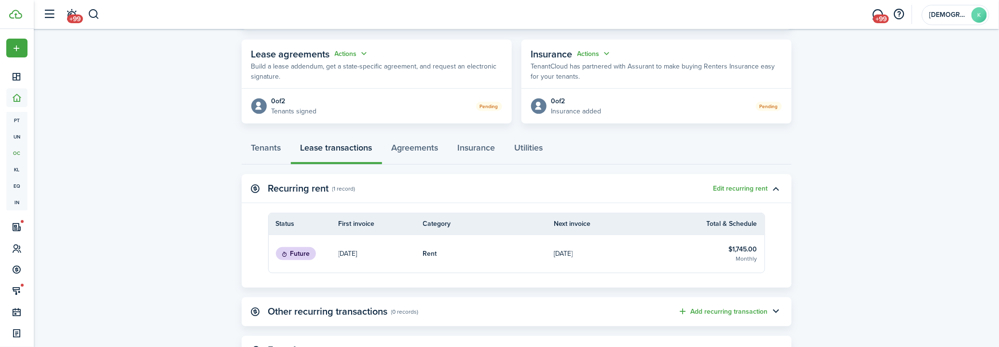
scroll to position [136, 0]
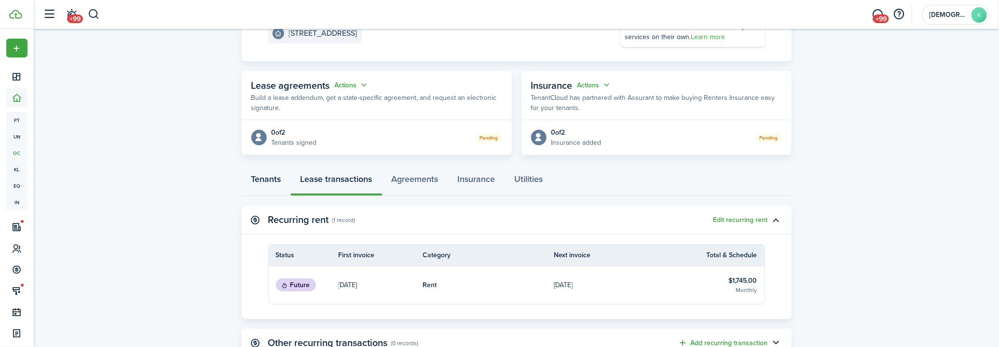
click at [262, 167] on link "Tenants" at bounding box center [266, 181] width 49 height 29
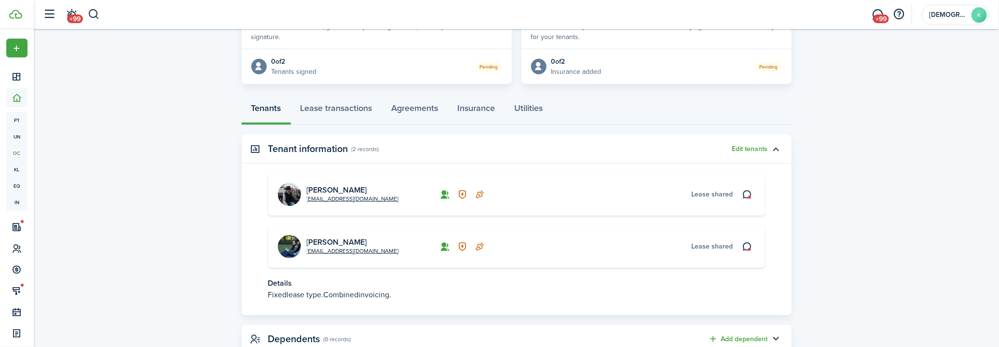
scroll to position [239, 0]
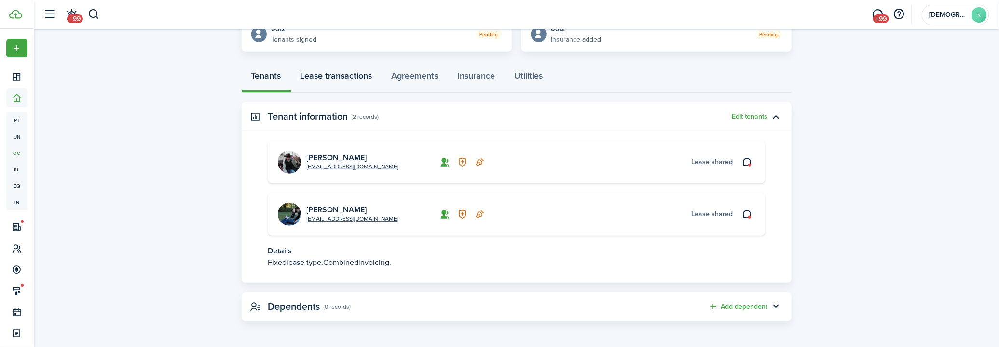
click at [327, 79] on link "Lease transactions" at bounding box center [336, 78] width 91 height 29
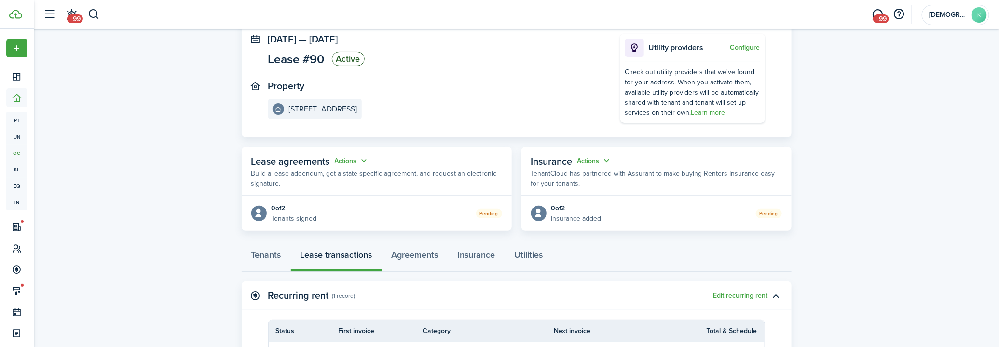
scroll to position [131, 0]
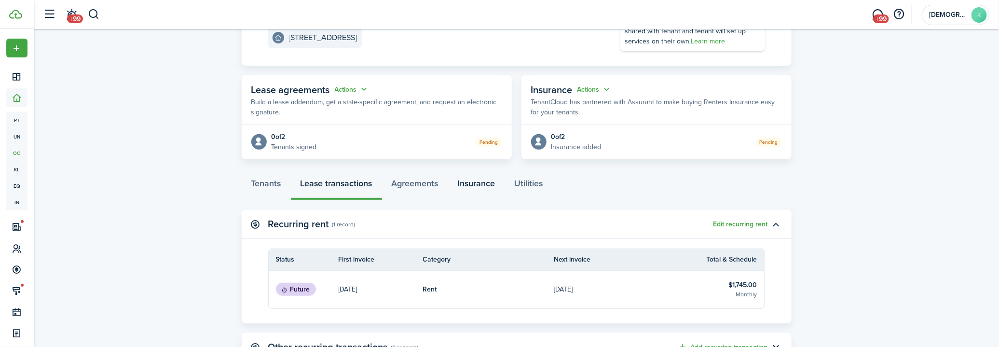
click at [462, 180] on link "Insurance" at bounding box center [476, 185] width 57 height 29
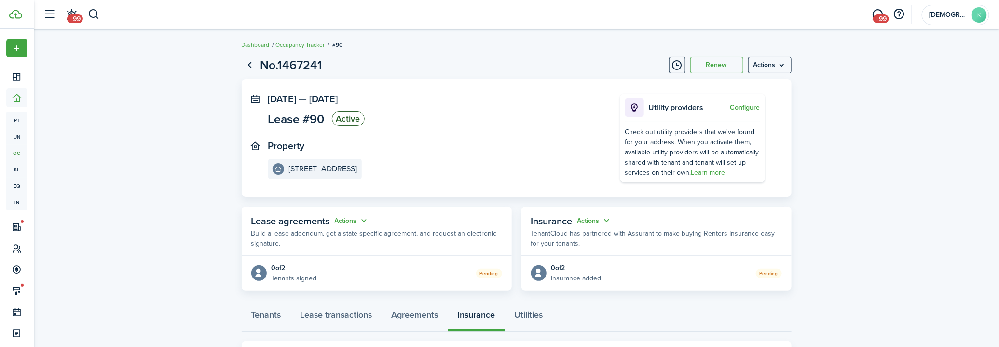
scroll to position [49, 0]
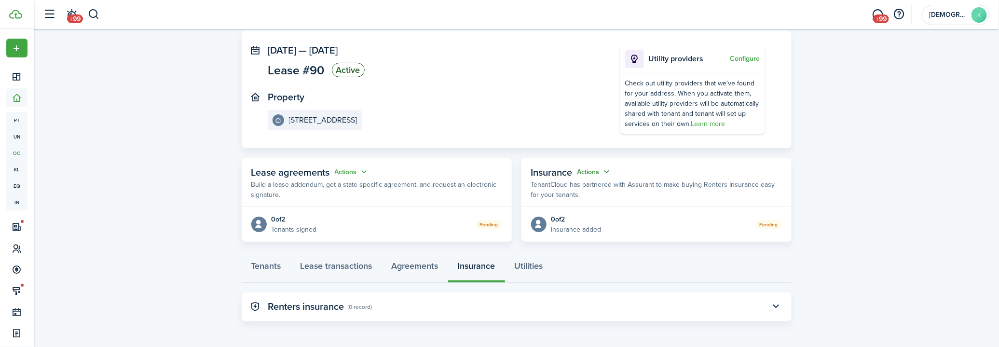
click at [592, 169] on button "Actions" at bounding box center [595, 171] width 35 height 11
click at [582, 189] on button "Edit" at bounding box center [571, 189] width 84 height 17
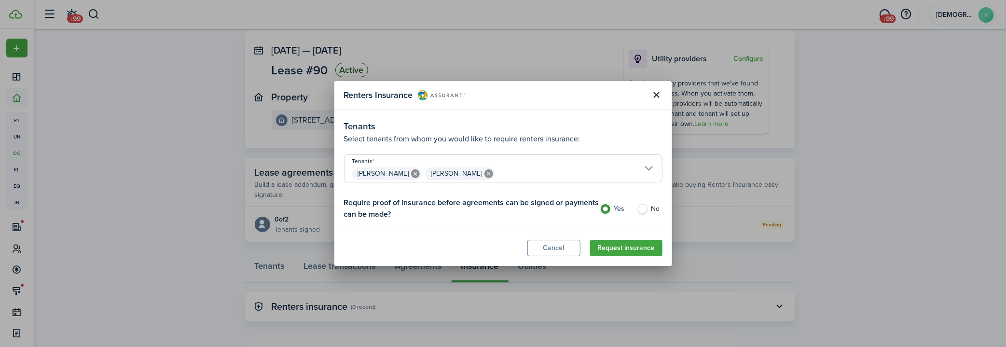
click at [642, 209] on label "No" at bounding box center [650, 211] width 26 height 14
radio input "false"
radio input "true"
click at [615, 246] on button "Request insurance" at bounding box center [626, 248] width 72 height 16
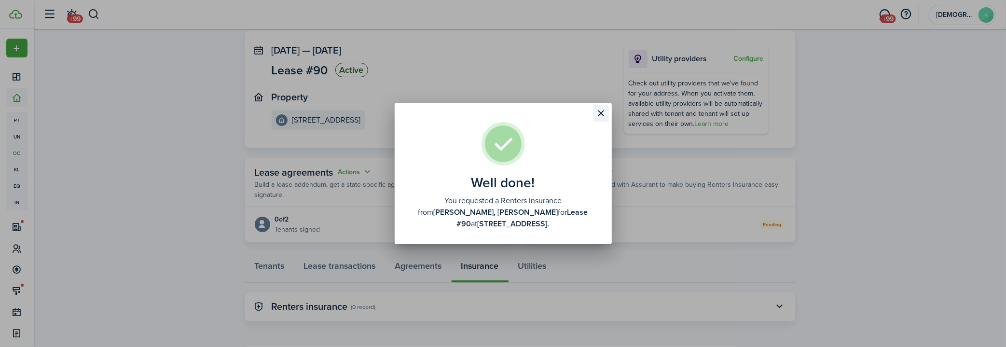
click at [603, 122] on button "Close modal" at bounding box center [601, 113] width 16 height 16
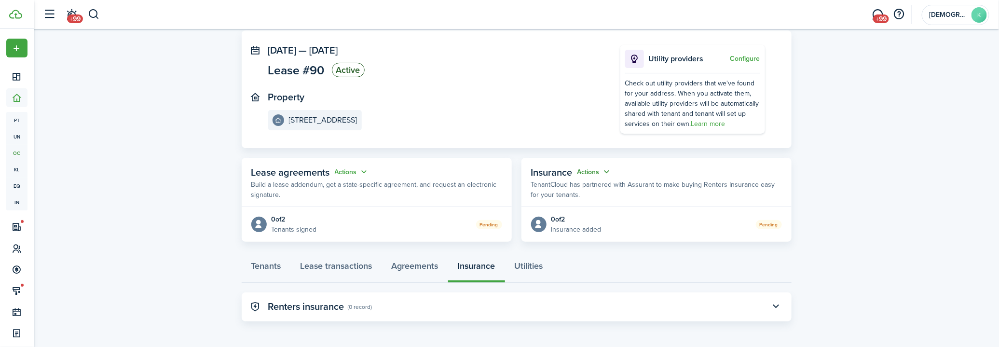
click at [603, 174] on button "Actions" at bounding box center [595, 171] width 35 height 11
click at [579, 209] on button "Cancel" at bounding box center [571, 206] width 84 height 16
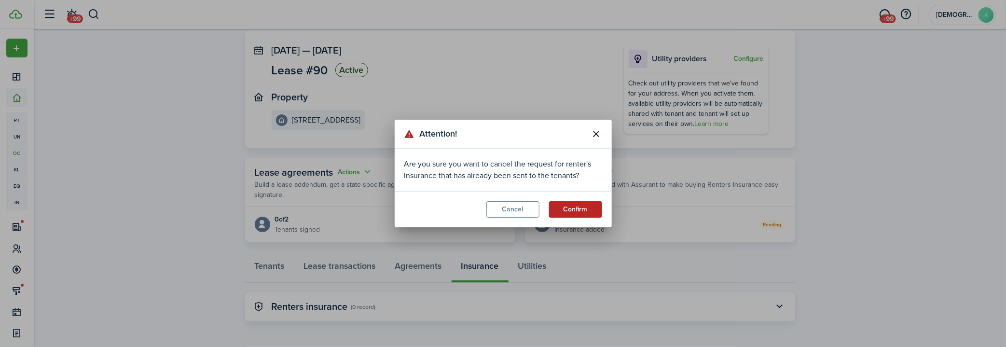
click at [568, 211] on button "Confirm" at bounding box center [575, 209] width 53 height 16
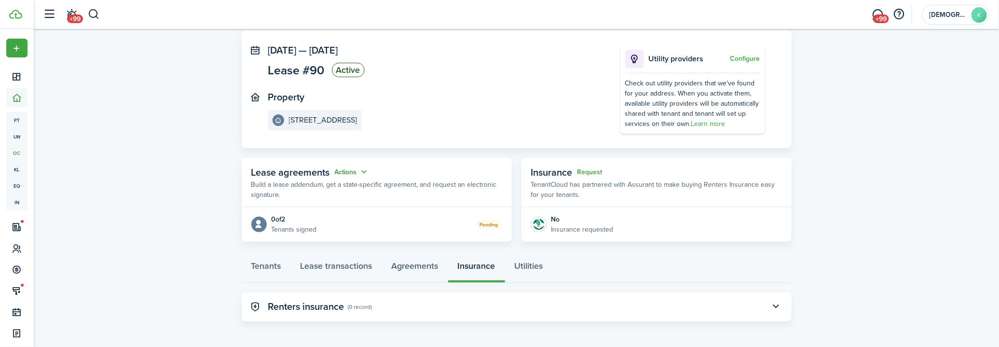
click at [360, 173] on button "Actions" at bounding box center [352, 171] width 35 height 11
click at [438, 158] on panel-main-header "Lease agreements Actions Build a lease addendum, get a state-specific agreement…" at bounding box center [377, 182] width 270 height 49
click at [530, 272] on link "Utilities" at bounding box center [529, 268] width 48 height 29
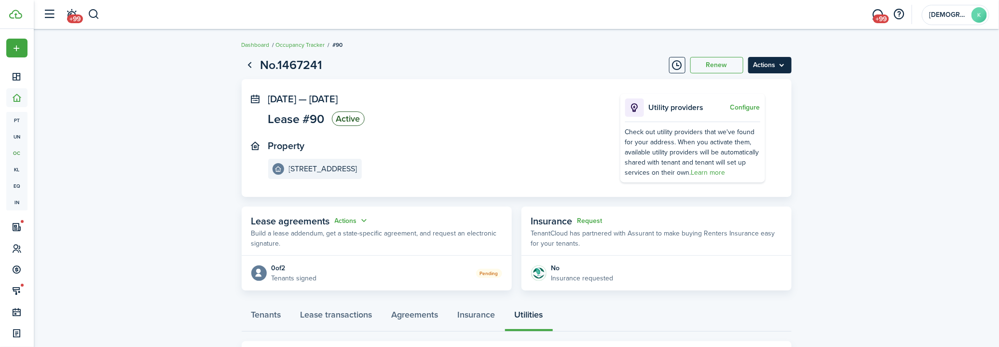
click at [758, 69] on menu-btn "Actions" at bounding box center [769, 65] width 43 height 16
click at [550, 124] on panel-main-section "[DATE] — [DATE] Lease #90 Active" at bounding box center [429, 111] width 323 height 35
